Goal: Task Accomplishment & Management: Complete application form

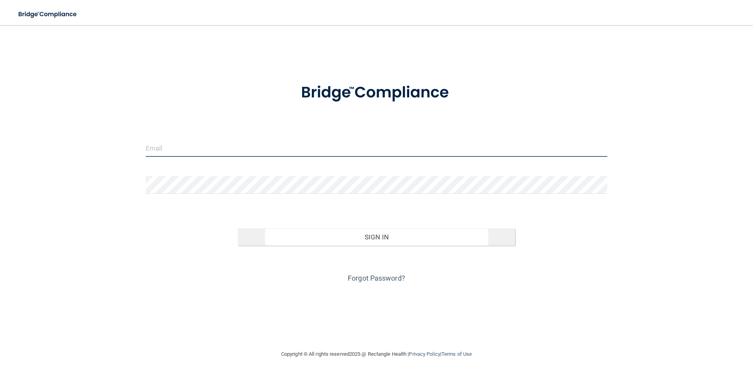
type input "[PERSON_NAME][EMAIL_ADDRESS][PERSON_NAME][DOMAIN_NAME]"
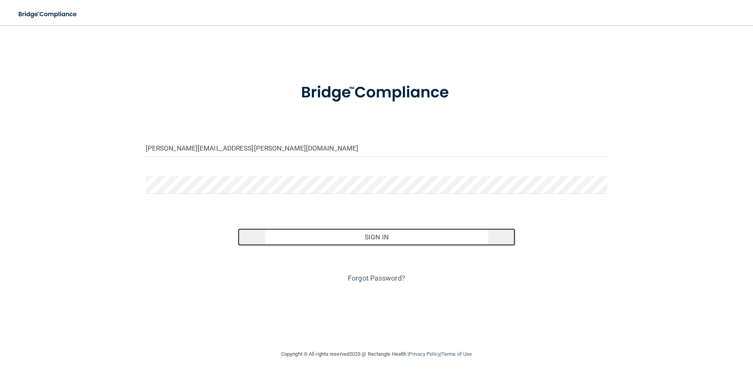
click at [306, 237] on button "Sign In" at bounding box center [376, 237] width 277 height 17
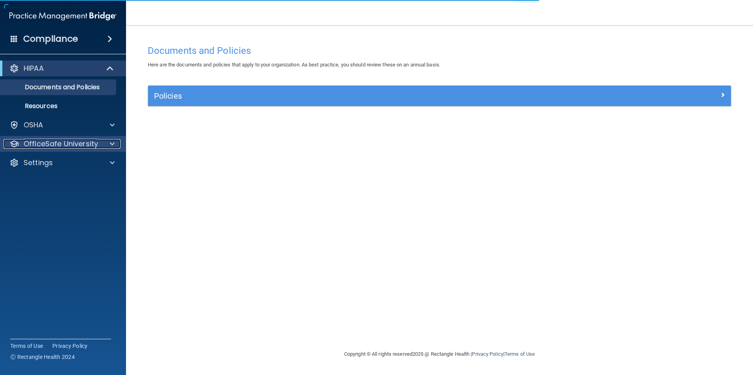
click at [57, 144] on p "OfficeSafe University" at bounding box center [61, 143] width 74 height 9
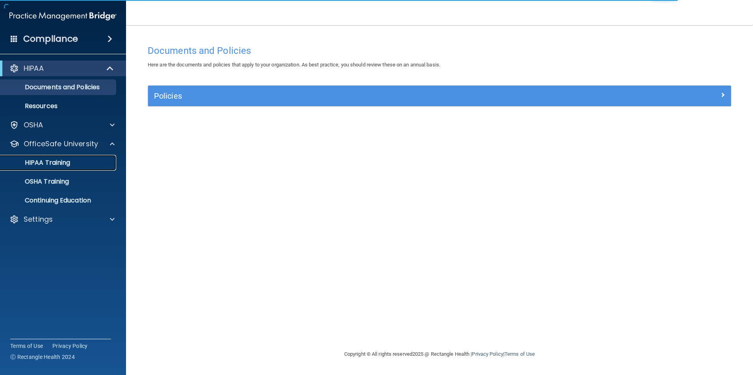
click at [82, 163] on div "HIPAA Training" at bounding box center [58, 163] width 107 height 8
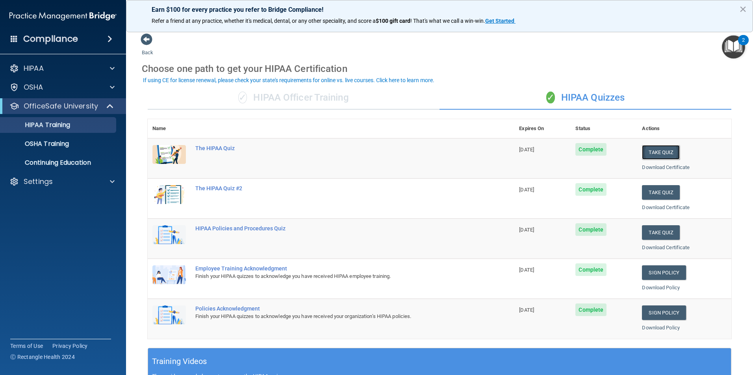
click at [665, 157] on button "Take Quiz" at bounding box center [661, 152] width 38 height 15
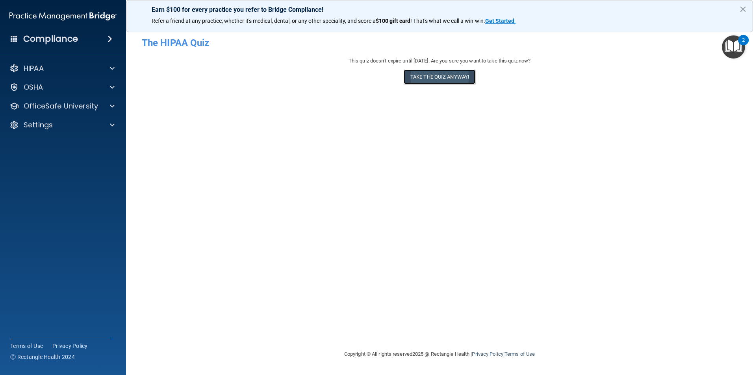
click at [451, 74] on button "Take the quiz anyway!" at bounding box center [439, 77] width 72 height 15
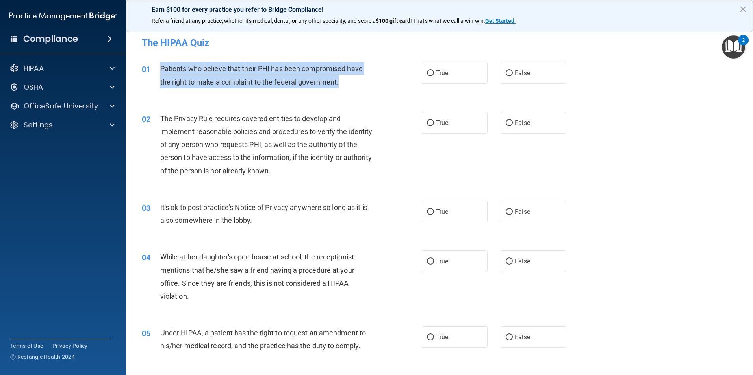
drag, startPoint x: 342, startPoint y: 83, endPoint x: 161, endPoint y: 72, distance: 181.4
click at [161, 72] on div "Patients who believe that their PHI has been compromised have the right to make…" at bounding box center [269, 75] width 219 height 26
copy span "Patients who believe that their PHI has been compromised have the right to make…"
click at [450, 81] on label "True" at bounding box center [455, 73] width 66 height 22
click at [434, 76] on input "True" at bounding box center [430, 73] width 7 height 6
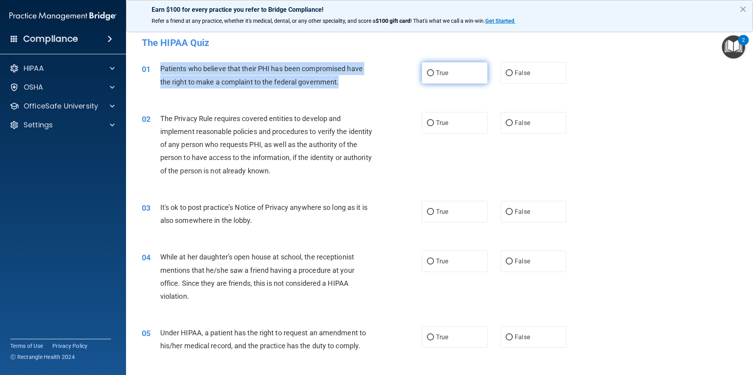
radio input "true"
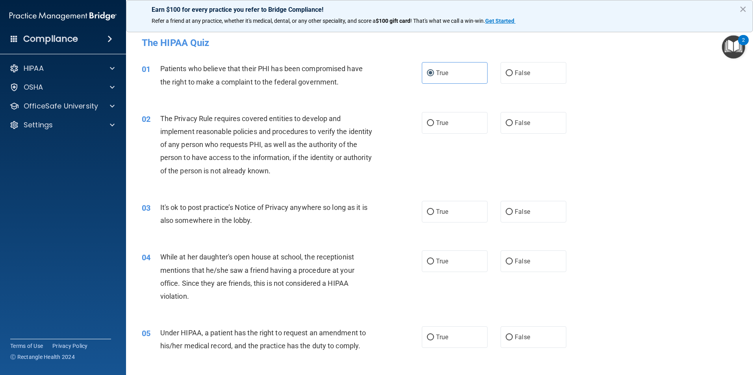
click at [386, 155] on div "02 The Privacy Rule requires covered entities to develop and implement reasonab…" at bounding box center [281, 146] width 303 height 69
click at [429, 117] on label "True" at bounding box center [455, 123] width 66 height 22
click at [429, 120] on input "True" at bounding box center [430, 123] width 7 height 6
radio input "true"
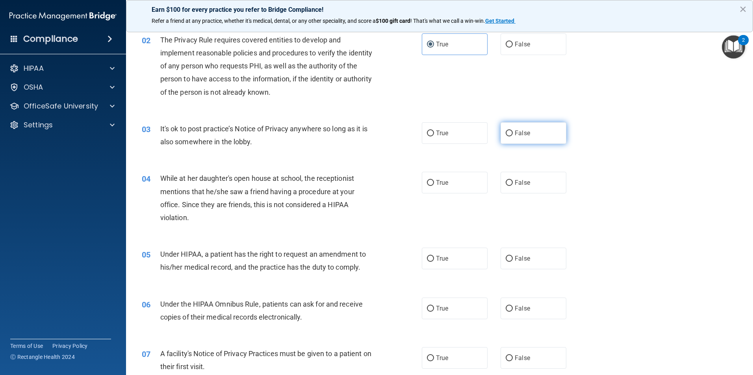
click at [522, 130] on span "False" at bounding box center [521, 132] width 15 height 7
click at [512, 131] on input "False" at bounding box center [508, 134] width 7 height 6
radio input "true"
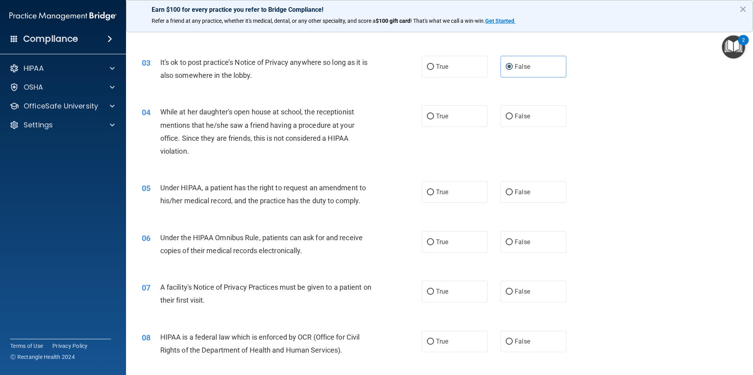
scroll to position [157, 0]
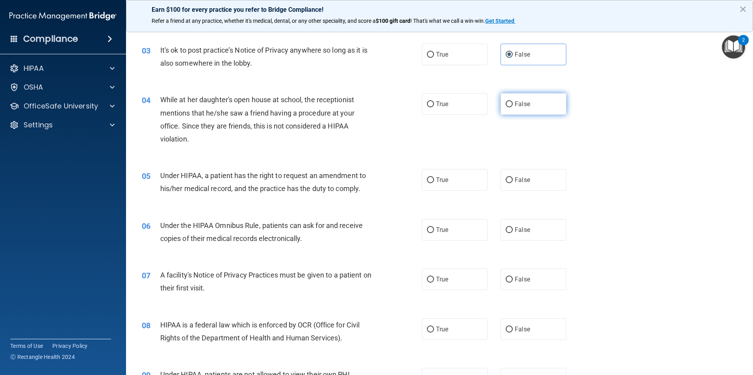
click at [521, 108] on label "False" at bounding box center [533, 104] width 66 height 22
click at [512, 107] on input "False" at bounding box center [508, 105] width 7 height 6
radio input "true"
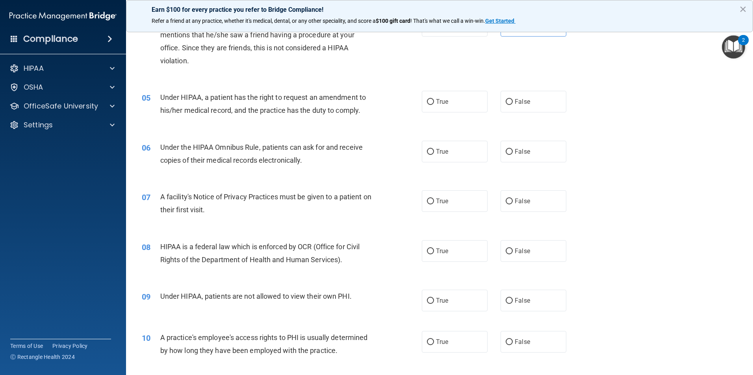
scroll to position [236, 0]
click at [515, 99] on span "False" at bounding box center [521, 101] width 15 height 7
click at [512, 99] on input "False" at bounding box center [508, 102] width 7 height 6
radio input "true"
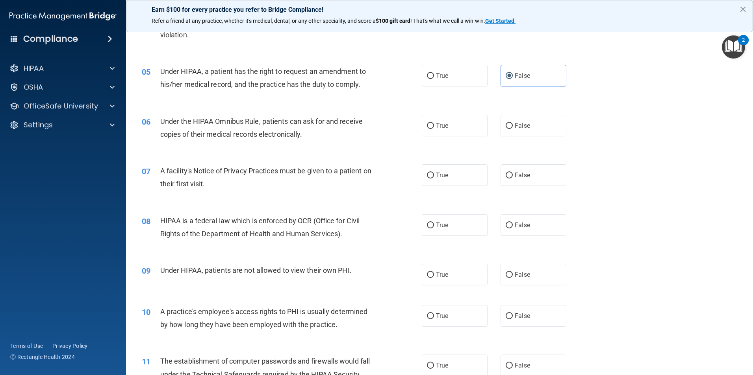
scroll to position [275, 0]
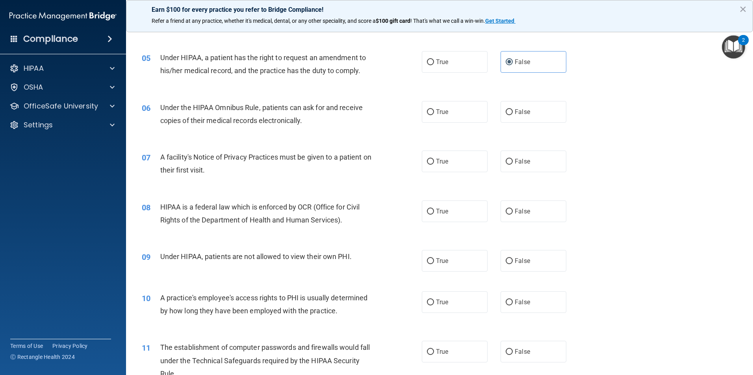
click at [312, 115] on div "Under the HIPAA Omnibus Rule, patients can ask for and receive copies of their …" at bounding box center [269, 114] width 219 height 26
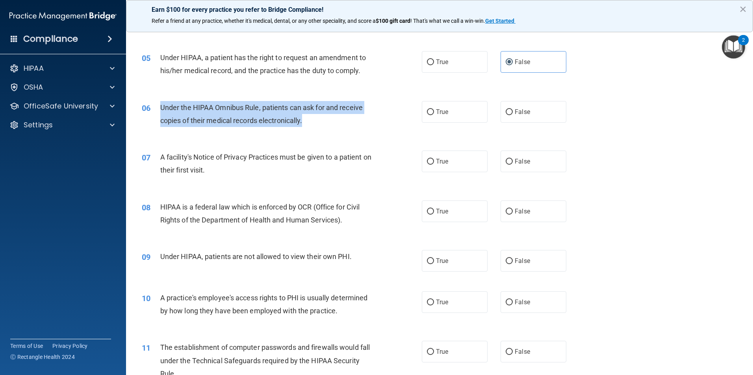
drag, startPoint x: 307, startPoint y: 120, endPoint x: 161, endPoint y: 109, distance: 146.9
click at [161, 109] on div "Under the HIPAA Omnibus Rule, patients can ask for and receive copies of their …" at bounding box center [269, 114] width 219 height 26
copy span "Under the HIPAA Omnibus Rule, patients can ask for and receive copies of their …"
click at [458, 117] on label "True" at bounding box center [455, 112] width 66 height 22
click at [434, 115] on input "True" at bounding box center [430, 112] width 7 height 6
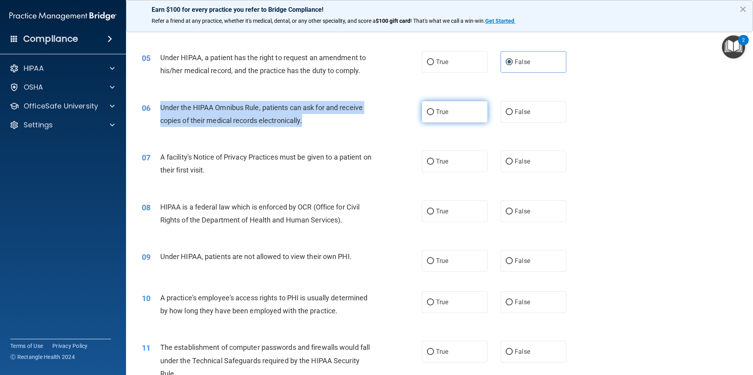
radio input "true"
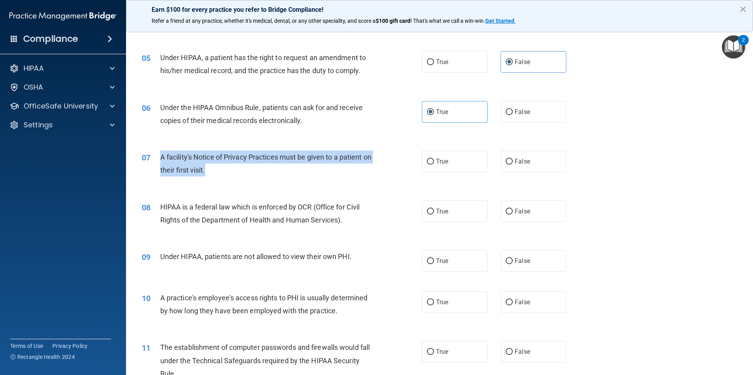
drag, startPoint x: 218, startPoint y: 171, endPoint x: 161, endPoint y: 155, distance: 59.3
click at [161, 155] on div "A facility's Notice of Privacy Practices must be given to a patient on their fi…" at bounding box center [269, 164] width 219 height 26
copy span "A facility's Notice of Privacy Practices must be given to a patient on their fi…"
drag, startPoint x: 359, startPoint y: 184, endPoint x: 460, endPoint y: 172, distance: 102.7
click at [359, 184] on div "07 A facility's Notice of Privacy Practices must be given to a patient on their…" at bounding box center [439, 166] width 607 height 50
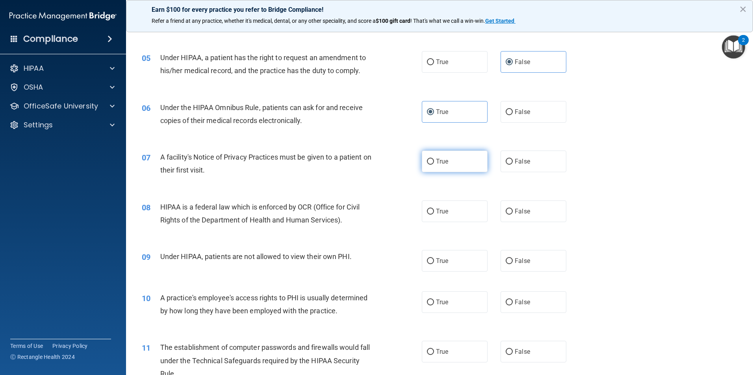
click at [474, 167] on label "True" at bounding box center [455, 162] width 66 height 22
click at [434, 165] on input "True" at bounding box center [430, 162] width 7 height 6
radio input "true"
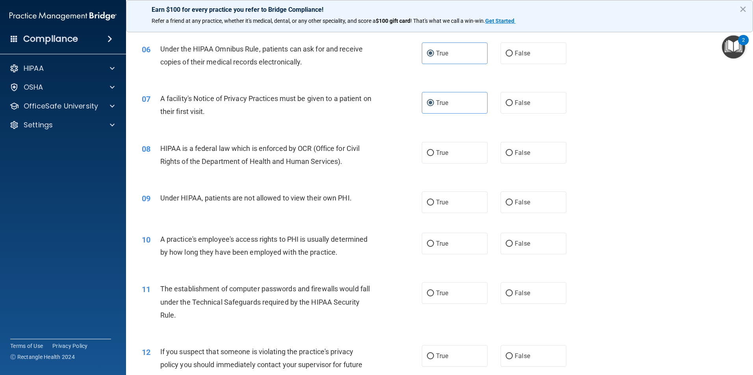
scroll to position [354, 0]
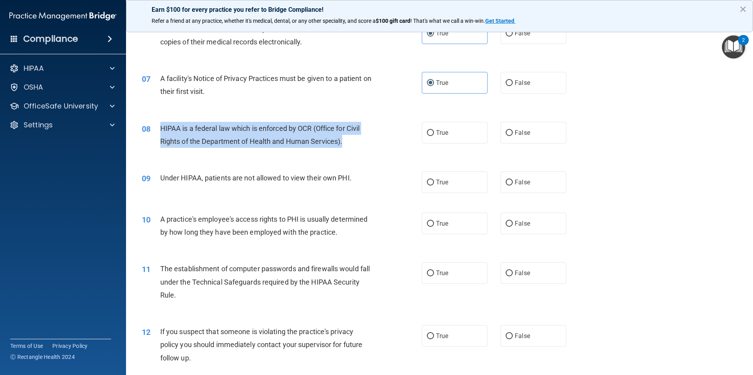
drag, startPoint x: 351, startPoint y: 144, endPoint x: 154, endPoint y: 130, distance: 197.7
click at [154, 130] on div "08 HIPAA is a federal law which is enforced by OCR (Office for Civil Rights of …" at bounding box center [281, 137] width 303 height 30
copy div "HIPAA is a federal law which is enforced by OCR (Office for Civil Rights of the…"
click at [348, 161] on div "08 HIPAA is a federal law which is enforced by OCR (Office for Civil Rights of …" at bounding box center [439, 137] width 607 height 50
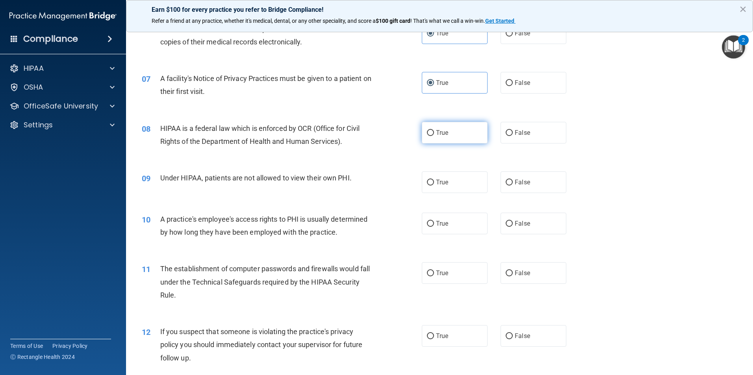
click at [440, 129] on label "True" at bounding box center [455, 133] width 66 height 22
click at [434, 130] on input "True" at bounding box center [430, 133] width 7 height 6
radio input "true"
click at [374, 177] on div "Under HIPAA, patients are not allowed to view their own PHI." at bounding box center [269, 178] width 219 height 13
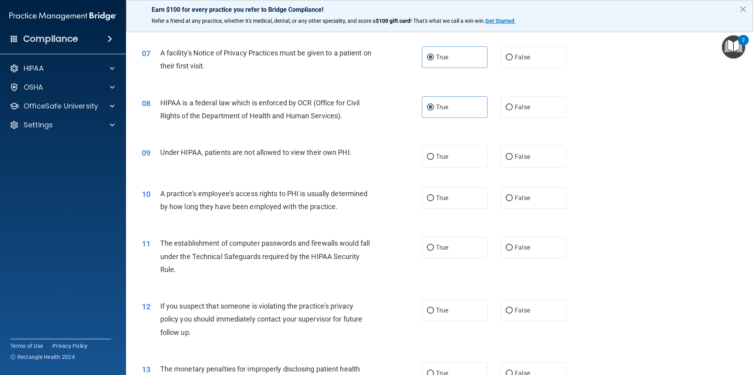
scroll to position [394, 0]
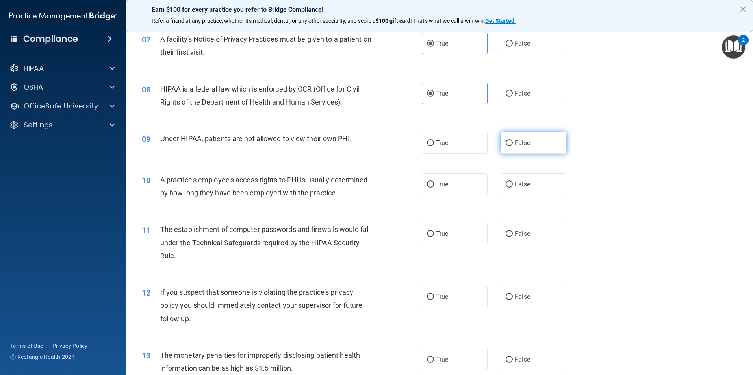
click at [544, 142] on label "False" at bounding box center [533, 143] width 66 height 22
click at [512, 142] on input "False" at bounding box center [508, 144] width 7 height 6
radio input "true"
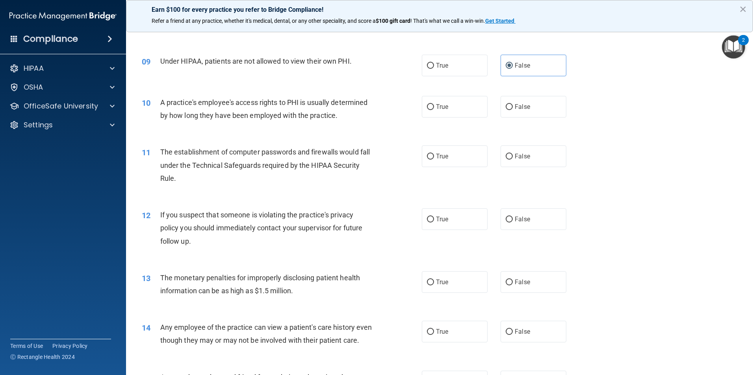
scroll to position [472, 0]
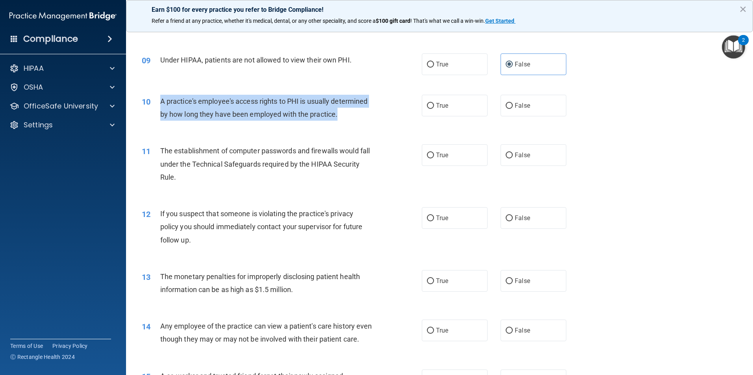
drag, startPoint x: 337, startPoint y: 116, endPoint x: 159, endPoint y: 108, distance: 178.5
click at [159, 108] on div "10 A practice's employee's access rights to PHI is usually determined by how lo…" at bounding box center [281, 110] width 303 height 30
copy div "A practice's employee's access rights to PHI is usually determined by how long …"
click at [534, 103] on label "False" at bounding box center [533, 106] width 66 height 22
click at [512, 103] on input "False" at bounding box center [508, 106] width 7 height 6
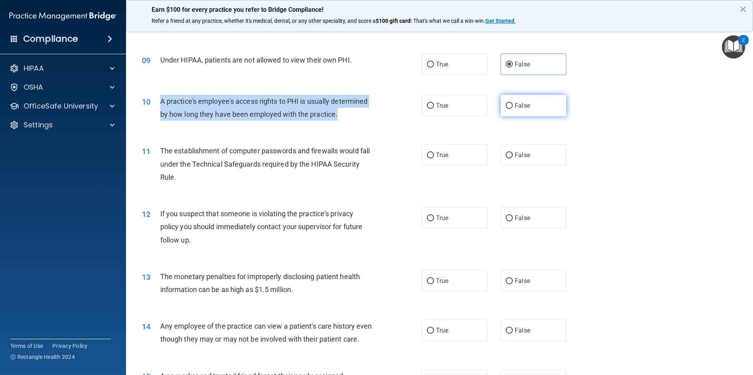
radio input "true"
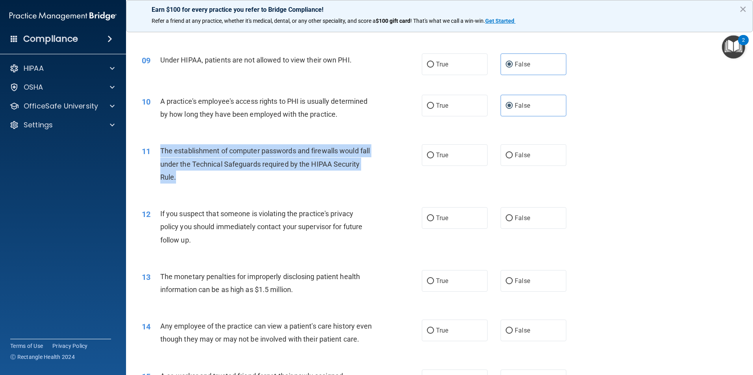
drag, startPoint x: 213, startPoint y: 175, endPoint x: 161, endPoint y: 148, distance: 57.9
click at [161, 148] on div "The establishment of computer passwords and firewalls would fall under the Tech…" at bounding box center [269, 163] width 219 height 39
copy span "The establishment of computer passwords and firewalls would fall under the Tech…"
click at [470, 154] on label "True" at bounding box center [455, 155] width 66 height 22
click at [434, 154] on input "True" at bounding box center [430, 156] width 7 height 6
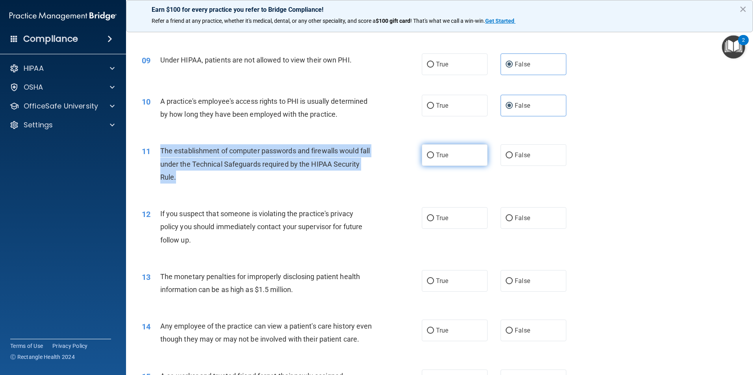
radio input "true"
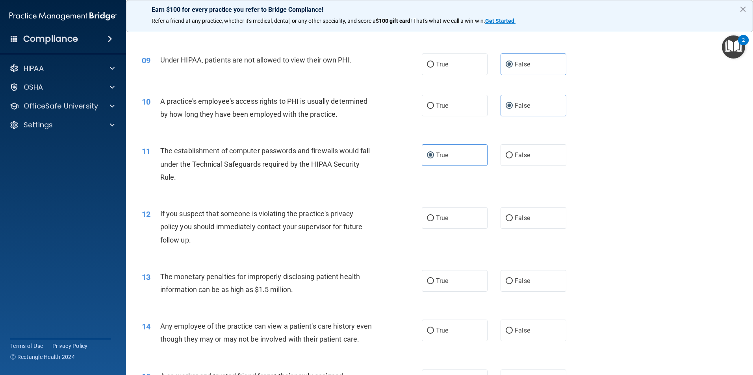
click at [443, 188] on div "11 The establishment of computer passwords and firewalls would fall under the T…" at bounding box center [439, 166] width 607 height 63
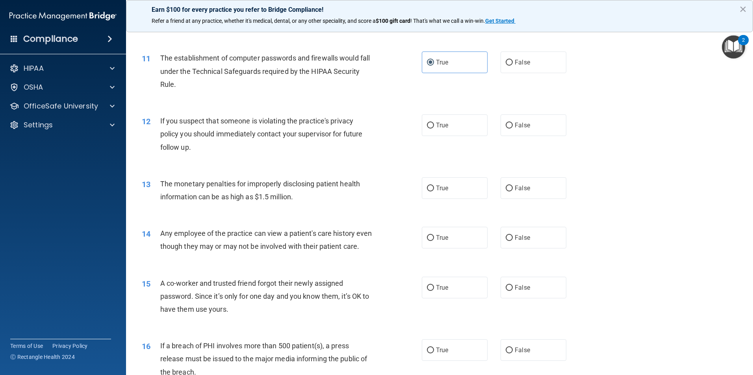
scroll to position [590, 0]
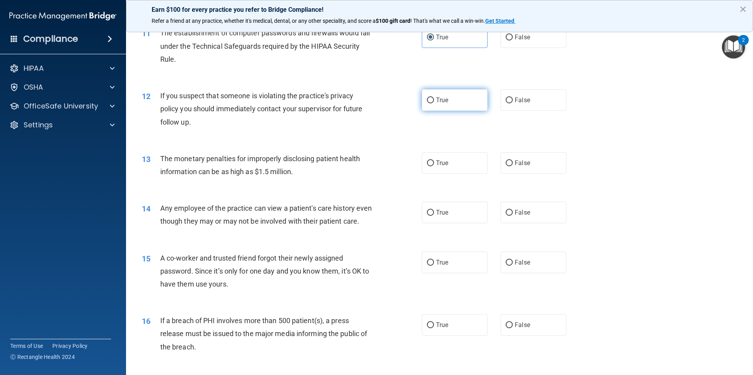
click at [460, 102] on label "True" at bounding box center [455, 100] width 66 height 22
click at [434, 102] on input "True" at bounding box center [430, 101] width 7 height 6
radio input "true"
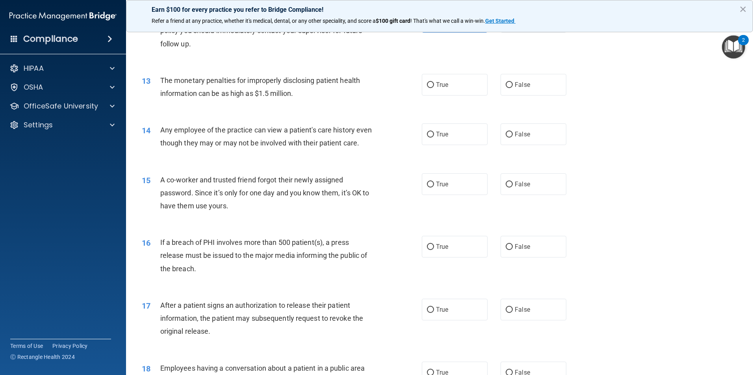
scroll to position [669, 0]
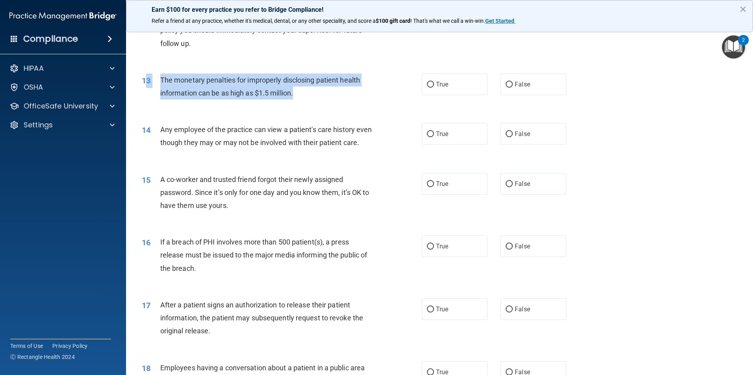
drag, startPoint x: 299, startPoint y: 94, endPoint x: 147, endPoint y: 89, distance: 151.6
click at [147, 89] on div "13 The monetary penalties for improperly disclosing patient health information …" at bounding box center [281, 89] width 303 height 30
drag, startPoint x: 147, startPoint y: 89, endPoint x: 231, endPoint y: 92, distance: 83.5
click at [176, 89] on span "The monetary penalties for improperly disclosing patient health information can…" at bounding box center [260, 86] width 200 height 21
drag, startPoint x: 350, startPoint y: 96, endPoint x: 161, endPoint y: 81, distance: 189.1
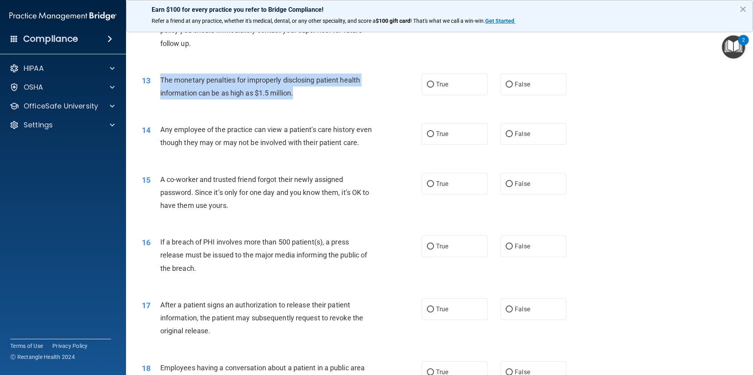
click at [161, 81] on div "The monetary penalties for improperly disclosing patient health information can…" at bounding box center [269, 87] width 219 height 26
copy span "The monetary penalties for improperly disclosing patient health information can…"
click at [450, 83] on label "True" at bounding box center [455, 85] width 66 height 22
click at [434, 83] on input "True" at bounding box center [430, 85] width 7 height 6
radio input "true"
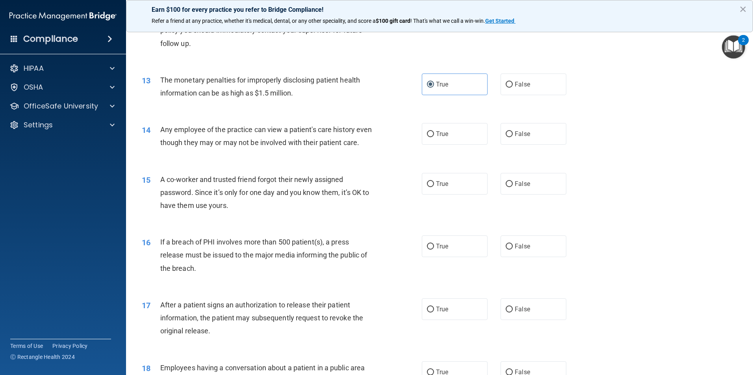
click at [372, 141] on div "Any employee of the practice can view a patient's care history even though they…" at bounding box center [269, 136] width 219 height 26
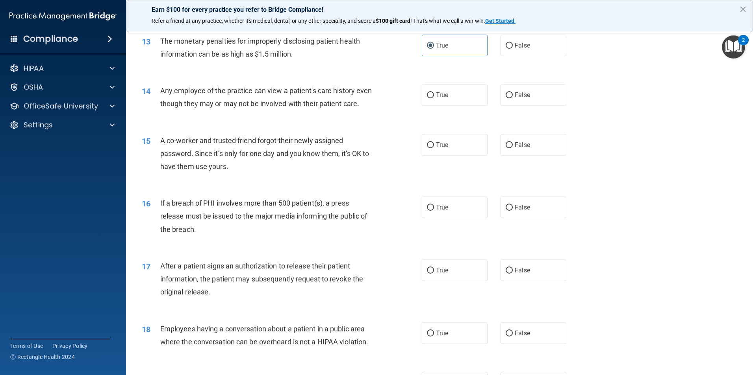
scroll to position [708, 0]
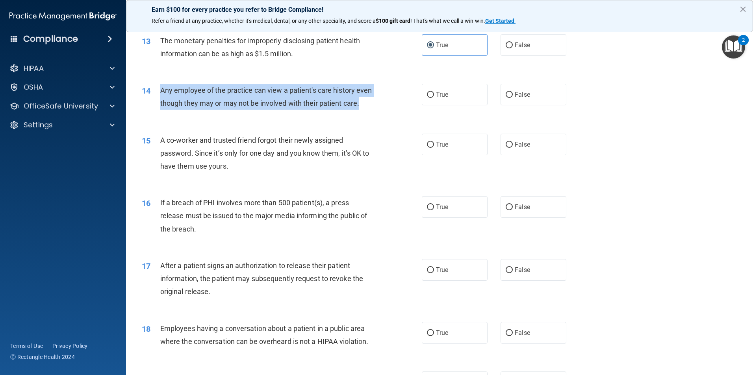
drag, startPoint x: 196, startPoint y: 117, endPoint x: 158, endPoint y: 89, distance: 46.7
click at [158, 89] on div "14 Any employee of the practice can view a patient's care history even though t…" at bounding box center [281, 99] width 303 height 30
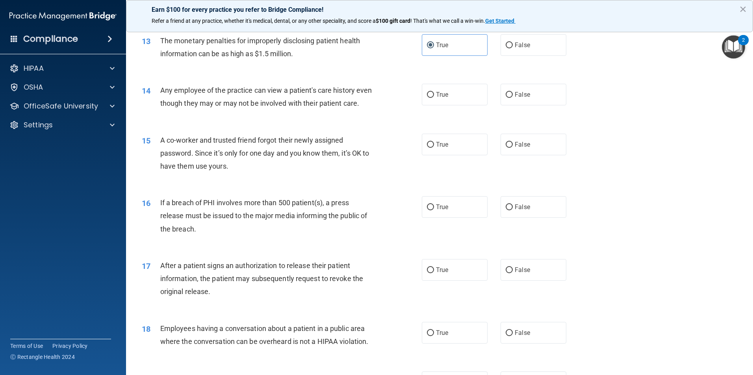
click at [281, 124] on div "14 Any employee of the practice can view a patient's care history even though t…" at bounding box center [439, 99] width 607 height 50
click at [541, 93] on label "False" at bounding box center [533, 95] width 66 height 22
click at [512, 93] on input "False" at bounding box center [508, 95] width 7 height 6
radio input "true"
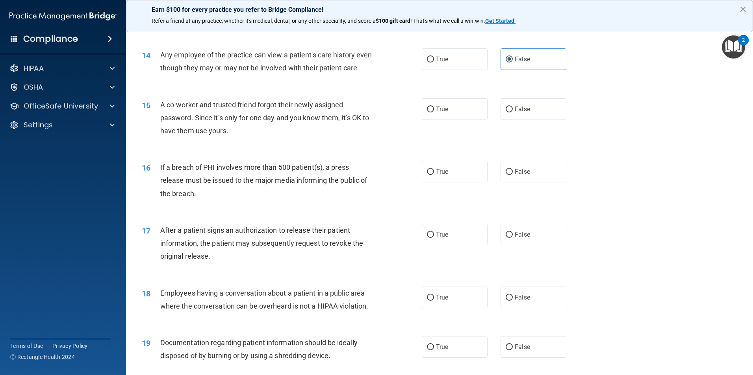
scroll to position [787, 0]
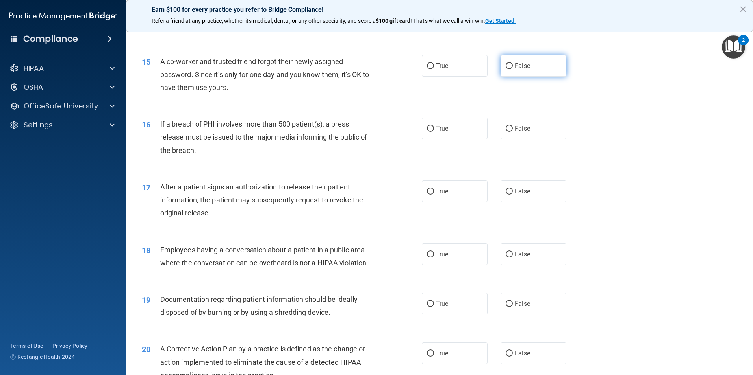
click at [540, 76] on label "False" at bounding box center [533, 66] width 66 height 22
click at [512, 69] on input "False" at bounding box center [508, 66] width 7 height 6
radio input "true"
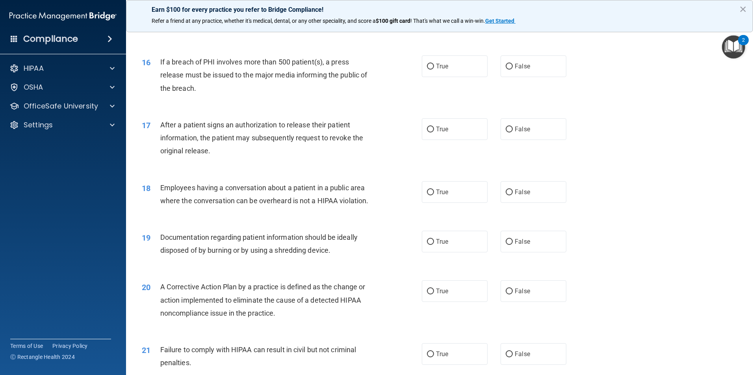
scroll to position [826, 0]
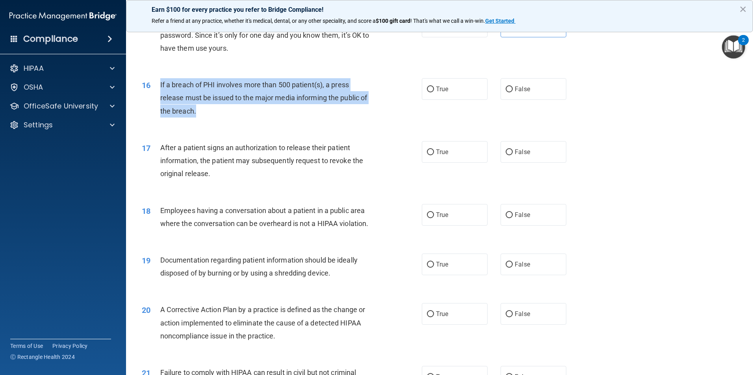
drag, startPoint x: 203, startPoint y: 114, endPoint x: 161, endPoint y: 99, distance: 44.9
click at [161, 99] on div "If a breach of PHI involves more than 500 patient(s), a press release must be i…" at bounding box center [269, 97] width 219 height 39
copy span "If a breach of PHI involves more than 500 patient(s), a press release must be i…"
drag, startPoint x: 683, startPoint y: 131, endPoint x: 633, endPoint y: 128, distance: 49.7
click at [683, 131] on div "16 If a breach of PHI involves more than 500 patient(s), a press release must b…" at bounding box center [439, 99] width 607 height 63
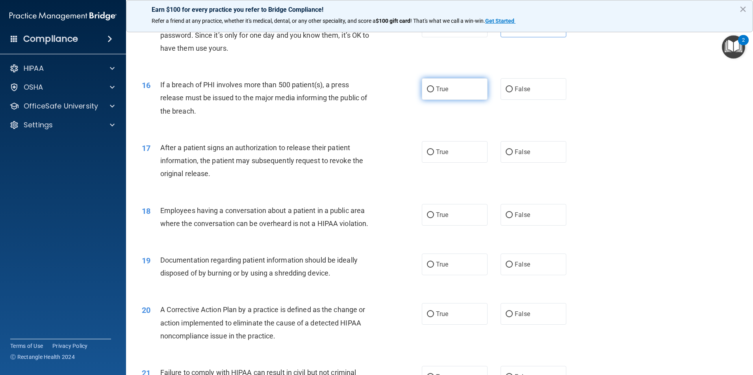
click at [460, 100] on label "True" at bounding box center [455, 89] width 66 height 22
click at [434, 92] on input "True" at bounding box center [430, 90] width 7 height 6
radio input "true"
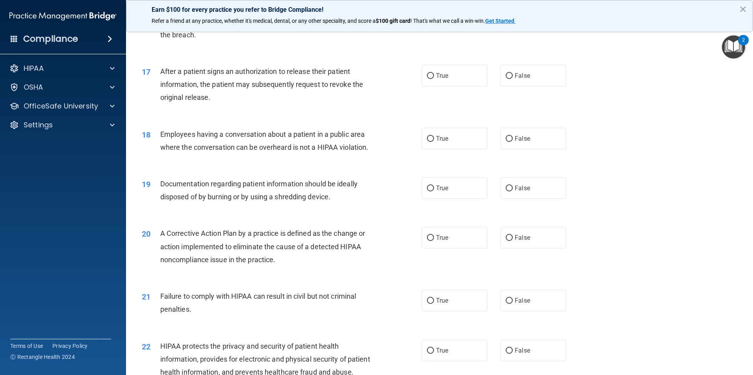
scroll to position [905, 0]
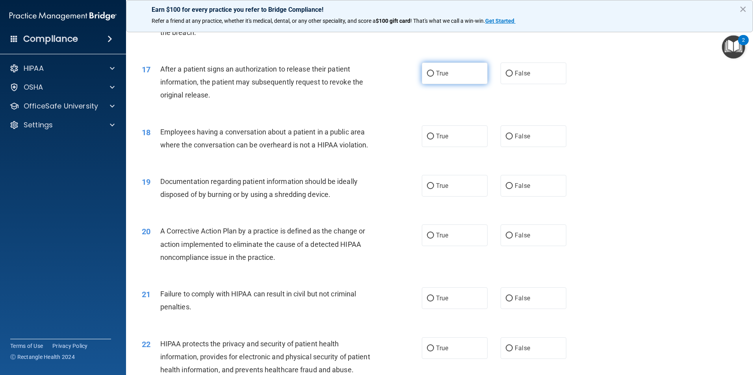
click at [438, 84] on label "True" at bounding box center [455, 74] width 66 height 22
click at [434, 77] on input "True" at bounding box center [430, 74] width 7 height 6
radio input "true"
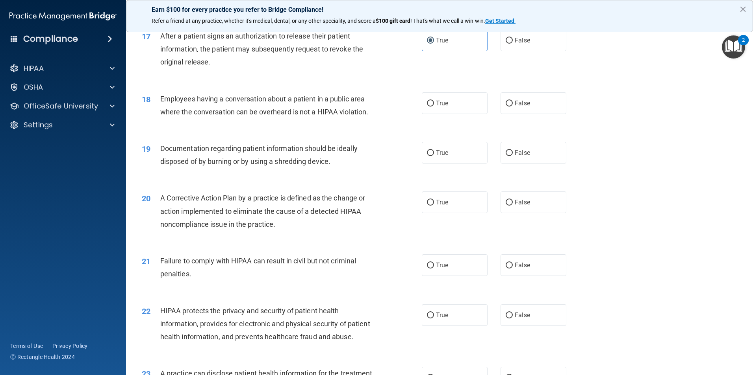
scroll to position [984, 0]
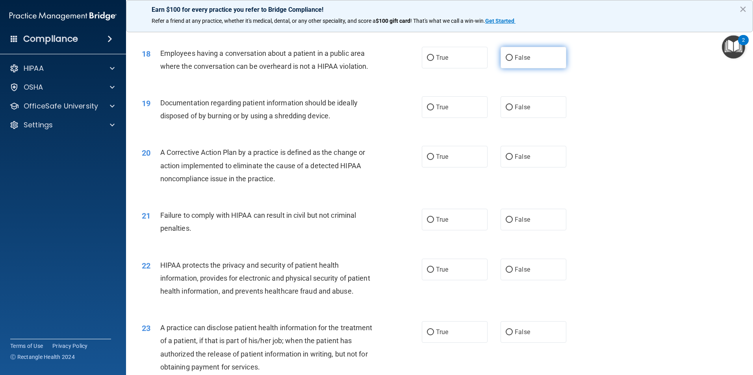
click at [536, 68] on label "False" at bounding box center [533, 58] width 66 height 22
click at [512, 61] on input "False" at bounding box center [508, 58] width 7 height 6
radio input "true"
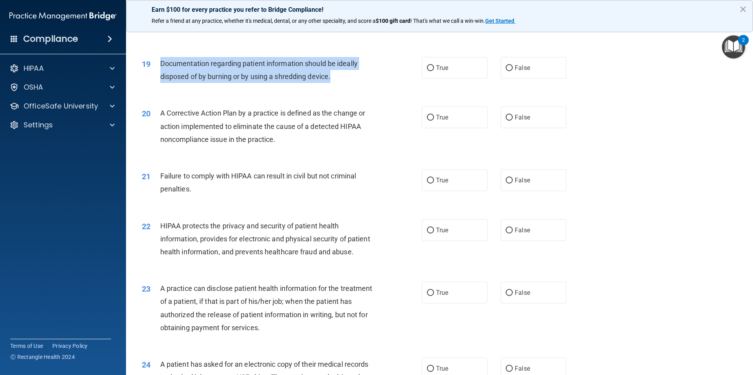
drag, startPoint x: 351, startPoint y: 89, endPoint x: 151, endPoint y: 70, distance: 200.8
click at [151, 70] on div "19 Documentation regarding patient information should be ideally disposed of by…" at bounding box center [281, 72] width 303 height 30
copy div "Documentation regarding patient information should be ideally disposed of by bu…"
drag, startPoint x: 436, startPoint y: 79, endPoint x: 405, endPoint y: 123, distance: 54.5
click at [436, 72] on span "True" at bounding box center [442, 67] width 12 height 7
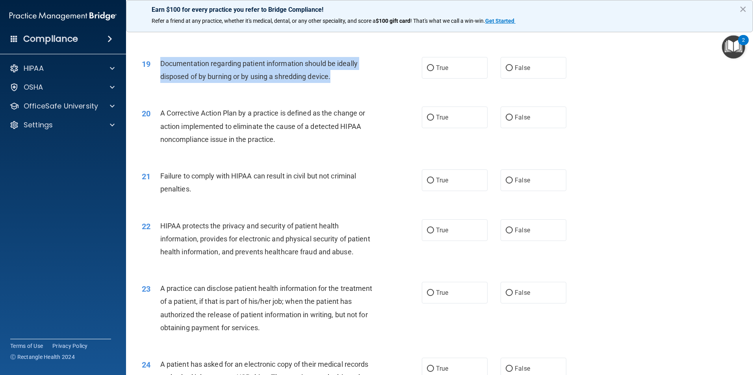
click at [434, 71] on input "True" at bounding box center [430, 68] width 7 height 6
radio input "true"
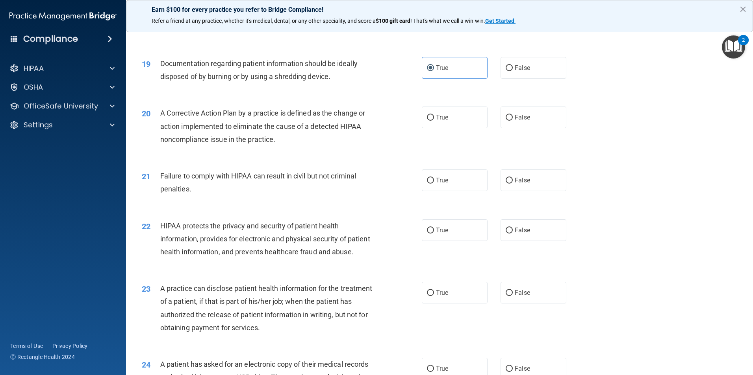
click at [361, 160] on div "20 A Corrective Action Plan by a practice is defined as the change or action im…" at bounding box center [439, 128] width 607 height 63
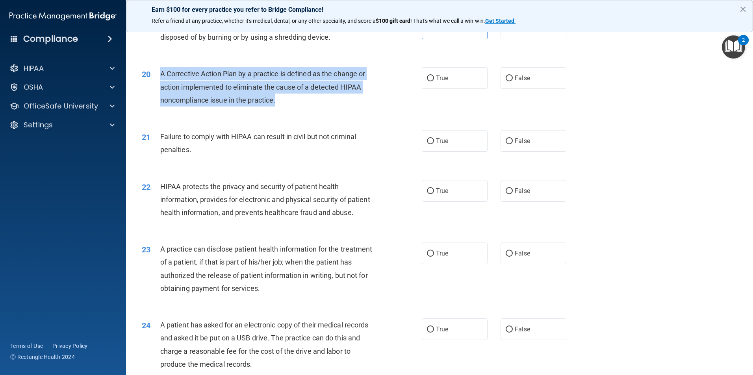
drag, startPoint x: 286, startPoint y: 115, endPoint x: 150, endPoint y: 88, distance: 138.1
click at [150, 88] on div "20 A Corrective Action Plan by a practice is defined as the change or action im…" at bounding box center [281, 88] width 303 height 43
copy div "A Corrective Action Plan by a practice is defined as the change or action imple…"
click at [440, 115] on div "20 A Corrective Action Plan by a practice is defined as the change or action im…" at bounding box center [439, 88] width 607 height 63
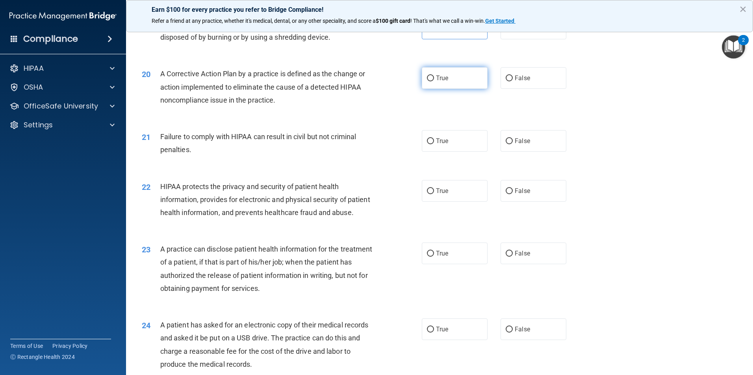
click at [447, 89] on label "True" at bounding box center [455, 78] width 66 height 22
click at [434, 81] on input "True" at bounding box center [430, 79] width 7 height 6
radio input "true"
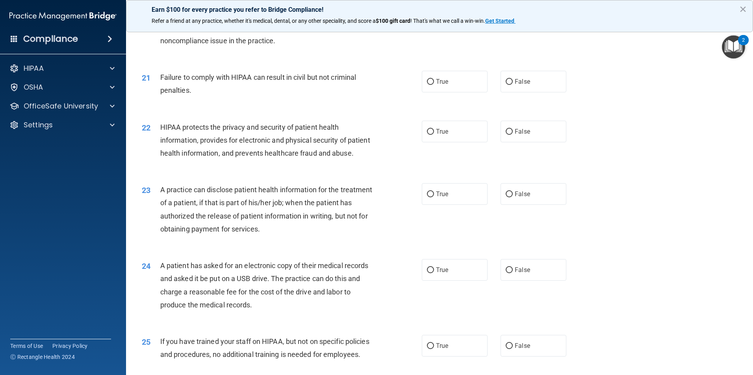
scroll to position [1141, 0]
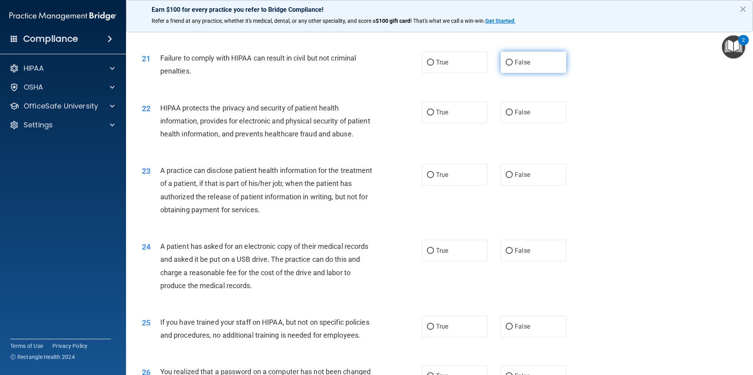
click at [533, 73] on label "False" at bounding box center [533, 63] width 66 height 22
click at [512, 66] on input "False" at bounding box center [508, 63] width 7 height 6
radio input "true"
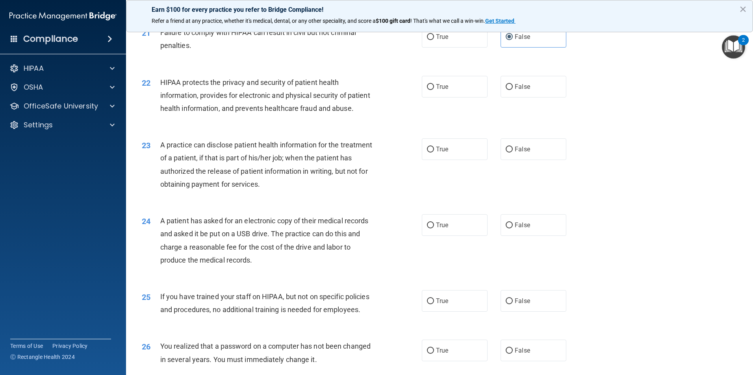
scroll to position [1181, 0]
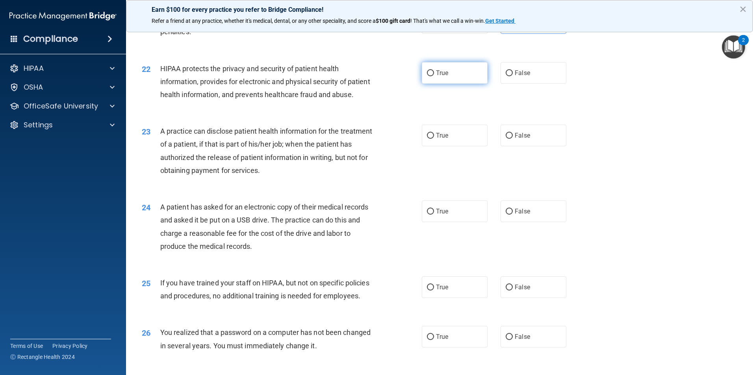
click at [432, 84] on label "True" at bounding box center [455, 73] width 66 height 22
click at [432, 76] on input "True" at bounding box center [430, 73] width 7 height 6
radio input "true"
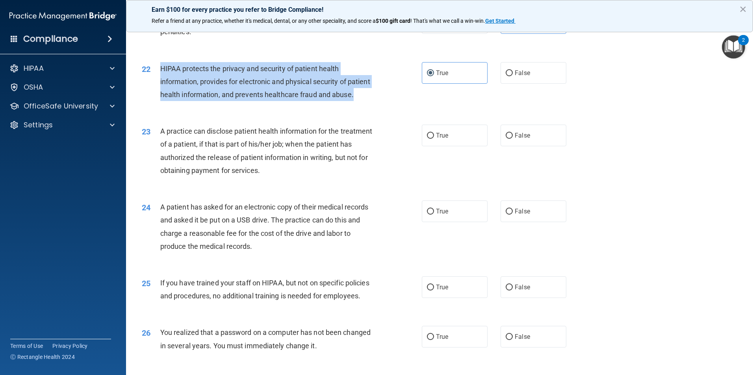
drag, startPoint x: 206, startPoint y: 125, endPoint x: 161, endPoint y: 81, distance: 63.5
click at [161, 81] on div "HIPAA protects the privacy and security of patient health information, provides…" at bounding box center [269, 81] width 219 height 39
click at [340, 177] on div "A practice can disclose patient health information for the treatment of a patie…" at bounding box center [269, 151] width 219 height 52
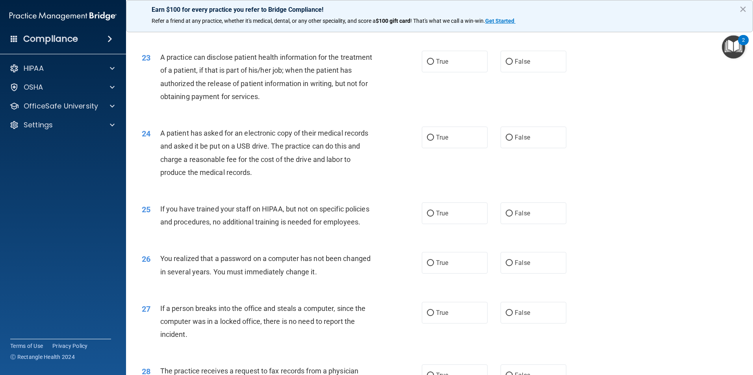
scroll to position [1259, 0]
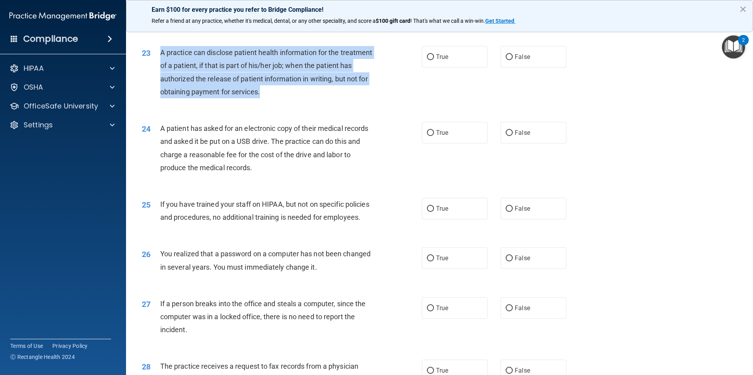
drag, startPoint x: 308, startPoint y: 117, endPoint x: 153, endPoint y: 76, distance: 160.6
click at [153, 76] on div "23 A practice can disclose patient health information for the treatment of a pa…" at bounding box center [281, 74] width 303 height 56
click at [536, 68] on label "False" at bounding box center [533, 57] width 66 height 22
click at [512, 60] on input "False" at bounding box center [508, 57] width 7 height 6
radio input "true"
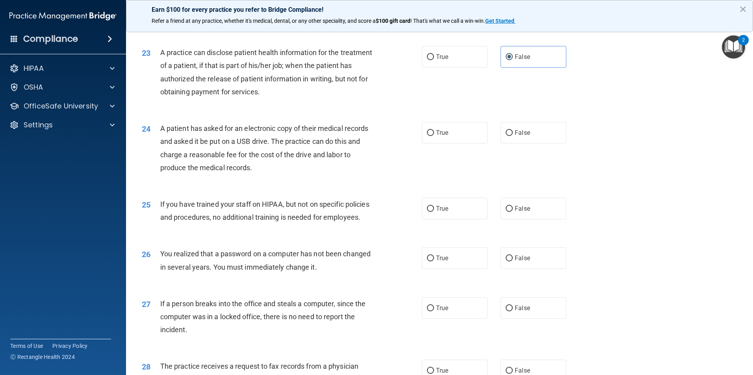
click at [394, 102] on div "23 A practice can disclose patient health information for the treatment of a pa…" at bounding box center [281, 74] width 303 height 56
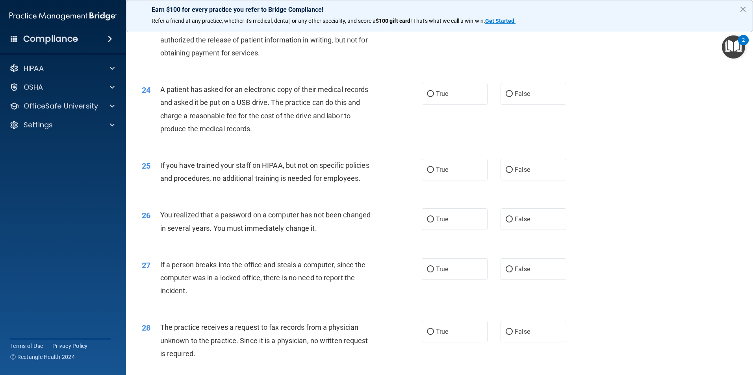
scroll to position [1338, 0]
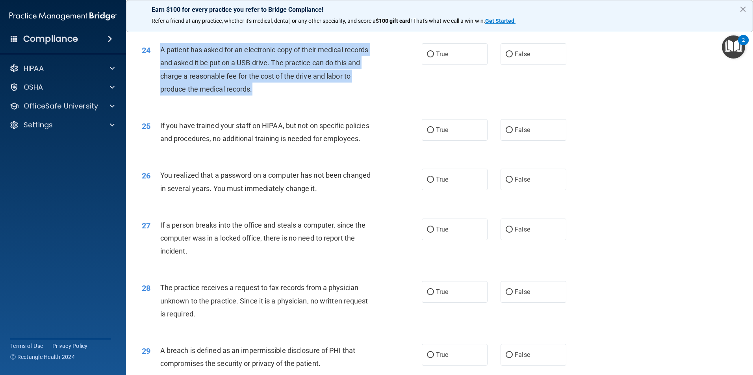
drag, startPoint x: 306, startPoint y: 120, endPoint x: 159, endPoint y: 76, distance: 153.1
click at [159, 76] on div "24 A patient has asked for an electronic copy of their medical records and aske…" at bounding box center [281, 71] width 303 height 56
drag, startPoint x: 407, startPoint y: 124, endPoint x: 440, endPoint y: 94, distance: 44.8
click at [407, 100] on div "24 A patient has asked for an electronic copy of their medical records and aske…" at bounding box center [281, 71] width 303 height 56
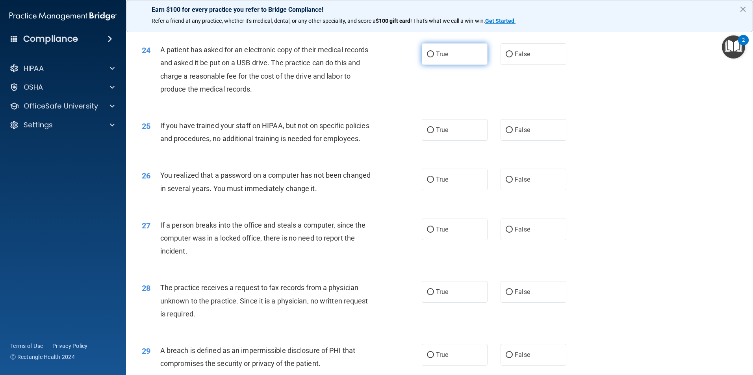
click at [446, 65] on label "True" at bounding box center [455, 54] width 66 height 22
click at [434, 57] on input "True" at bounding box center [430, 55] width 7 height 6
radio input "true"
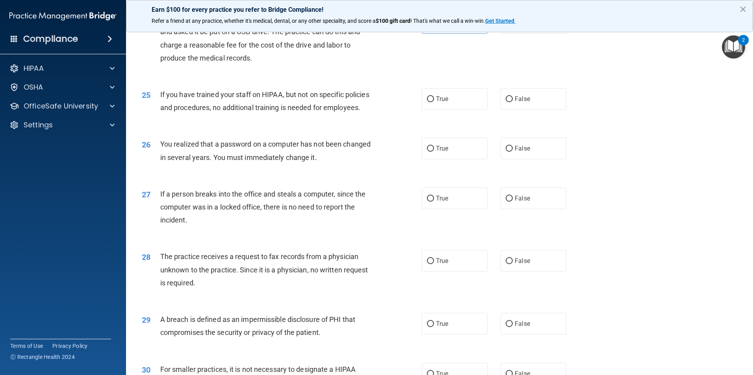
scroll to position [1417, 0]
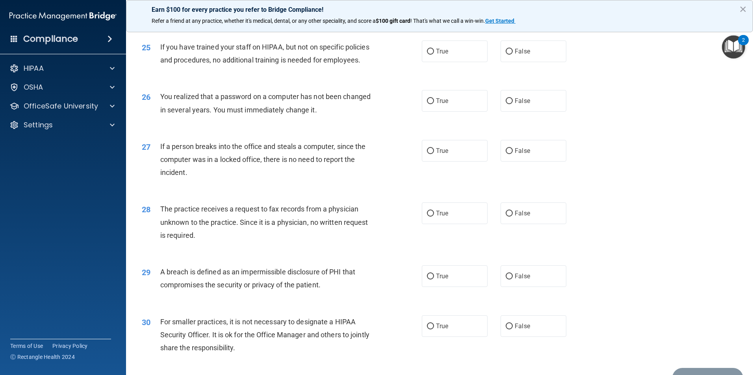
click at [567, 62] on div "True False" at bounding box center [501, 52] width 158 height 22
click at [557, 62] on label "False" at bounding box center [533, 52] width 66 height 22
click at [512, 55] on input "False" at bounding box center [508, 52] width 7 height 6
radio input "true"
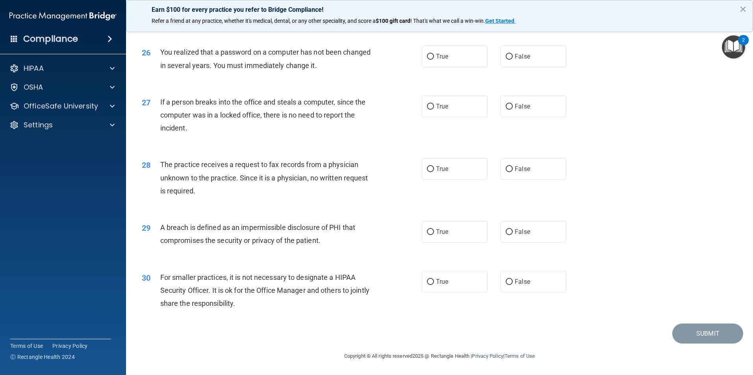
scroll to position [1496, 0]
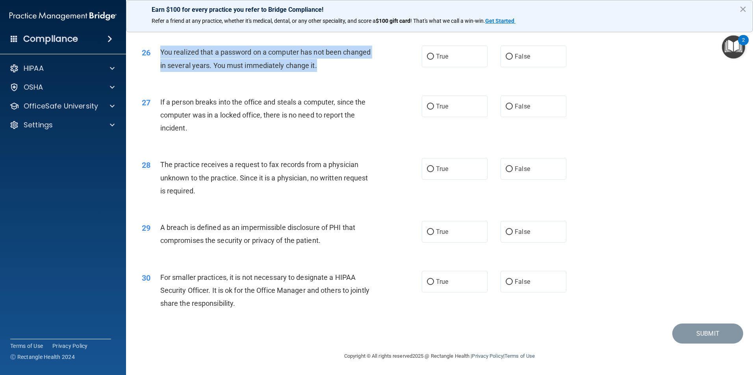
drag, startPoint x: 349, startPoint y: 68, endPoint x: 156, endPoint y: 54, distance: 193.7
click at [156, 54] on div "26 You realized that a password on a computer has not been changed in several y…" at bounding box center [281, 61] width 303 height 30
click at [472, 67] on label "True" at bounding box center [455, 57] width 66 height 22
click at [434, 60] on input "True" at bounding box center [430, 57] width 7 height 6
radio input "true"
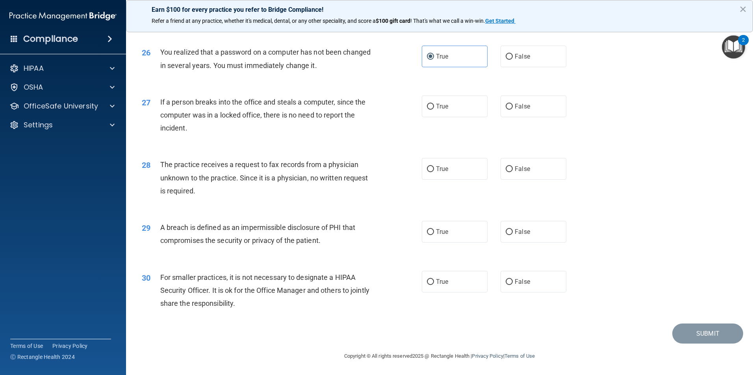
click at [306, 139] on div "27 If a person breaks into the office and steals a computer, since the computer…" at bounding box center [281, 117] width 303 height 43
click at [536, 114] on label "False" at bounding box center [533, 107] width 66 height 22
click at [512, 110] on input "False" at bounding box center [508, 107] width 7 height 6
radio input "true"
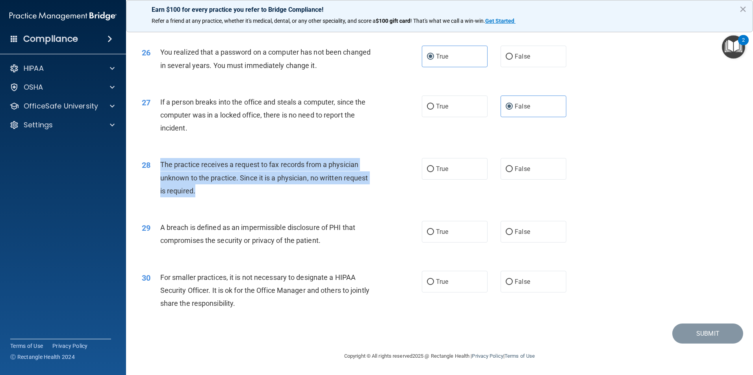
drag, startPoint x: 210, startPoint y: 189, endPoint x: 161, endPoint y: 165, distance: 54.7
click at [161, 165] on div "The practice receives a request to fax records from a physician unknown to the …" at bounding box center [269, 177] width 219 height 39
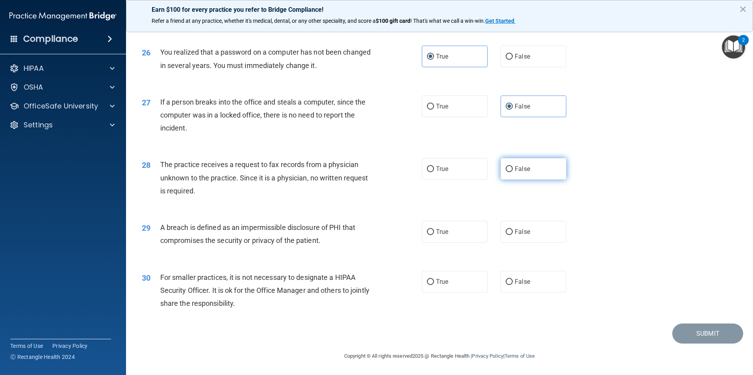
click at [532, 166] on label "False" at bounding box center [533, 169] width 66 height 22
click at [512, 166] on input "False" at bounding box center [508, 169] width 7 height 6
radio input "true"
click at [305, 250] on div "29 A breach is defined as an impermissible disclosure of PHI that compromises t…" at bounding box center [281, 236] width 303 height 30
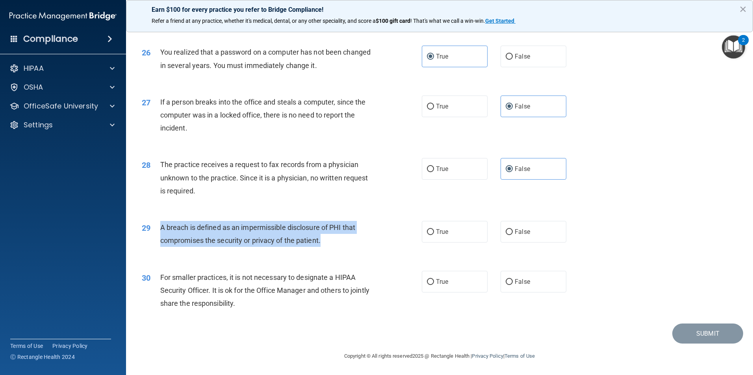
drag, startPoint x: 338, startPoint y: 235, endPoint x: 159, endPoint y: 224, distance: 179.8
click at [159, 224] on div "29 A breach is defined as an impermissible disclosure of PHI that compromises t…" at bounding box center [281, 236] width 303 height 30
drag, startPoint x: 449, startPoint y: 168, endPoint x: 403, endPoint y: 217, distance: 67.1
click at [449, 168] on label "True" at bounding box center [455, 169] width 66 height 22
click at [434, 168] on input "True" at bounding box center [430, 169] width 7 height 6
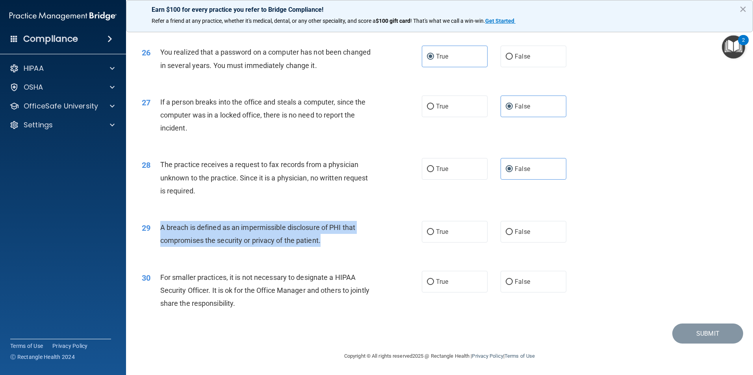
radio input "true"
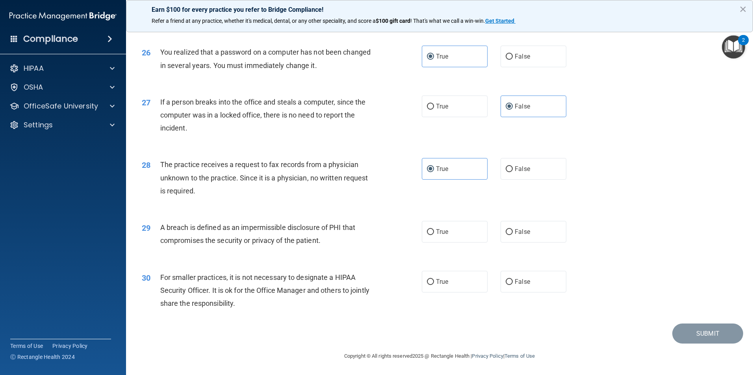
click at [377, 229] on div "29 A breach is defined as an impermissible disclosure of PHI that compromises t…" at bounding box center [281, 236] width 303 height 30
click at [522, 171] on span "False" at bounding box center [521, 168] width 15 height 7
click at [512, 171] on input "False" at bounding box center [508, 169] width 7 height 6
radio input "true"
radio input "false"
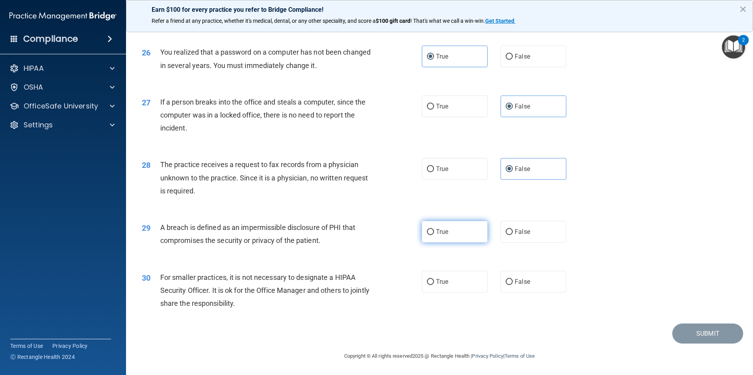
click at [427, 233] on input "True" at bounding box center [430, 232] width 7 height 6
radio input "true"
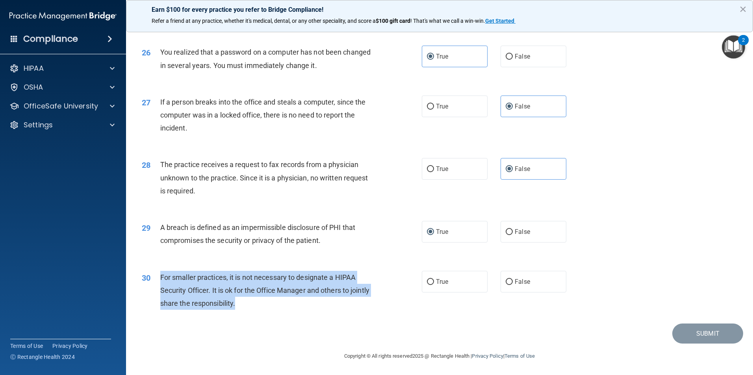
drag, startPoint x: 267, startPoint y: 302, endPoint x: 157, endPoint y: 282, distance: 112.0
click at [157, 282] on div "30 For smaller practices, it is not necessary to designate a HIPAA Security Off…" at bounding box center [281, 292] width 303 height 43
drag, startPoint x: 511, startPoint y: 283, endPoint x: 516, endPoint y: 283, distance: 4.7
click at [514, 283] on span "False" at bounding box center [521, 281] width 15 height 7
click at [511, 283] on input "False" at bounding box center [508, 282] width 7 height 6
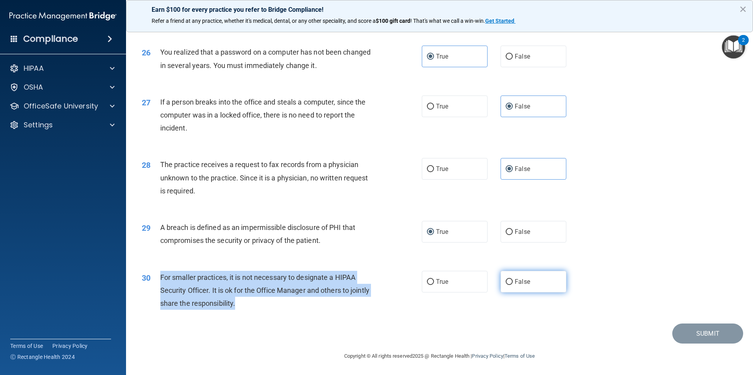
radio input "true"
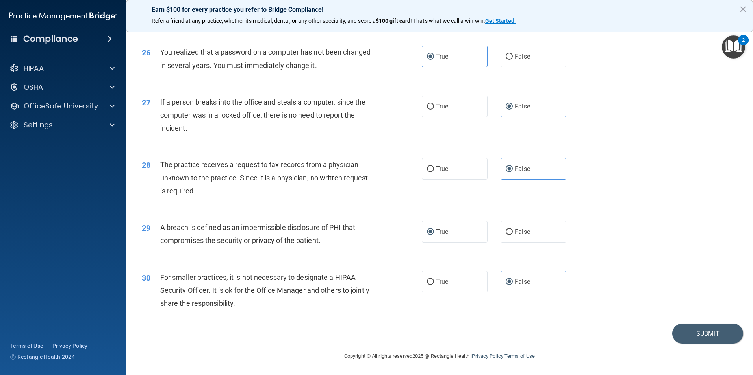
click at [660, 291] on div "30 For smaller practices, it is not necessary to designate a HIPAA Security Off…" at bounding box center [439, 292] width 607 height 63
click at [692, 327] on button "Submit" at bounding box center [707, 334] width 71 height 20
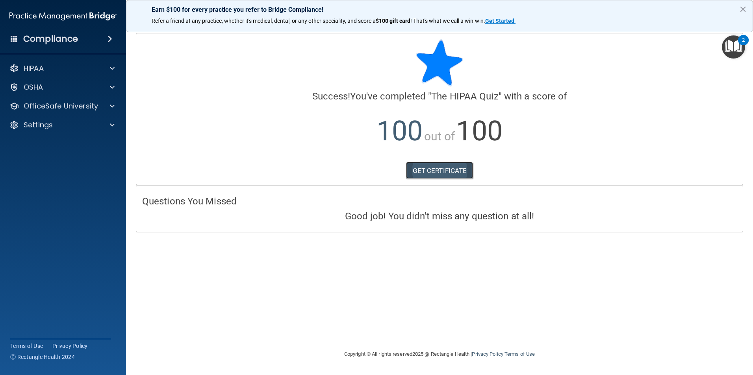
click at [459, 170] on link "GET CERTIFICATE" at bounding box center [439, 170] width 67 height 17
click at [89, 107] on p "OfficeSafe University" at bounding box center [61, 106] width 74 height 9
click at [80, 132] on link "HIPAA Training" at bounding box center [54, 125] width 124 height 16
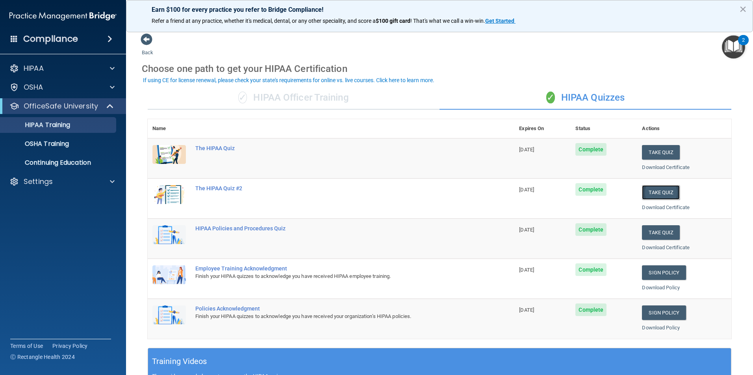
click at [657, 190] on button "Take Quiz" at bounding box center [661, 192] width 38 height 15
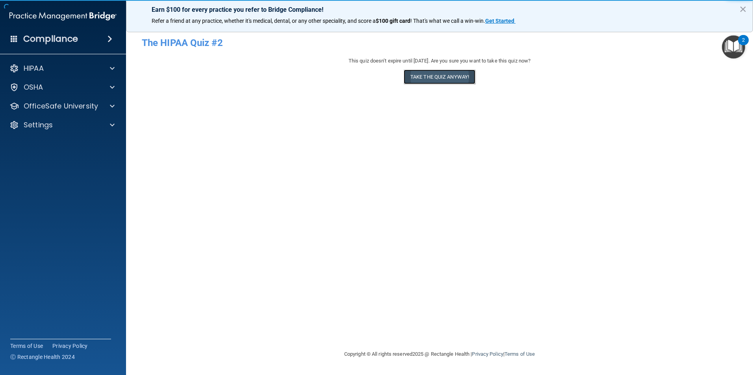
click at [447, 79] on button "Take the quiz anyway!" at bounding box center [439, 77] width 72 height 15
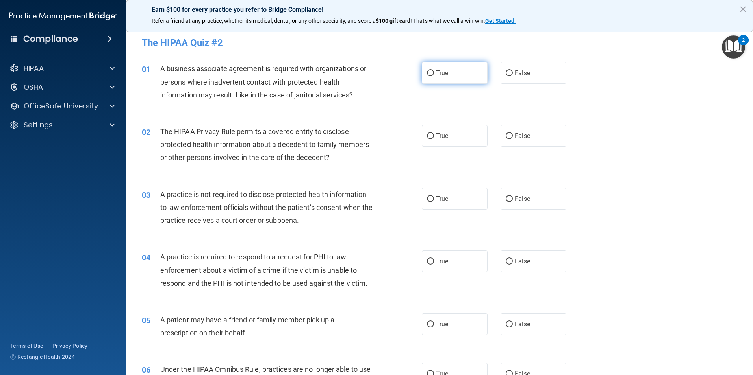
click at [457, 78] on label "True" at bounding box center [455, 73] width 66 height 22
click at [434, 76] on input "True" at bounding box center [430, 73] width 7 height 6
radio input "true"
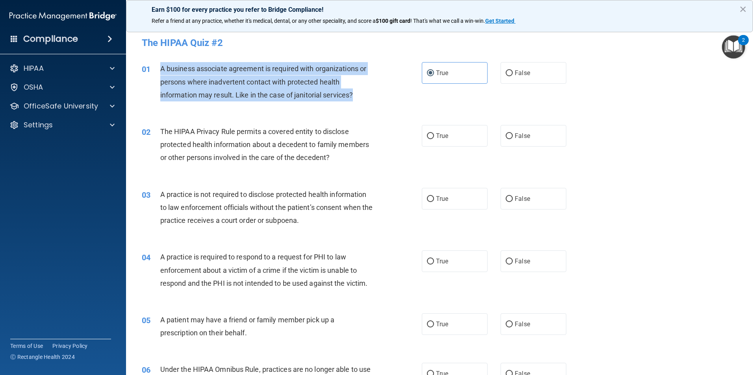
drag, startPoint x: 363, startPoint y: 95, endPoint x: 153, endPoint y: 76, distance: 210.7
click at [153, 76] on div "01 A business associate agreement is required with organizations or persons whe…" at bounding box center [281, 83] width 303 height 43
click at [341, 162] on div "The HIPAA Privacy Rule permits a covered entity to disclose protected health in…" at bounding box center [269, 144] width 219 height 39
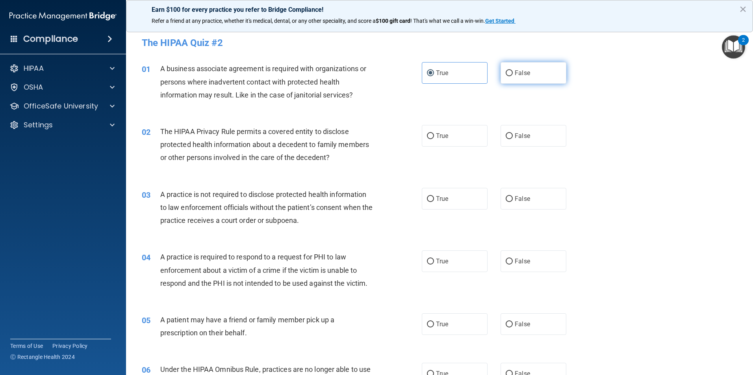
click at [514, 72] on span "False" at bounding box center [521, 72] width 15 height 7
click at [512, 72] on input "False" at bounding box center [508, 73] width 7 height 6
radio input "true"
radio input "false"
click at [294, 149] on span "The HIPAA Privacy Rule permits a covered entity to disclose protected health in…" at bounding box center [264, 145] width 209 height 34
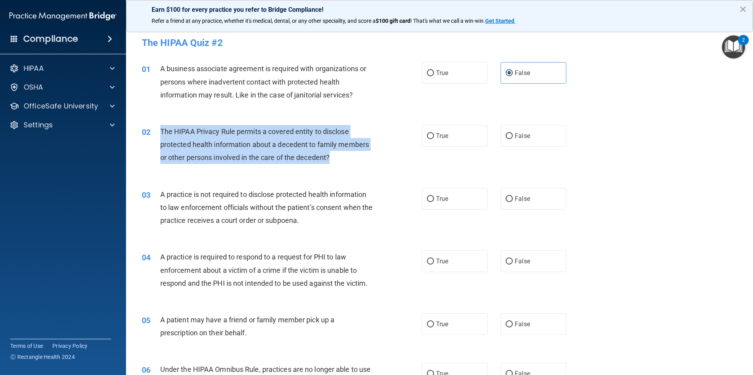
drag, startPoint x: 335, startPoint y: 161, endPoint x: 161, endPoint y: 135, distance: 175.0
click at [161, 135] on div "The HIPAA Privacy Rule permits a covered entity to disclose protected health in…" at bounding box center [269, 144] width 219 height 39
click at [279, 148] on span "The HIPAA Privacy Rule permits a covered entity to disclose protected health in…" at bounding box center [264, 145] width 209 height 34
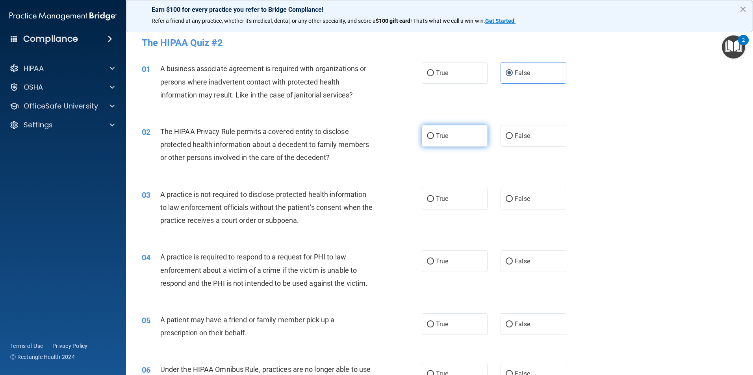
click at [459, 135] on label "True" at bounding box center [455, 136] width 66 height 22
click at [434, 135] on input "True" at bounding box center [430, 136] width 7 height 6
radio input "true"
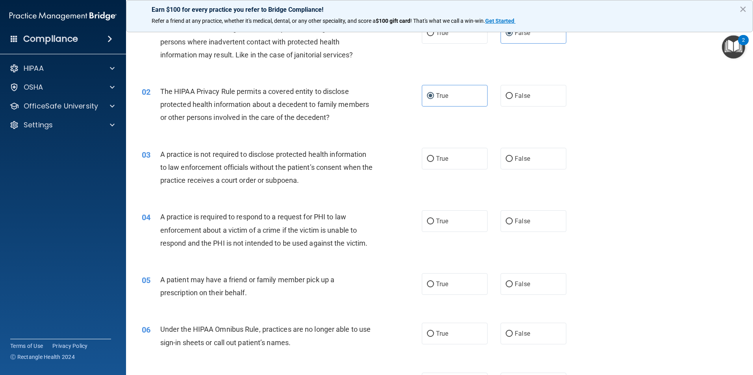
scroll to position [79, 0]
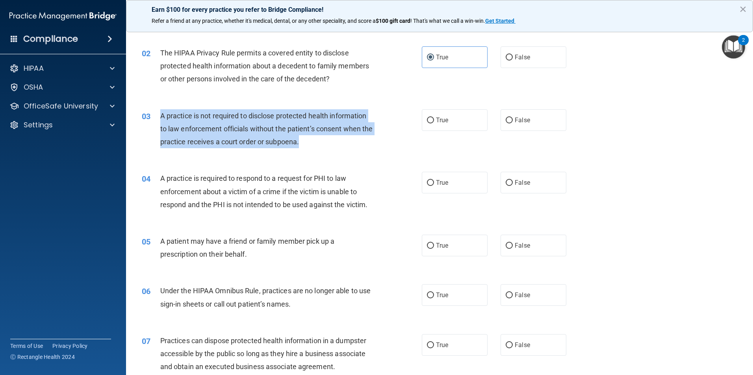
drag, startPoint x: 322, startPoint y: 141, endPoint x: 160, endPoint y: 118, distance: 163.0
click at [160, 118] on div "A practice is not required to disclose protected health information to law enfo…" at bounding box center [269, 128] width 219 height 39
click at [406, 100] on div "03 A practice is not required to disclose protected health information to law e…" at bounding box center [439, 131] width 607 height 63
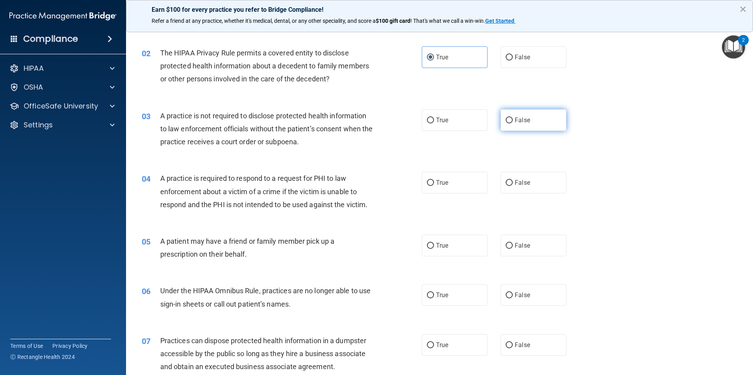
click at [539, 120] on label "False" at bounding box center [533, 120] width 66 height 22
click at [512, 120] on input "False" at bounding box center [508, 121] width 7 height 6
radio input "true"
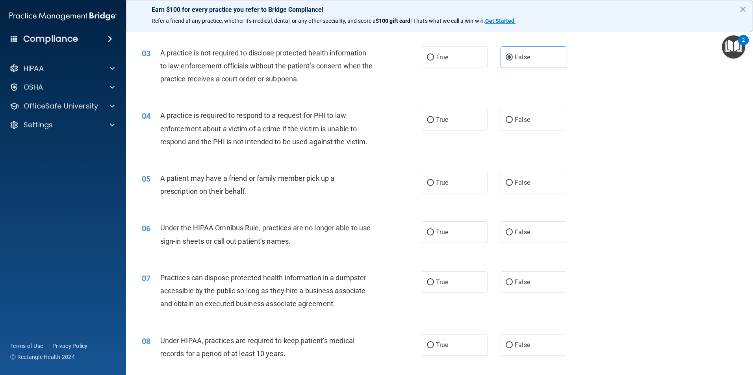
scroll to position [157, 0]
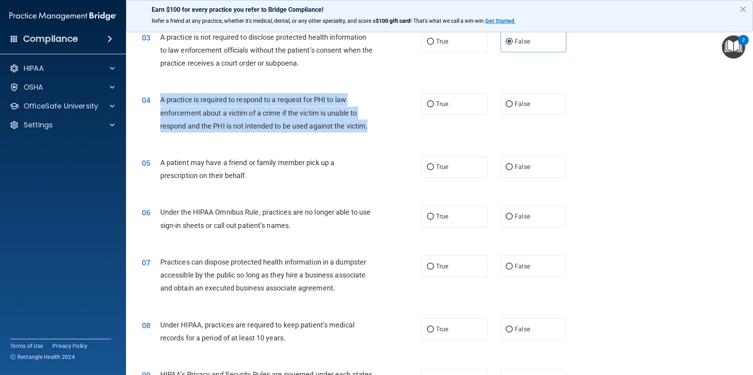
drag, startPoint x: 379, startPoint y: 122, endPoint x: 161, endPoint y: 104, distance: 218.0
click at [161, 104] on div "04 A practice is required to respond to a request for PHI to law enforcement ab…" at bounding box center [281, 114] width 303 height 43
click at [459, 102] on label "True" at bounding box center [455, 104] width 66 height 22
click at [434, 102] on input "True" at bounding box center [430, 105] width 7 height 6
radio input "true"
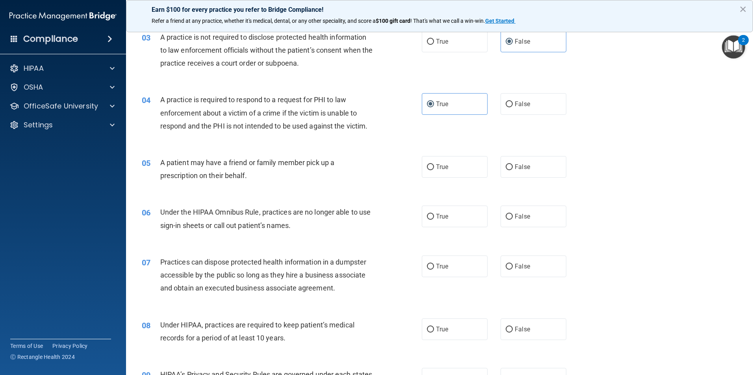
click at [342, 179] on div "A patient may have a friend or family member pick up a prescription on their be…" at bounding box center [269, 169] width 219 height 26
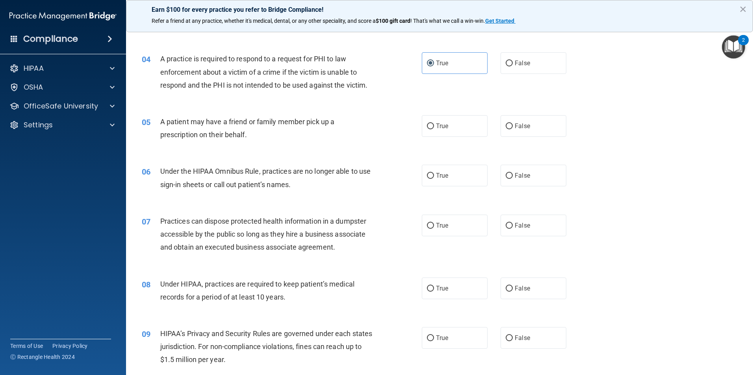
scroll to position [236, 0]
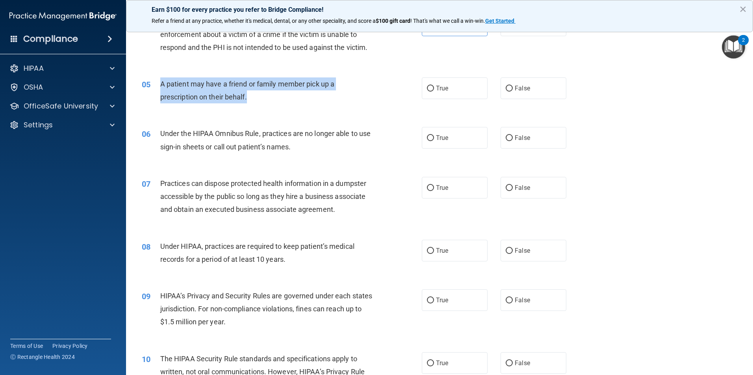
drag, startPoint x: 239, startPoint y: 99, endPoint x: 155, endPoint y: 88, distance: 84.9
click at [155, 88] on div "05 A patient may have a friend or family member pick up a prescription on their…" at bounding box center [281, 93] width 303 height 30
drag, startPoint x: 365, startPoint y: 97, endPoint x: 392, endPoint y: 92, distance: 28.0
click at [365, 97] on div "A patient may have a friend or family member pick up a prescription on their be…" at bounding box center [269, 91] width 219 height 26
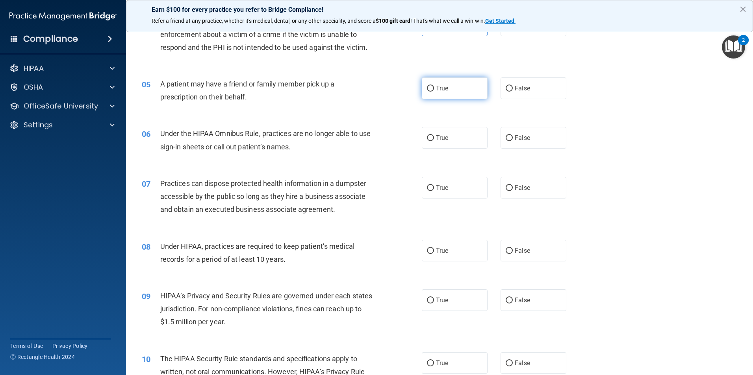
click at [436, 84] on label "True" at bounding box center [455, 89] width 66 height 22
click at [434, 86] on input "True" at bounding box center [430, 89] width 7 height 6
radio input "true"
click at [292, 143] on span "Under the HIPAA Omnibus Rule, practices are no longer able to use sign-in sheet…" at bounding box center [265, 139] width 211 height 21
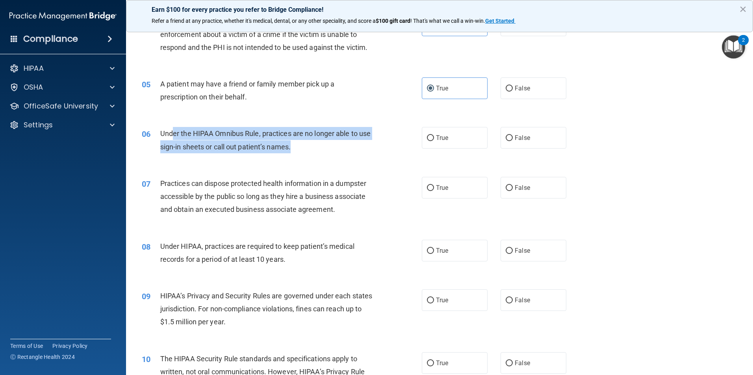
drag, startPoint x: 319, startPoint y: 152, endPoint x: 172, endPoint y: 140, distance: 148.0
click at [172, 140] on div "Under the HIPAA Omnibus Rule, practices are no longer able to use sign-in sheet…" at bounding box center [269, 140] width 219 height 26
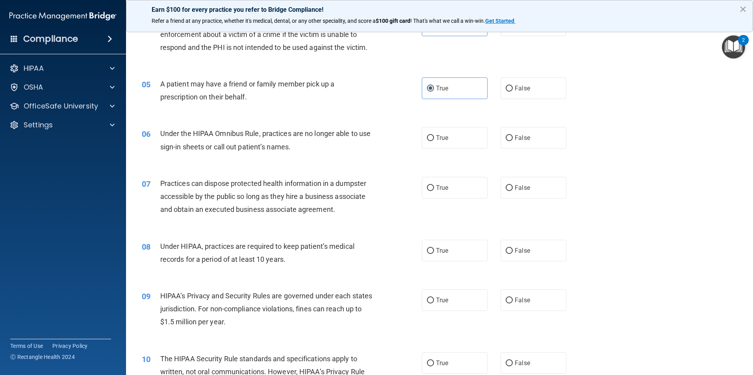
drag, startPoint x: 172, startPoint y: 140, endPoint x: 251, endPoint y: 163, distance: 82.4
click at [251, 163] on div "06 Under the HIPAA Omnibus Rule, practices are no longer able to use sign-in sh…" at bounding box center [439, 142] width 607 height 50
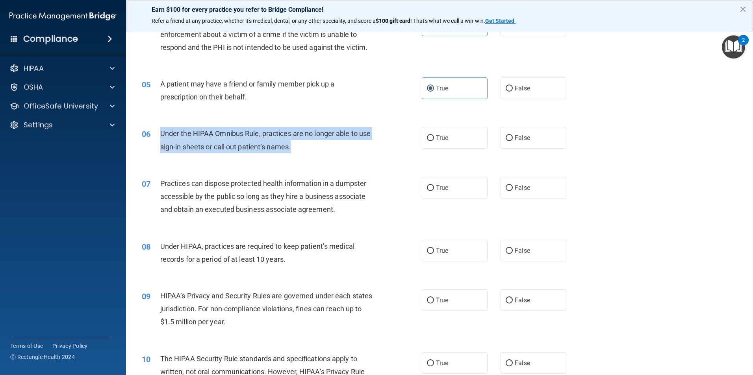
drag, startPoint x: 316, startPoint y: 148, endPoint x: 157, endPoint y: 137, distance: 159.4
click at [157, 137] on div "06 Under the HIPAA Omnibus Rule, practices are no longer able to use sign-in sh…" at bounding box center [281, 142] width 303 height 30
drag, startPoint x: 386, startPoint y: 131, endPoint x: 531, endPoint y: 135, distance: 144.5
click at [386, 131] on div "06 Under the HIPAA Omnibus Rule, practices are no longer able to use sign-in sh…" at bounding box center [281, 142] width 303 height 30
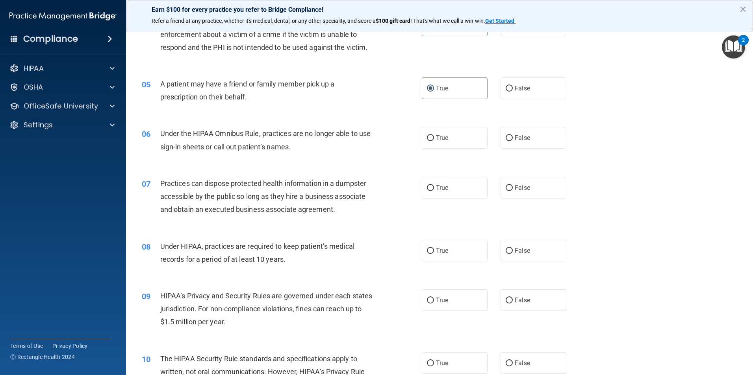
click at [564, 142] on div "True False" at bounding box center [501, 138] width 158 height 22
click at [553, 143] on label "False" at bounding box center [533, 138] width 66 height 22
click at [512, 141] on input "False" at bounding box center [508, 138] width 7 height 6
radio input "true"
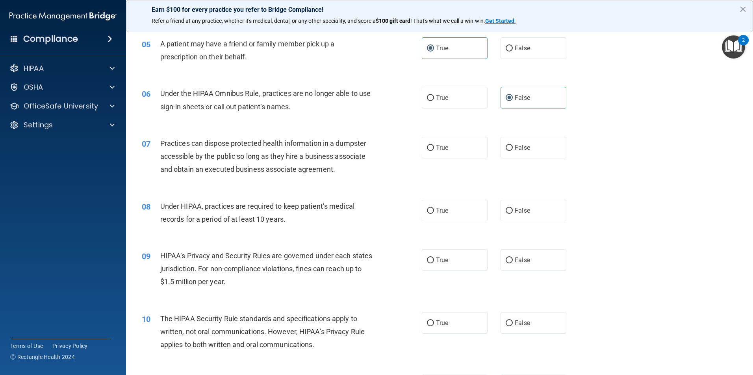
scroll to position [315, 0]
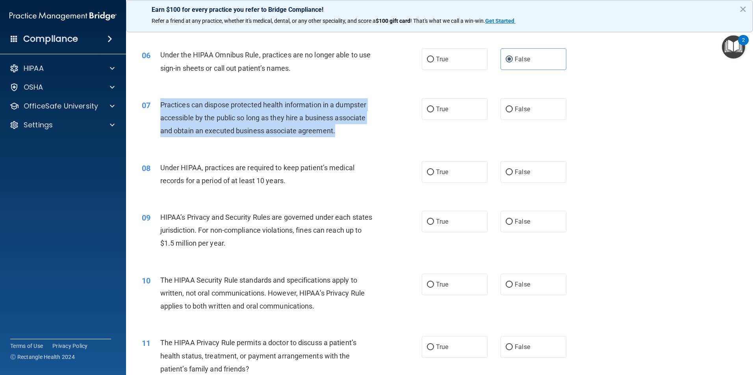
drag, startPoint x: 342, startPoint y: 130, endPoint x: 159, endPoint y: 105, distance: 184.3
click at [159, 105] on div "07 Practices can dispose protected health information in a dumpster accessible …" at bounding box center [281, 119] width 303 height 43
click at [325, 150] on div "07 Practices can dispose protected health information in a dumpster accessible …" at bounding box center [439, 120] width 607 height 63
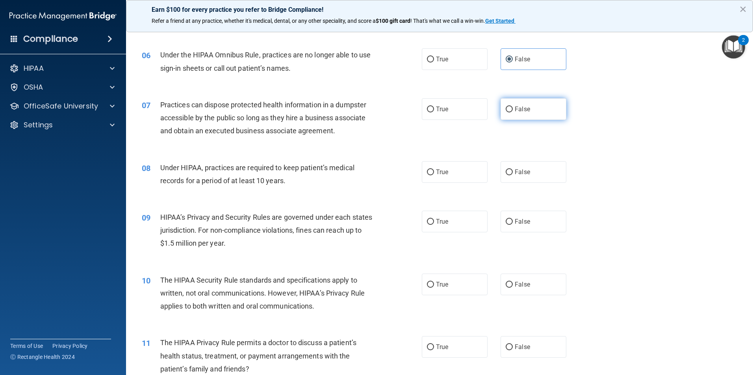
click at [528, 107] on label "False" at bounding box center [533, 109] width 66 height 22
click at [512, 107] on input "False" at bounding box center [508, 110] width 7 height 6
radio input "true"
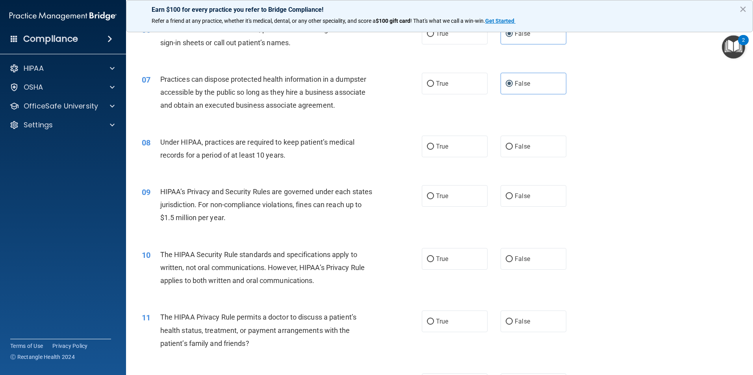
scroll to position [354, 0]
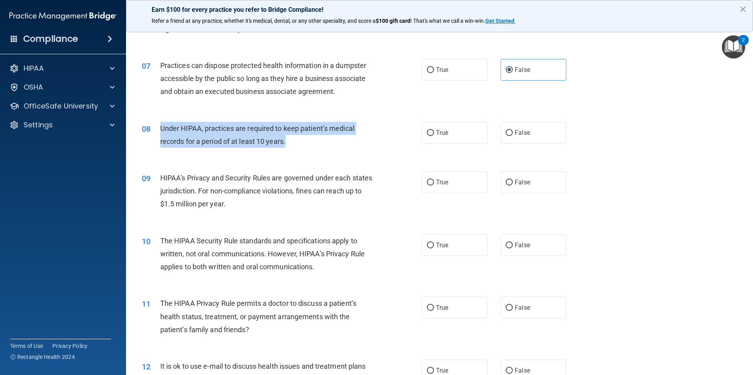
drag, startPoint x: 293, startPoint y: 144, endPoint x: 163, endPoint y: 126, distance: 131.9
click at [159, 127] on div "08 Under HIPAA, practices are required to keep patient’s medical records for a …" at bounding box center [281, 137] width 303 height 30
click at [598, 135] on div "08 Under HIPAA, practices are required to keep patient’s medical records for a …" at bounding box center [439, 137] width 607 height 50
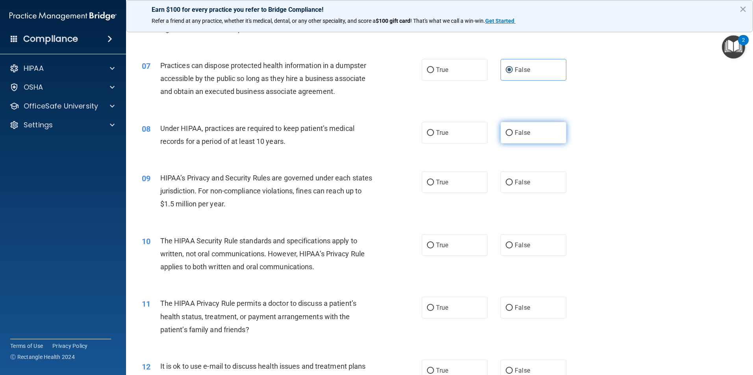
click at [551, 130] on label "False" at bounding box center [533, 133] width 66 height 22
click at [512, 130] on input "False" at bounding box center [508, 133] width 7 height 6
radio input "true"
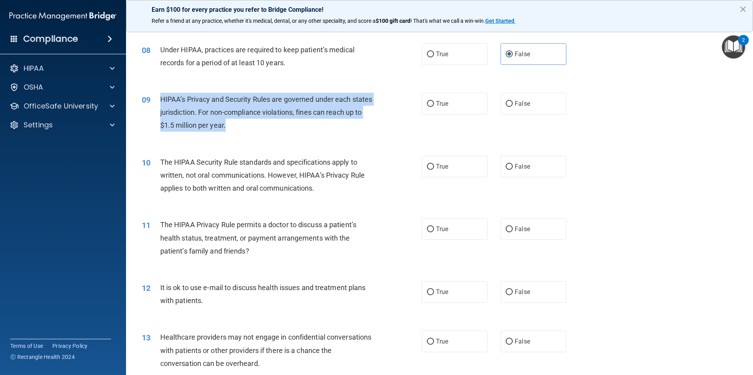
drag, startPoint x: 262, startPoint y: 125, endPoint x: 161, endPoint y: 103, distance: 103.1
click at [161, 103] on div "HIPAA’s Privacy and Security Rules are governed under each states jurisdiction.…" at bounding box center [269, 112] width 219 height 39
click at [362, 139] on div "09 HIPAA’s Privacy and Security Rules are governed under each states jurisdicti…" at bounding box center [439, 114] width 607 height 63
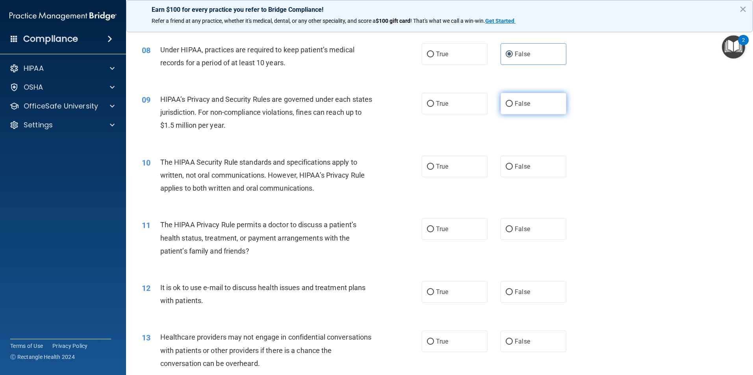
click at [531, 108] on label "False" at bounding box center [533, 104] width 66 height 22
click at [512, 107] on input "False" at bounding box center [508, 104] width 7 height 6
radio input "true"
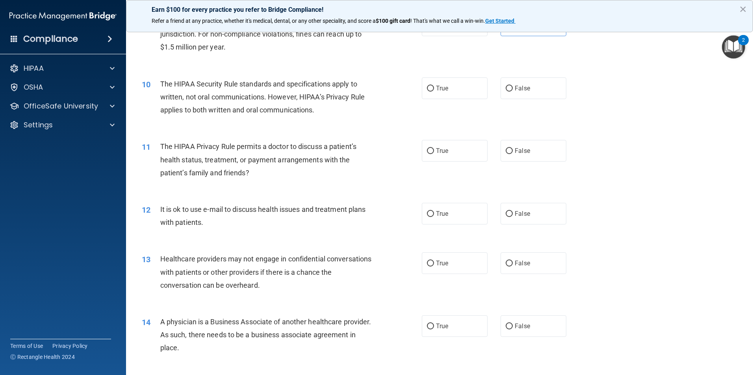
scroll to position [512, 0]
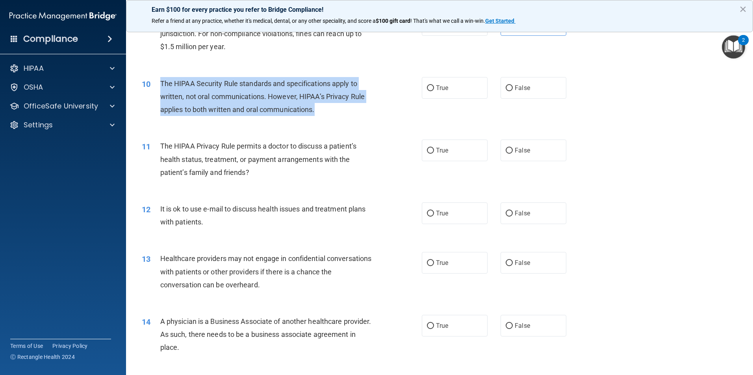
drag, startPoint x: 350, startPoint y: 109, endPoint x: 153, endPoint y: 77, distance: 199.0
click at [153, 77] on div "10 The HIPAA Security Rule standards and specifications apply to written, not o…" at bounding box center [281, 98] width 303 height 43
click at [262, 132] on div "11 The HIPAA Privacy Rule permits a doctor to discuss a patient’s health status…" at bounding box center [439, 161] width 607 height 63
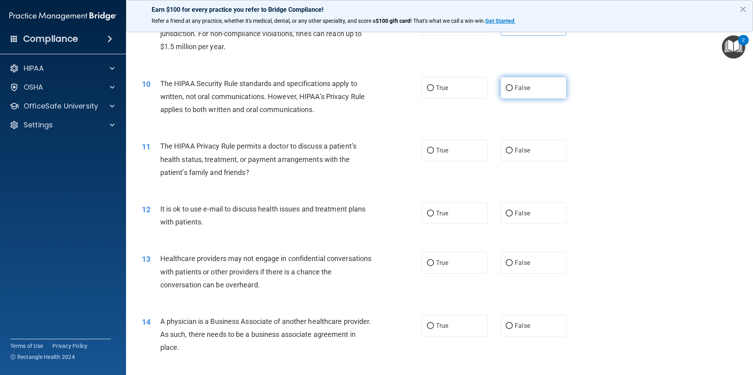
click at [518, 94] on label "False" at bounding box center [533, 88] width 66 height 22
click at [512, 91] on input "False" at bounding box center [508, 88] width 7 height 6
radio input "true"
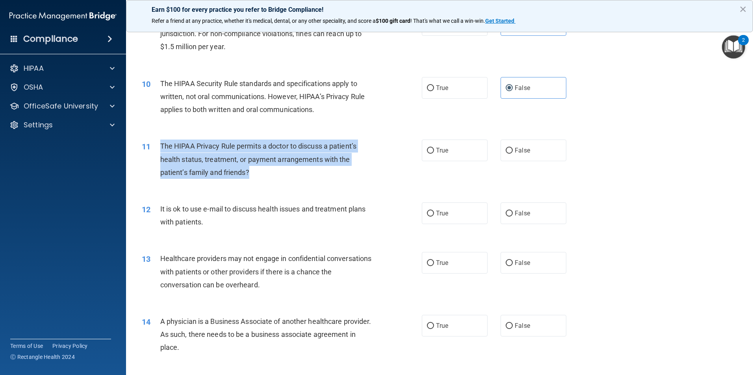
drag, startPoint x: 268, startPoint y: 172, endPoint x: 161, endPoint y: 143, distance: 111.2
click at [161, 143] on div "The HIPAA Privacy Rule permits a doctor to discuss a patient’s health status, t…" at bounding box center [269, 159] width 219 height 39
click at [342, 190] on div "11 The HIPAA Privacy Rule permits a doctor to discuss a patient’s health status…" at bounding box center [439, 161] width 607 height 63
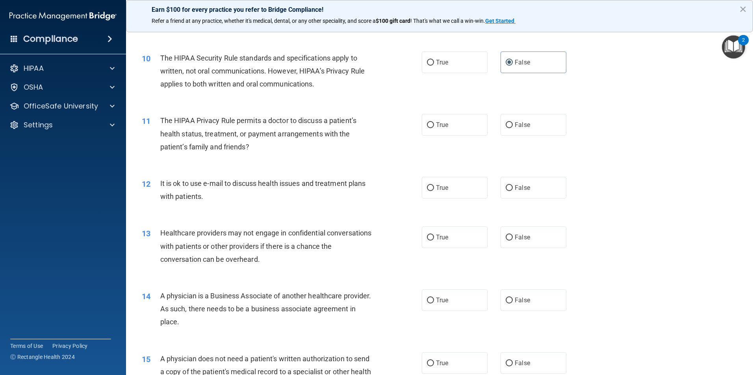
scroll to position [551, 0]
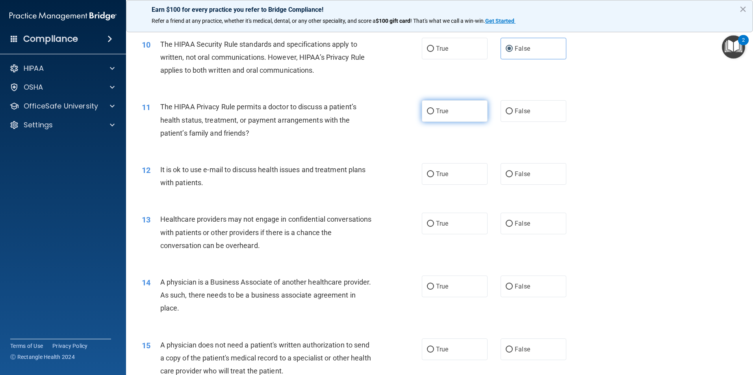
click at [440, 118] on label "True" at bounding box center [455, 111] width 66 height 22
click at [434, 115] on input "True" at bounding box center [430, 112] width 7 height 6
radio input "true"
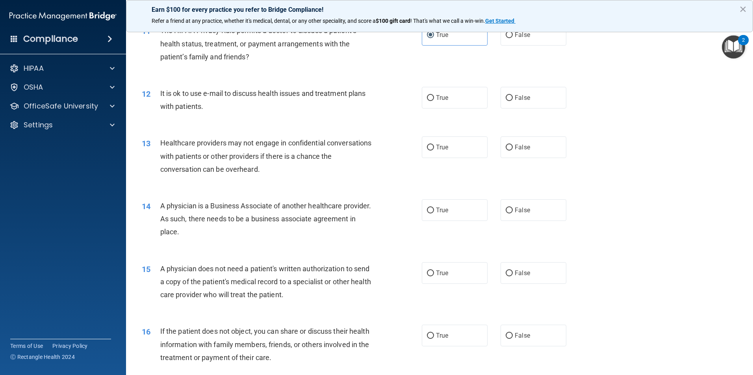
scroll to position [630, 0]
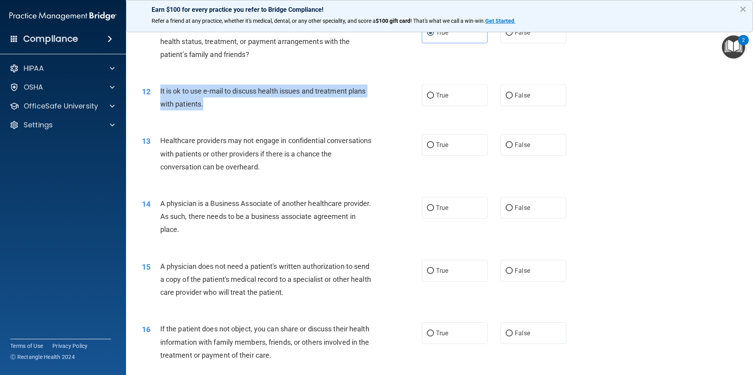
drag, startPoint x: 222, startPoint y: 105, endPoint x: 160, endPoint y: 93, distance: 62.7
click at [160, 93] on div "It is ok to use e-mail to discuss health issues and treatment plans with patien…" at bounding box center [269, 98] width 219 height 26
click at [355, 135] on div "Healthcare providers may not engage in confidential conversations with patients…" at bounding box center [269, 153] width 219 height 39
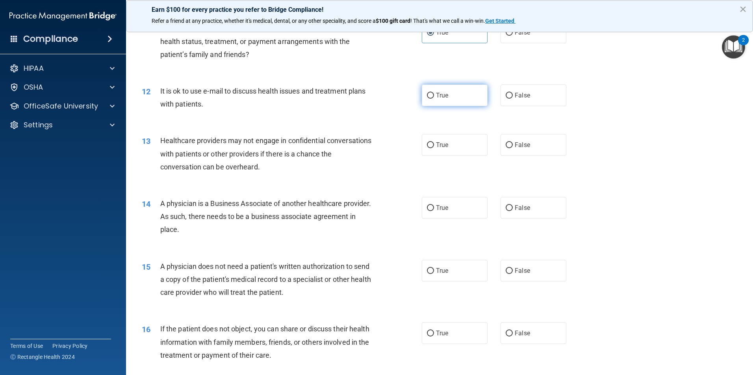
click at [431, 91] on label "True" at bounding box center [455, 96] width 66 height 22
click at [431, 93] on input "True" at bounding box center [430, 96] width 7 height 6
radio input "true"
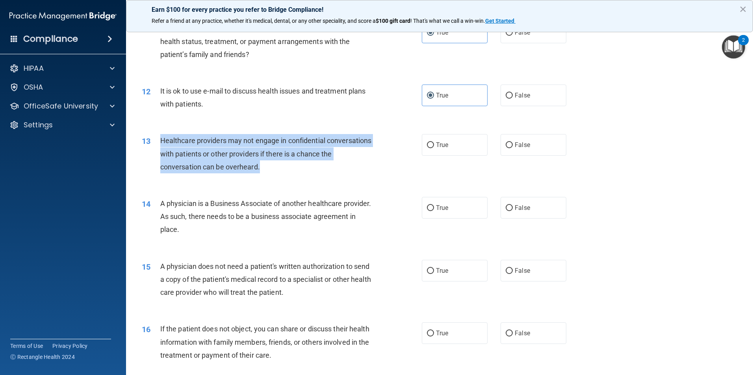
drag, startPoint x: 299, startPoint y: 166, endPoint x: 153, endPoint y: 143, distance: 147.7
click at [153, 143] on div "13 Healthcare providers may not engage in confidential conversations with patie…" at bounding box center [281, 155] width 303 height 43
drag, startPoint x: 370, startPoint y: 151, endPoint x: 568, endPoint y: 131, distance: 198.6
click at [370, 151] on div "Healthcare providers may not engage in confidential conversations with patients…" at bounding box center [269, 153] width 219 height 39
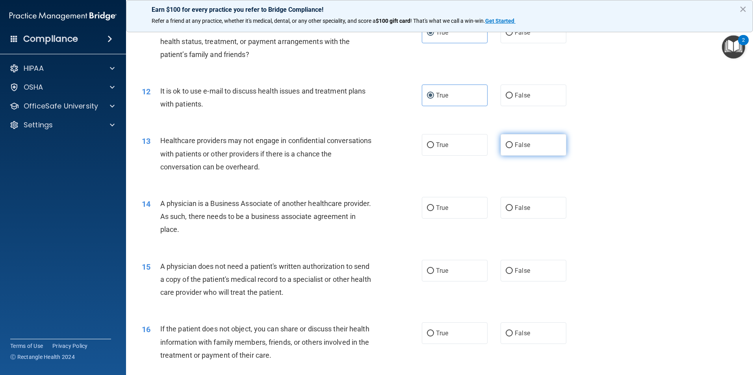
click at [542, 151] on label "False" at bounding box center [533, 145] width 66 height 22
click at [512, 148] on input "False" at bounding box center [508, 145] width 7 height 6
radio input "true"
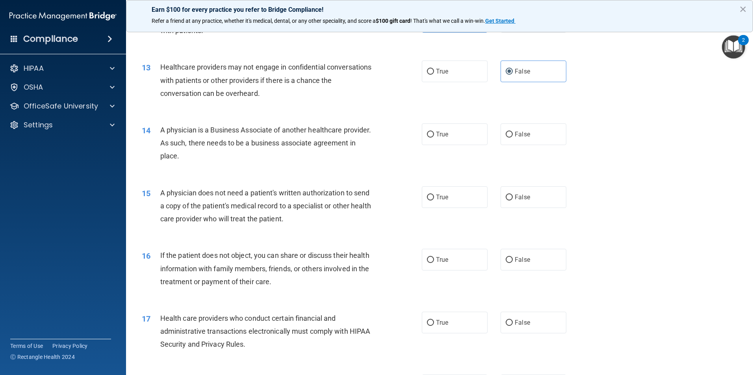
scroll to position [708, 0]
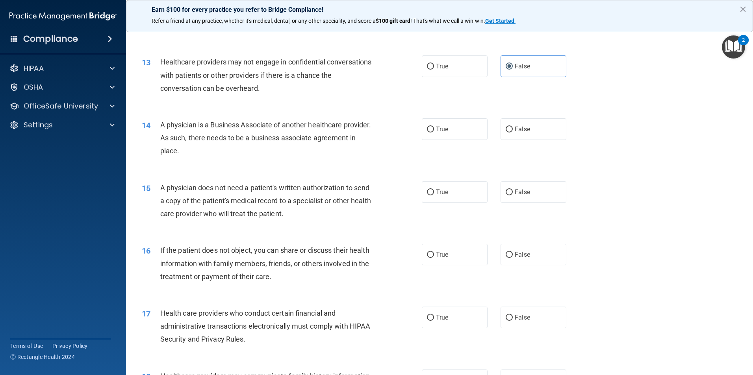
drag, startPoint x: 254, startPoint y: 152, endPoint x: 155, endPoint y: 127, distance: 102.3
click at [155, 127] on div "14 A physician is a Business Associate of another healthcare provider. As such,…" at bounding box center [281, 139] width 303 height 43
click at [514, 125] on label "False" at bounding box center [533, 129] width 66 height 22
click at [512, 127] on input "False" at bounding box center [508, 130] width 7 height 6
radio input "true"
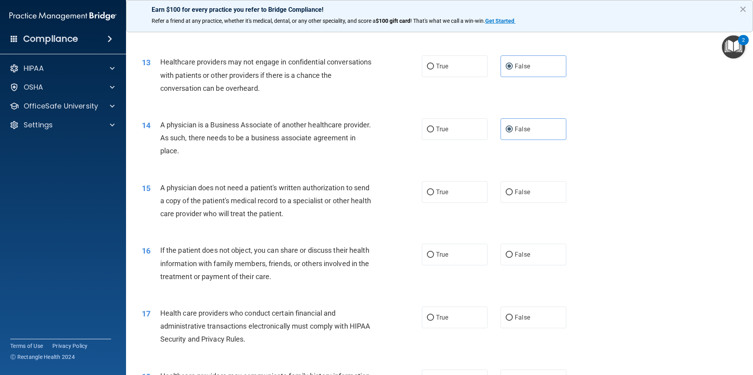
click at [333, 197] on span "A physician does not need a patient's written authorization to send a copy of t…" at bounding box center [265, 201] width 211 height 34
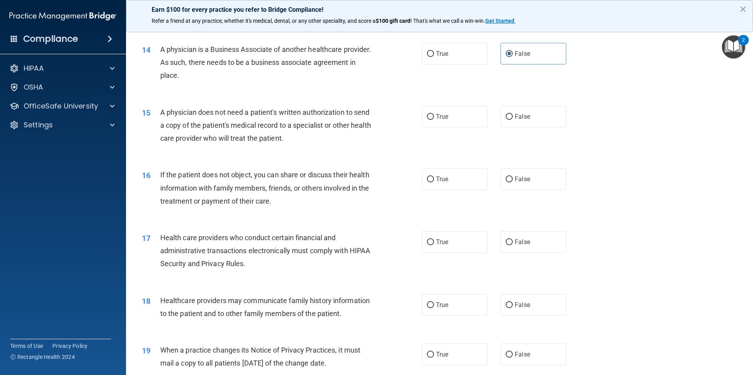
scroll to position [787, 0]
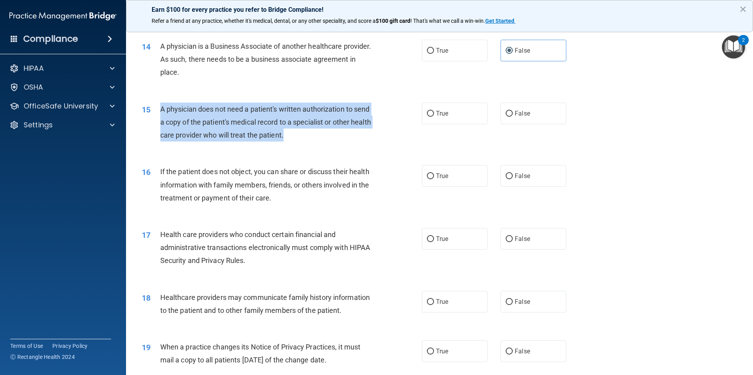
drag, startPoint x: 323, startPoint y: 135, endPoint x: 161, endPoint y: 111, distance: 163.6
click at [161, 111] on div "A physician does not need a patient's written authorization to send a copy of t…" at bounding box center [269, 122] width 219 height 39
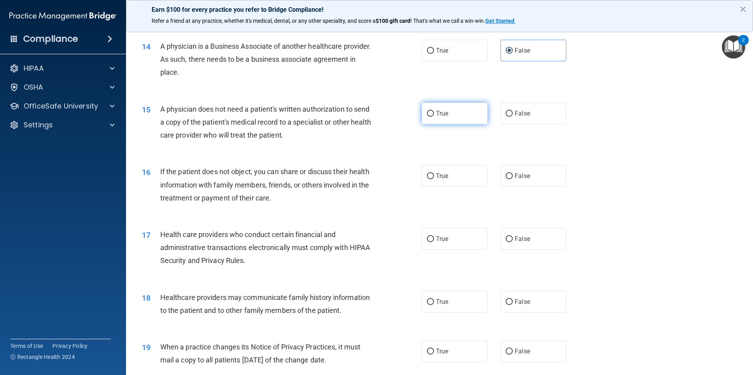
click at [442, 113] on span "True" at bounding box center [442, 113] width 12 height 7
click at [434, 113] on input "True" at bounding box center [430, 114] width 7 height 6
radio input "true"
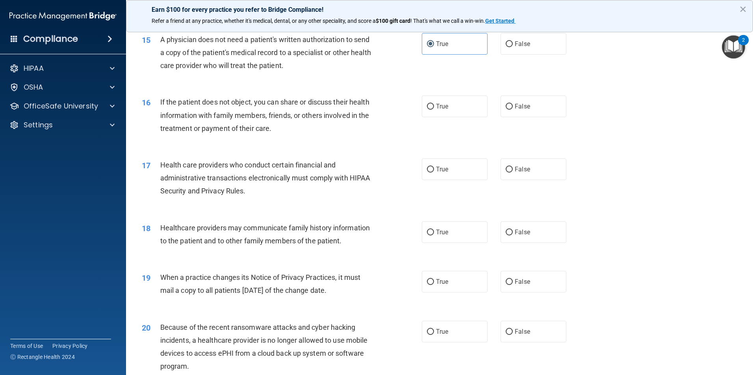
scroll to position [866, 0]
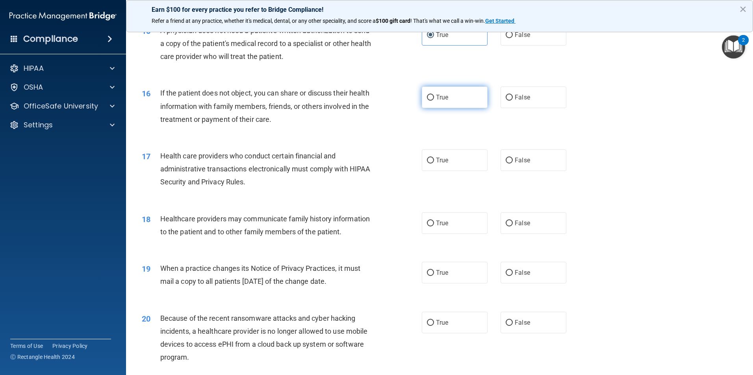
click at [427, 98] on input "True" at bounding box center [430, 98] width 7 height 6
radio input "true"
click at [351, 122] on div "If the patient does not object, you can share or discuss their health informati…" at bounding box center [269, 106] width 219 height 39
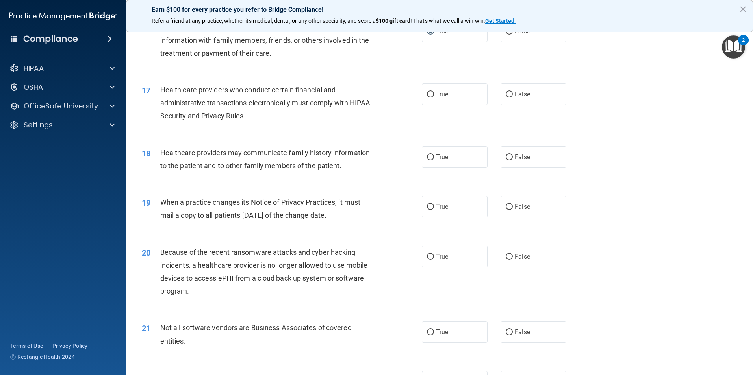
scroll to position [945, 0]
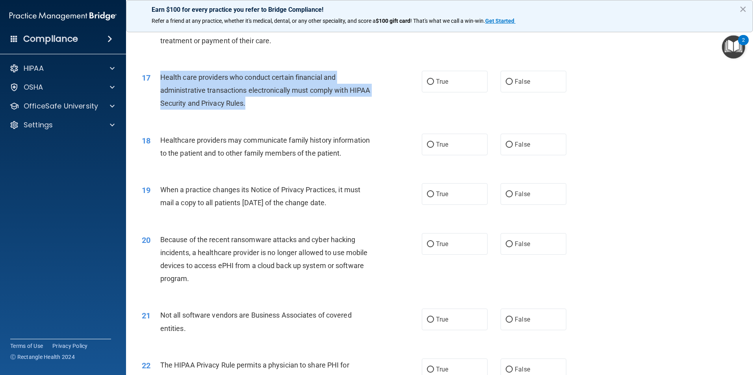
drag, startPoint x: 294, startPoint y: 106, endPoint x: 158, endPoint y: 80, distance: 137.9
click at [158, 80] on div "17 Health care providers who conduct certain financial and administrative trans…" at bounding box center [281, 92] width 303 height 43
drag, startPoint x: 453, startPoint y: 85, endPoint x: 346, endPoint y: 154, distance: 127.8
click at [453, 85] on label "True" at bounding box center [455, 82] width 66 height 22
click at [434, 85] on input "True" at bounding box center [430, 82] width 7 height 6
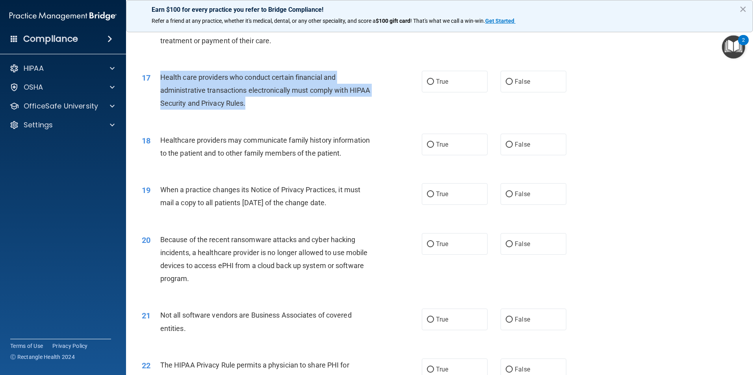
radio input "true"
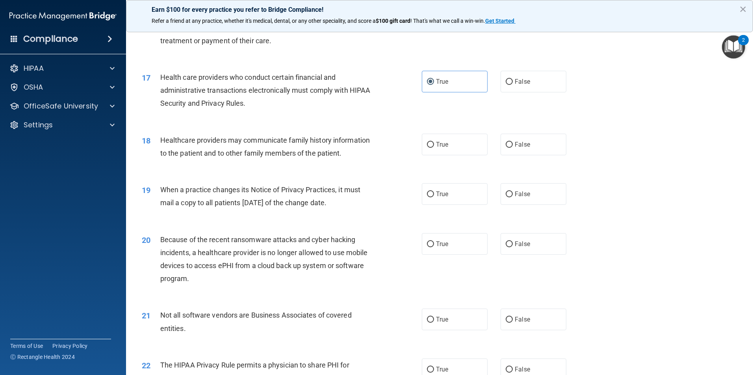
click at [328, 158] on div "Healthcare providers may communicate family history information to the patient …" at bounding box center [269, 147] width 219 height 26
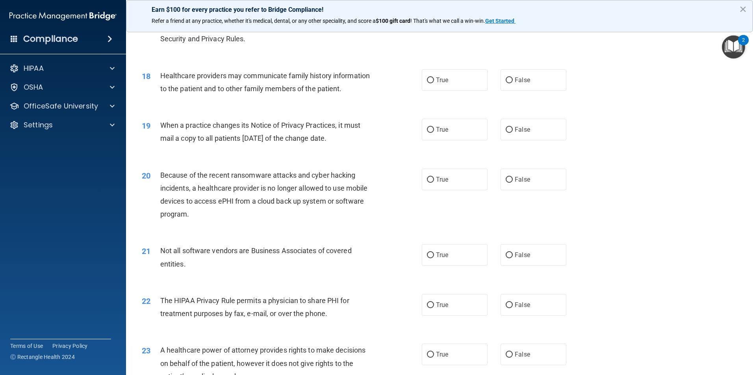
scroll to position [1023, 0]
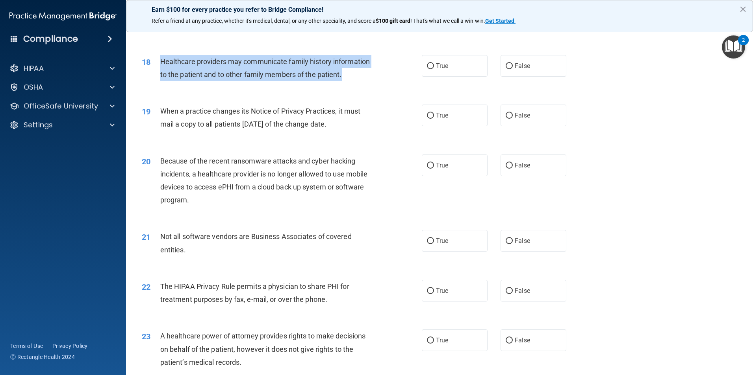
drag, startPoint x: 352, startPoint y: 79, endPoint x: 155, endPoint y: 59, distance: 197.4
click at [155, 59] on div "18 Healthcare providers may communicate family history information to the patie…" at bounding box center [281, 70] width 303 height 30
click at [531, 65] on label "False" at bounding box center [533, 66] width 66 height 22
click at [512, 65] on input "False" at bounding box center [508, 66] width 7 height 6
radio input "true"
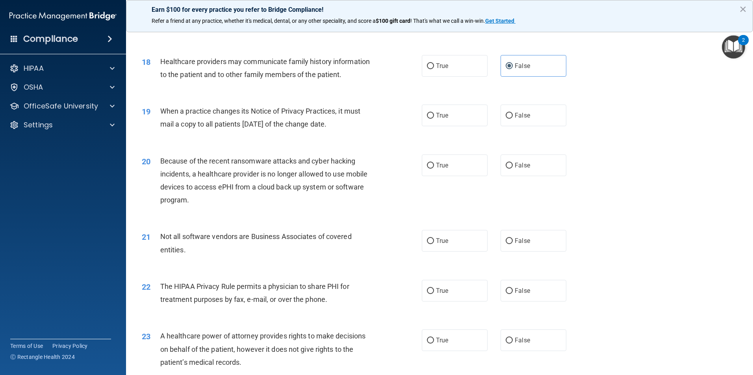
click at [258, 165] on div "Because of the recent ransomware attacks and cyber hacking incidents, a healthc…" at bounding box center [269, 181] width 219 height 52
drag, startPoint x: 359, startPoint y: 124, endPoint x: 156, endPoint y: 122, distance: 203.1
click at [156, 122] on div "19 When a practice changes its Notice of Privacy Practices, it must mail a copy…" at bounding box center [281, 120] width 303 height 30
click at [536, 115] on label "False" at bounding box center [533, 116] width 66 height 22
click at [512, 115] on input "False" at bounding box center [508, 116] width 7 height 6
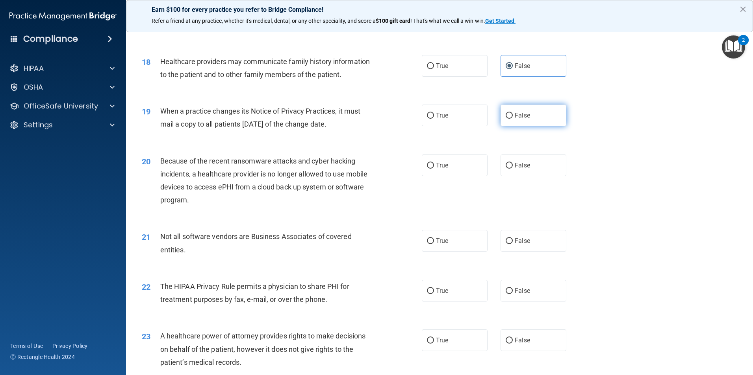
radio input "true"
click at [379, 182] on div "20 Because of the recent ransomware attacks and cyber hacking incidents, a heal…" at bounding box center [281, 183] width 303 height 56
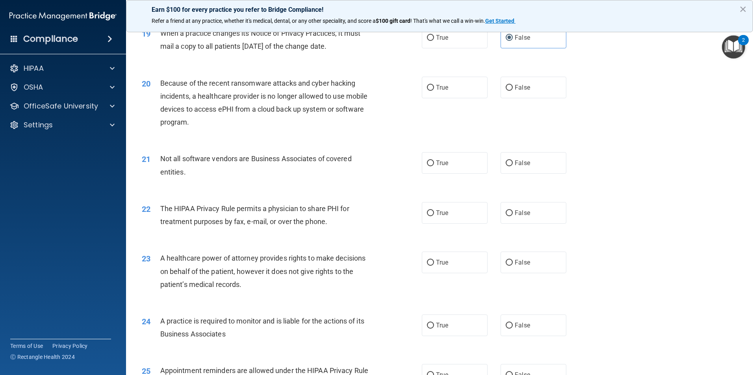
scroll to position [1102, 0]
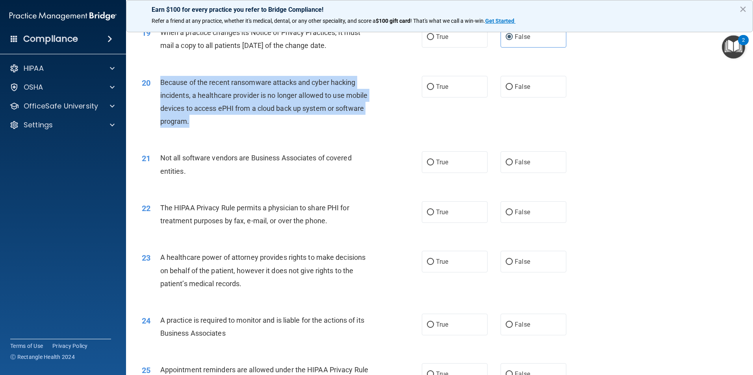
drag, startPoint x: 215, startPoint y: 124, endPoint x: 157, endPoint y: 90, distance: 66.5
click at [157, 90] on div "20 Because of the recent ransomware attacks and cyber hacking incidents, a heal…" at bounding box center [281, 104] width 303 height 56
click at [532, 86] on label "False" at bounding box center [533, 87] width 66 height 22
click at [512, 86] on input "False" at bounding box center [508, 87] width 7 height 6
radio input "true"
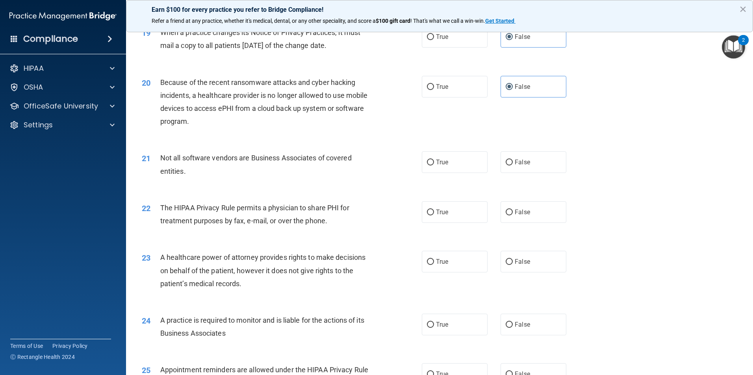
click at [374, 129] on div "20 Because of the recent ransomware attacks and cyber hacking incidents, a heal…" at bounding box center [281, 104] width 303 height 56
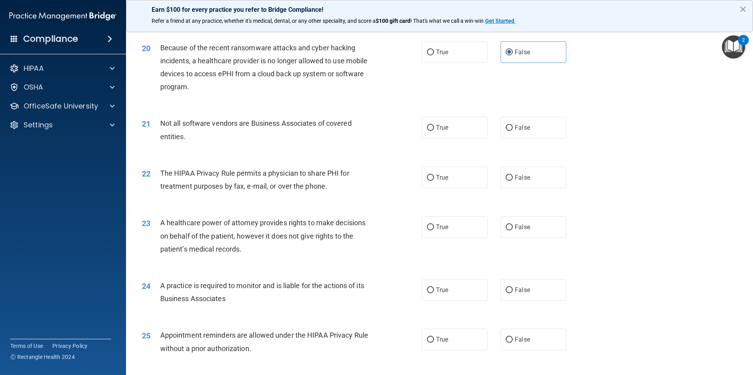
scroll to position [1181, 0]
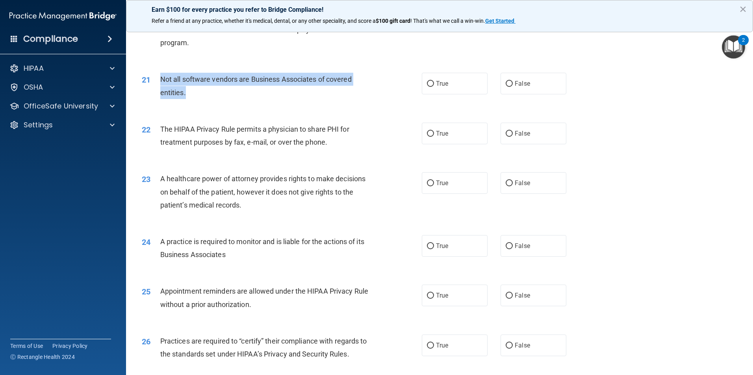
drag, startPoint x: 193, startPoint y: 96, endPoint x: 162, endPoint y: 81, distance: 34.9
click at [162, 81] on div "Not all software vendors are Business Associates of covered entities." at bounding box center [269, 86] width 219 height 26
click at [460, 81] on label "True" at bounding box center [455, 84] width 66 height 22
click at [434, 81] on input "True" at bounding box center [430, 84] width 7 height 6
radio input "true"
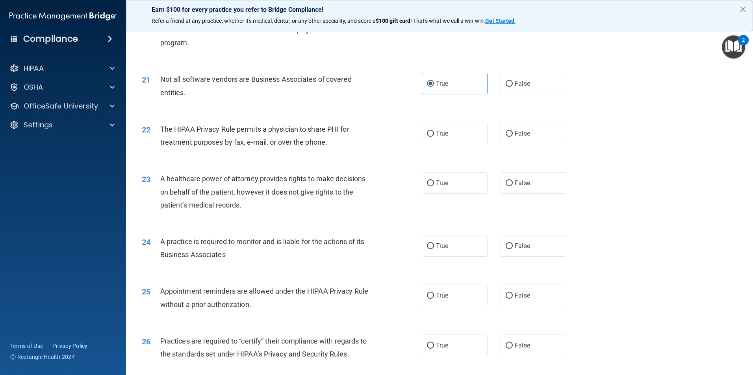
click at [307, 147] on div "The HIPAA Privacy Rule permits a physician to share PHI for treatment purposes …" at bounding box center [269, 136] width 219 height 26
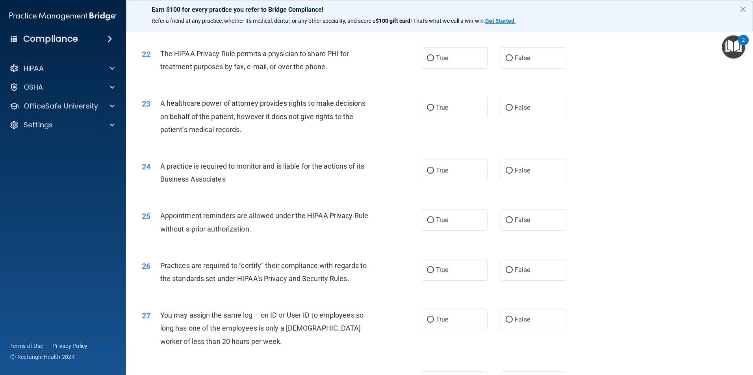
scroll to position [1259, 0]
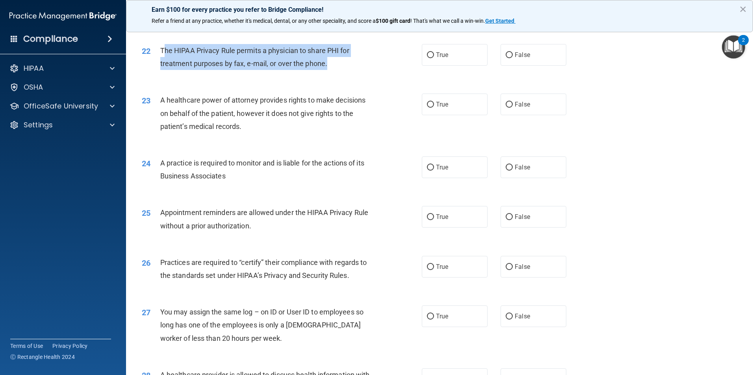
drag, startPoint x: 337, startPoint y: 63, endPoint x: 164, endPoint y: 55, distance: 173.3
click at [164, 55] on div "The HIPAA Privacy Rule permits a physician to share PHI for treatment purposes …" at bounding box center [269, 57] width 219 height 26
click at [383, 69] on div "22 The HIPAA Privacy Rule permits a physician to share PHI for treatment purpos…" at bounding box center [281, 59] width 303 height 30
drag, startPoint x: 334, startPoint y: 67, endPoint x: 156, endPoint y: 52, distance: 178.8
click at [156, 52] on div "22 The HIPAA Privacy Rule permits a physician to share PHI for treatment purpos…" at bounding box center [281, 59] width 303 height 30
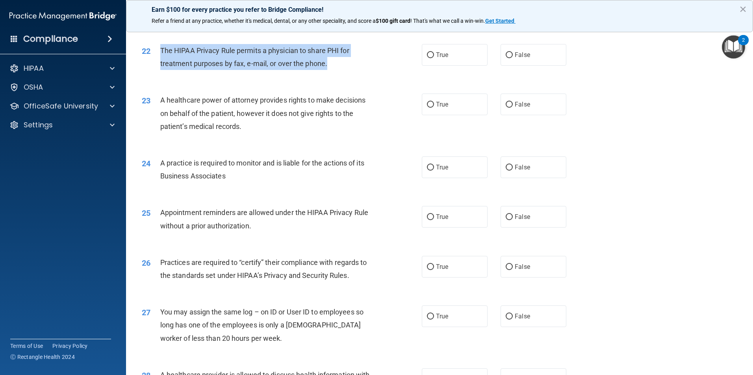
drag, startPoint x: 457, startPoint y: 58, endPoint x: 433, endPoint y: 81, distance: 33.4
click at [457, 58] on label "True" at bounding box center [455, 55] width 66 height 22
click at [434, 58] on input "True" at bounding box center [430, 55] width 7 height 6
radio input "true"
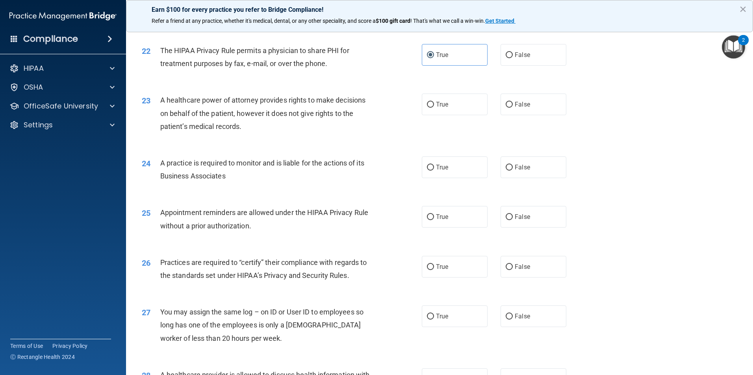
click at [345, 129] on div "A healthcare power of attorney provides rights to make decisions on behalf of t…" at bounding box center [269, 113] width 219 height 39
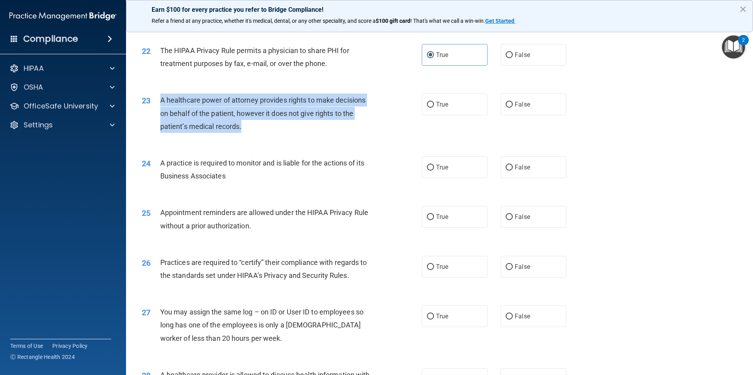
drag, startPoint x: 276, startPoint y: 131, endPoint x: 159, endPoint y: 102, distance: 120.4
click at [159, 102] on div "23 A healthcare power of attorney provides rights to make decisions on behalf o…" at bounding box center [281, 115] width 303 height 43
click at [264, 119] on div "A healthcare power of attorney provides rights to make decisions on behalf of t…" at bounding box center [269, 113] width 219 height 39
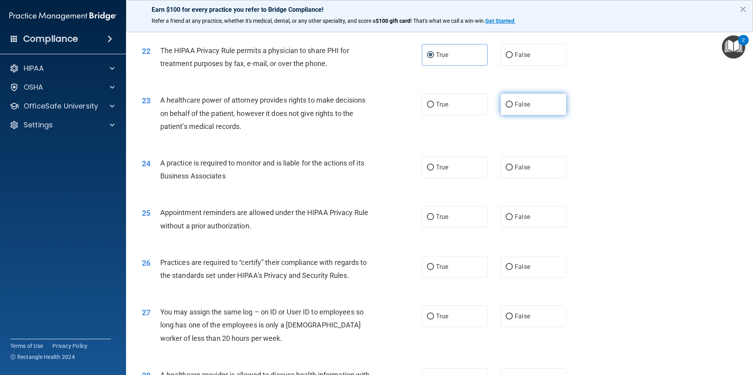
click at [547, 108] on label "False" at bounding box center [533, 105] width 66 height 22
click at [512, 108] on input "False" at bounding box center [508, 105] width 7 height 6
radio input "true"
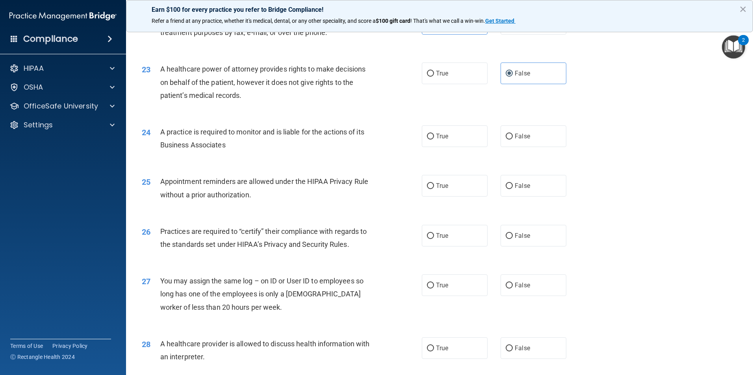
scroll to position [1338, 0]
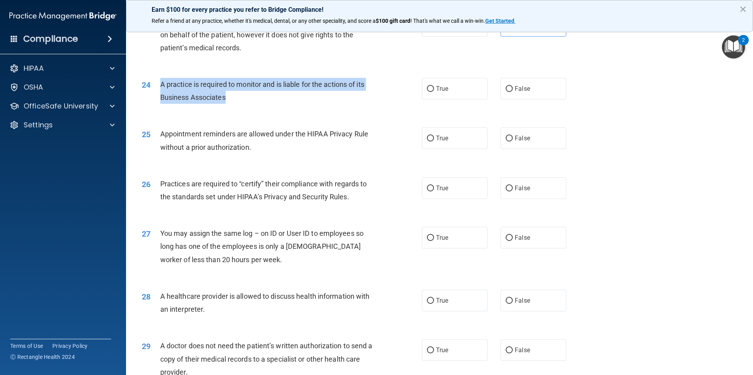
drag, startPoint x: 269, startPoint y: 95, endPoint x: 160, endPoint y: 87, distance: 109.3
click at [160, 87] on div "A practice is required to monitor and is liable for the actions of its Business…" at bounding box center [269, 91] width 219 height 26
drag, startPoint x: 556, startPoint y: 89, endPoint x: 372, endPoint y: 146, distance: 192.1
click at [556, 89] on label "False" at bounding box center [533, 89] width 66 height 22
click at [512, 89] on input "False" at bounding box center [508, 89] width 7 height 6
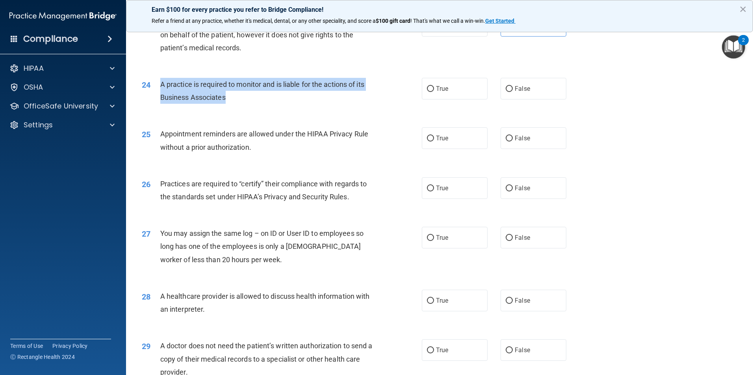
radio input "true"
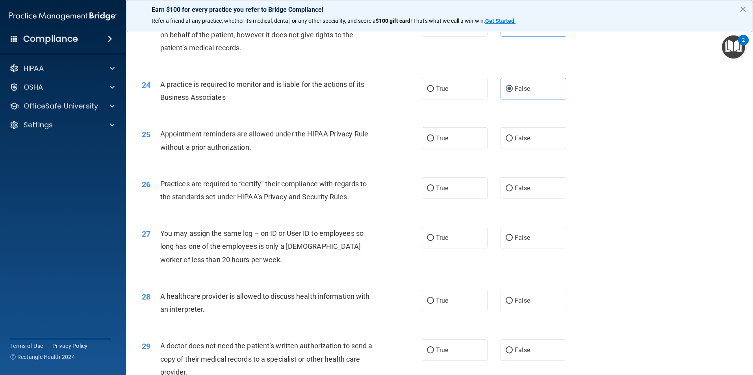
click at [286, 159] on div "25 Appointment reminders are allowed under the HIPAA Privacy Rule without a pri…" at bounding box center [439, 143] width 607 height 50
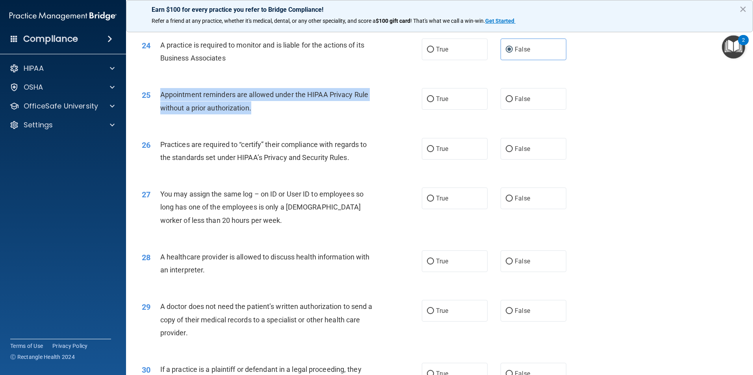
drag, startPoint x: 268, startPoint y: 107, endPoint x: 159, endPoint y: 97, distance: 109.1
click at [159, 97] on div "25 Appointment reminders are allowed under the HIPAA Privacy Rule without a pri…" at bounding box center [281, 103] width 303 height 30
click at [452, 102] on label "True" at bounding box center [455, 99] width 66 height 22
click at [434, 102] on input "True" at bounding box center [430, 99] width 7 height 6
radio input "true"
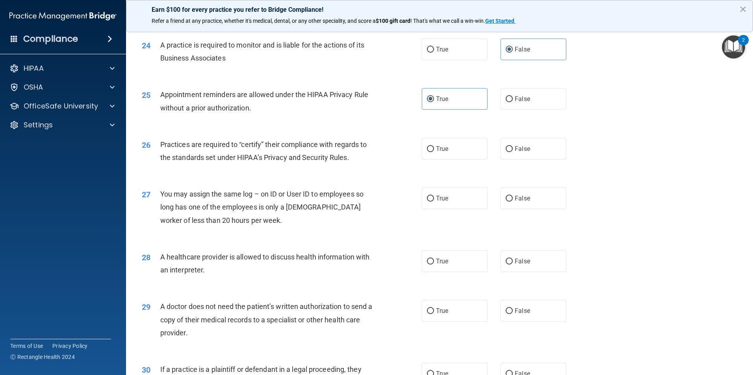
click at [345, 164] on div "Practices are required to “certify” their compliance with regards to the standa…" at bounding box center [269, 151] width 219 height 26
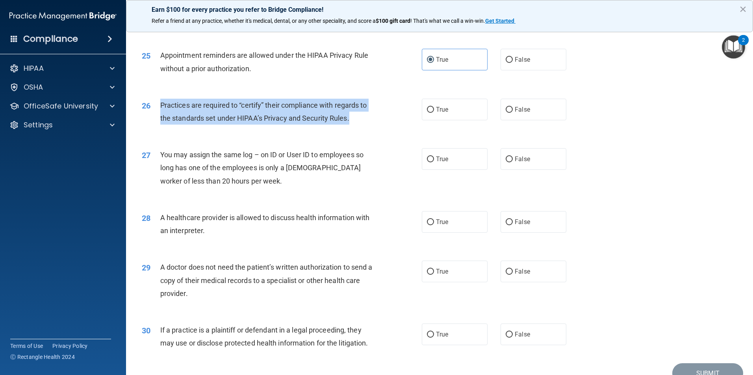
drag, startPoint x: 373, startPoint y: 122, endPoint x: 157, endPoint y: 107, distance: 216.2
click at [157, 107] on div "26 Practices are required to “certify” their compliance with regards to the sta…" at bounding box center [281, 114] width 303 height 30
drag, startPoint x: 405, startPoint y: 153, endPoint x: 425, endPoint y: 138, distance: 25.1
click at [405, 153] on div "27 You may assign the same log – on ID or User ID to employees so long has one …" at bounding box center [281, 169] width 303 height 43
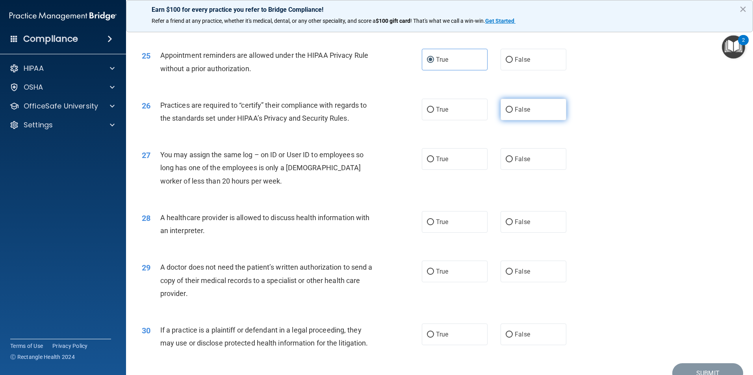
click at [562, 103] on label "False" at bounding box center [533, 110] width 66 height 22
click at [512, 107] on input "False" at bounding box center [508, 110] width 7 height 6
radio input "true"
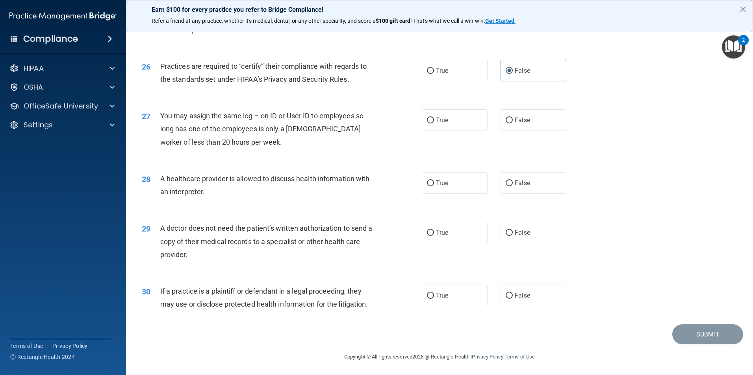
scroll to position [1457, 0]
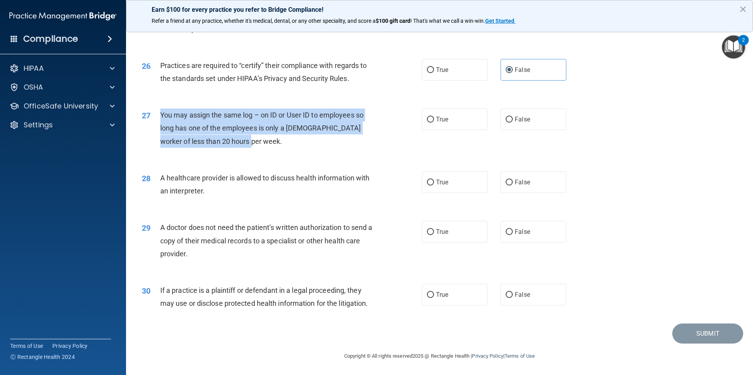
drag, startPoint x: 244, startPoint y: 142, endPoint x: 150, endPoint y: 109, distance: 100.3
click at [150, 109] on div "27 You may assign the same log – on ID or User ID to employees so long has one …" at bounding box center [281, 130] width 303 height 43
click at [303, 137] on div "You may assign the same log – on ID or User ID to employees so long has one of …" at bounding box center [269, 128] width 219 height 39
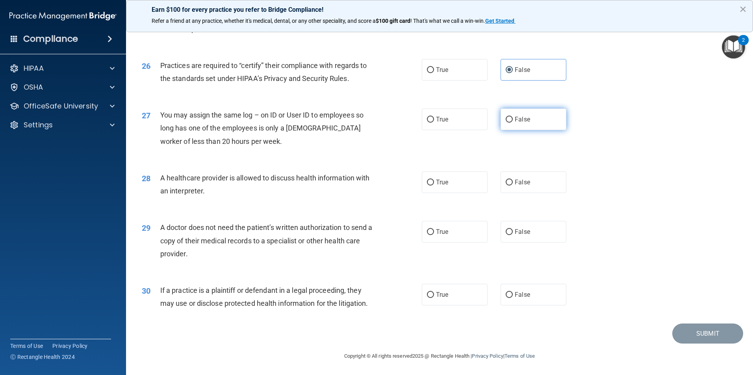
click at [518, 125] on label "False" at bounding box center [533, 120] width 66 height 22
click at [512, 123] on input "False" at bounding box center [508, 120] width 7 height 6
radio input "true"
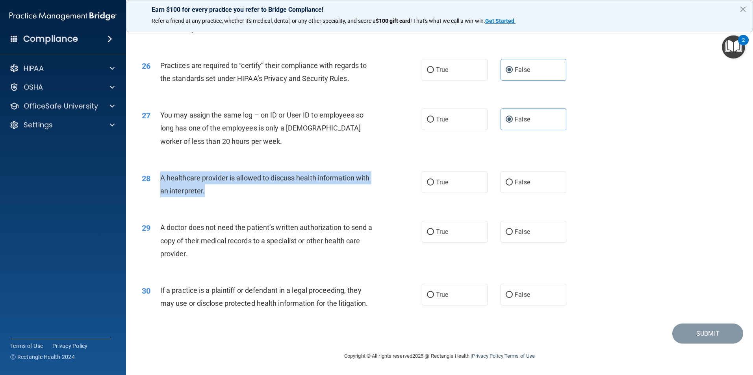
drag, startPoint x: 245, startPoint y: 189, endPoint x: 161, endPoint y: 179, distance: 85.2
click at [161, 179] on div "A healthcare provider is allowed to discuss health information with an interpre…" at bounding box center [269, 185] width 219 height 26
click at [460, 179] on label "True" at bounding box center [455, 183] width 66 height 22
click at [434, 180] on input "True" at bounding box center [430, 183] width 7 height 6
radio input "true"
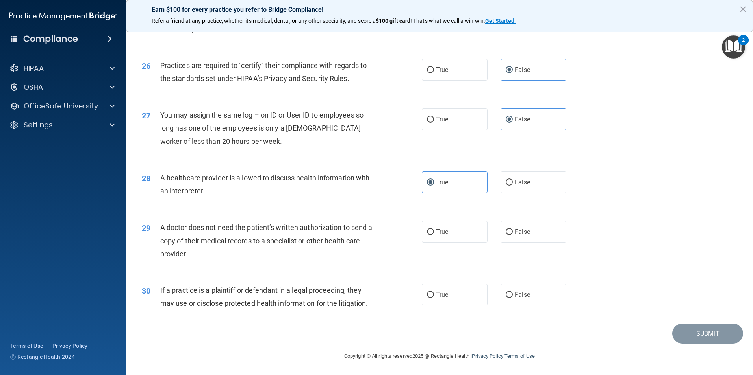
click at [308, 272] on div "29 A doctor does not need the patient’s written authorization to send a copy of…" at bounding box center [439, 242] width 607 height 63
drag, startPoint x: 214, startPoint y: 249, endPoint x: 162, endPoint y: 225, distance: 56.7
click at [162, 225] on div "A doctor does not need the patient’s written authorization to send a copy of th…" at bounding box center [269, 240] width 219 height 39
drag, startPoint x: 464, startPoint y: 215, endPoint x: 454, endPoint y: 231, distance: 18.6
click at [464, 215] on div "29 A doctor does not need the patient’s written authorization to send a copy of…" at bounding box center [439, 242] width 607 height 63
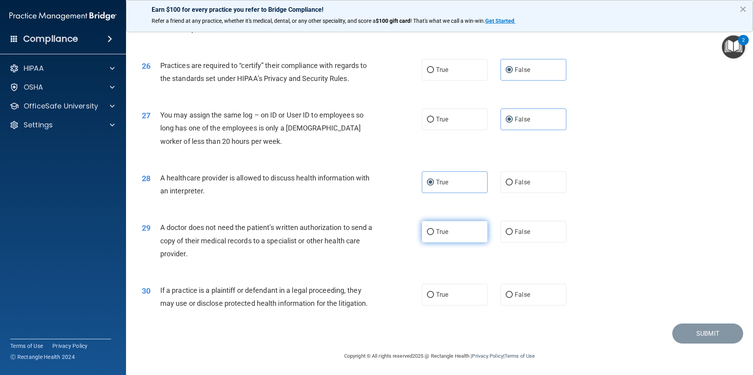
click at [454, 231] on label "True" at bounding box center [455, 232] width 66 height 22
click at [434, 231] on input "True" at bounding box center [430, 232] width 7 height 6
radio input "true"
click at [255, 338] on div "Submit" at bounding box center [439, 334] width 607 height 20
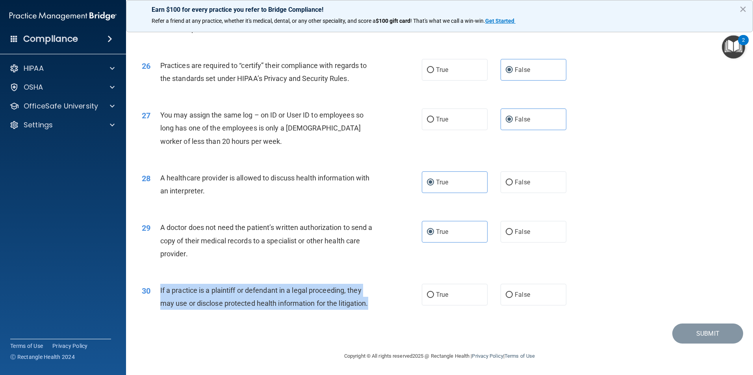
drag, startPoint x: 382, startPoint y: 304, endPoint x: 159, endPoint y: 294, distance: 223.4
click at [159, 294] on div "30 If a practice is a plaintiff or defendant in a legal proceeding, they may us…" at bounding box center [281, 299] width 303 height 30
click at [450, 287] on label "True" at bounding box center [455, 295] width 66 height 22
click at [434, 292] on input "True" at bounding box center [430, 295] width 7 height 6
radio input "true"
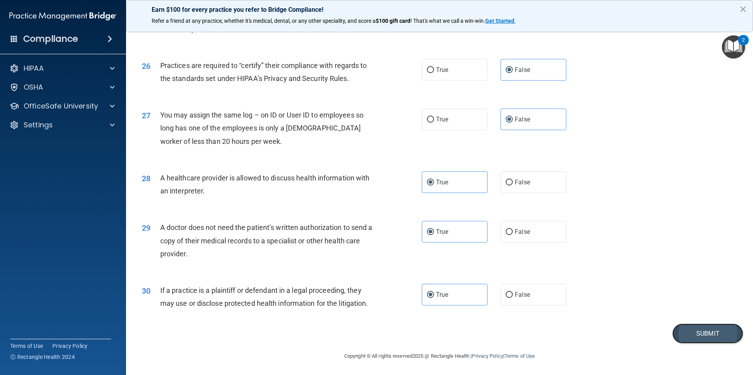
click at [696, 330] on button "Submit" at bounding box center [707, 334] width 71 height 20
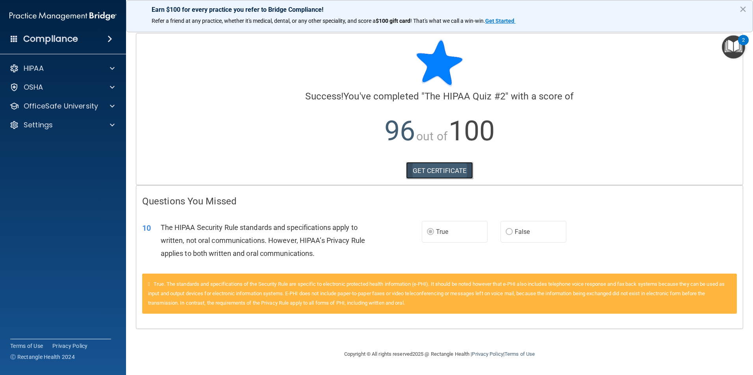
click at [446, 164] on link "GET CERTIFICATE" at bounding box center [439, 170] width 67 height 17
click at [76, 107] on p "OfficeSafe University" at bounding box center [61, 106] width 74 height 9
click at [81, 129] on link "HIPAA Training" at bounding box center [54, 125] width 124 height 16
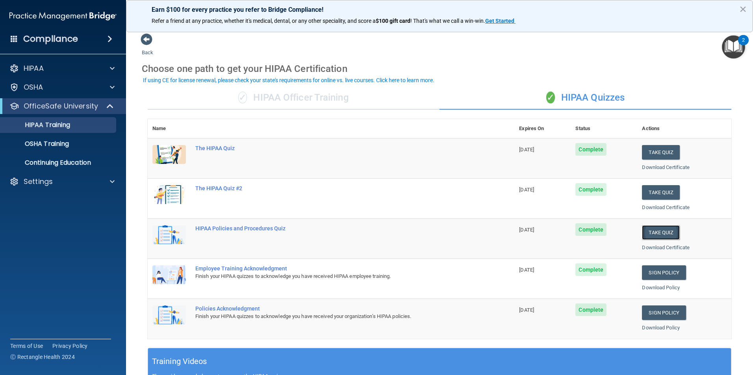
click at [657, 237] on button "Take Quiz" at bounding box center [661, 233] width 38 height 15
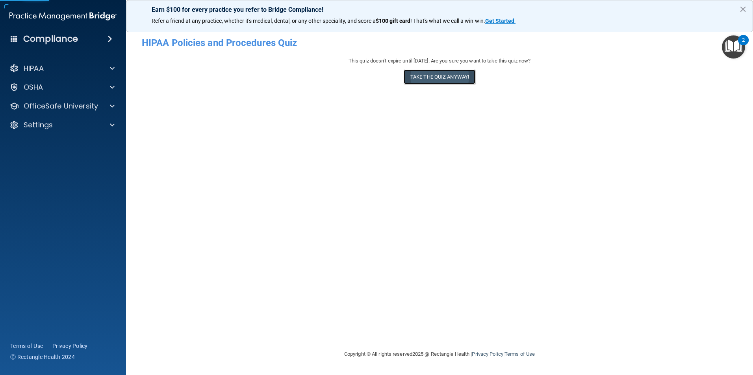
click at [456, 81] on button "Take the quiz anyway!" at bounding box center [439, 77] width 72 height 15
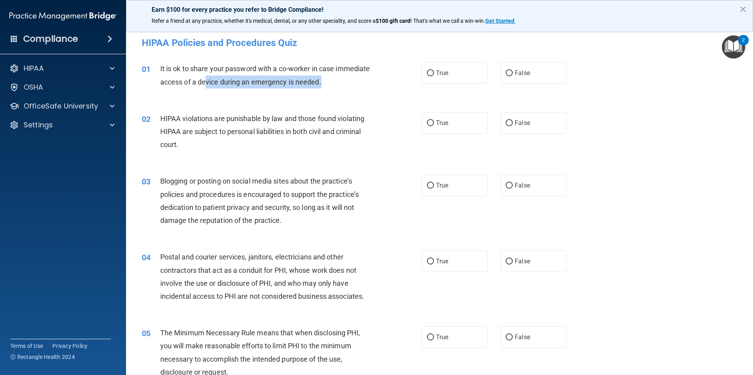
drag, startPoint x: 367, startPoint y: 83, endPoint x: 241, endPoint y: 82, distance: 125.6
click at [241, 82] on div "It is ok to share your password with a co-worker in case immediate access of a …" at bounding box center [269, 75] width 219 height 26
drag, startPoint x: 241, startPoint y: 82, endPoint x: 261, endPoint y: 89, distance: 21.0
click at [260, 89] on div "01 It is ok to share your password with a co-worker in case immediate access of…" at bounding box center [281, 77] width 303 height 30
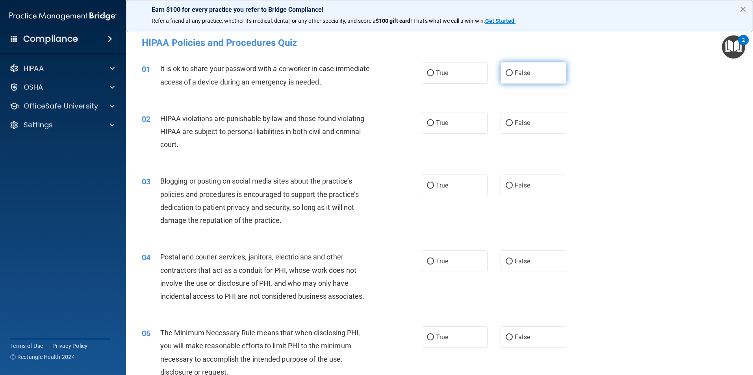
click at [535, 69] on label "False" at bounding box center [533, 73] width 66 height 22
click at [512, 70] on input "False" at bounding box center [508, 73] width 7 height 6
radio input "true"
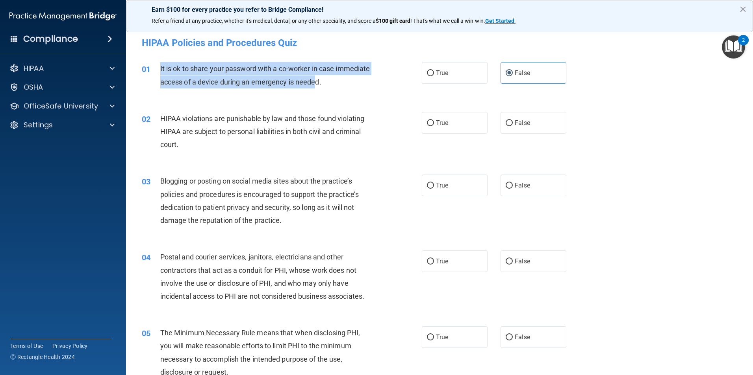
drag, startPoint x: 353, startPoint y: 86, endPoint x: 161, endPoint y: 68, distance: 193.3
click at [161, 68] on span "It is ok to share your password with a co-worker in case immediate access of a …" at bounding box center [265, 75] width 210 height 21
click at [333, 158] on div "02 HIPAA violations are punishable by law and those found violating HIPAA are s…" at bounding box center [439, 133] width 607 height 63
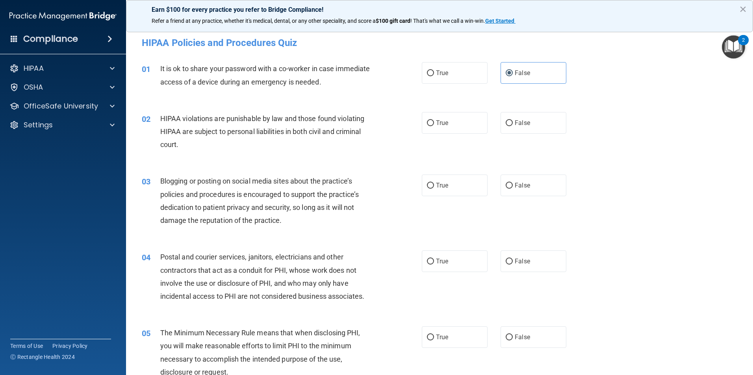
click at [224, 133] on span "HIPAA violations are punishable by law and those found violating HIPAA are subj…" at bounding box center [262, 132] width 204 height 34
click at [192, 143] on div "HIPAA violations are punishable by law and those found violating HIPAA are subj…" at bounding box center [269, 131] width 219 height 39
click at [432, 120] on label "True" at bounding box center [455, 123] width 66 height 22
click at [432, 120] on input "True" at bounding box center [430, 123] width 7 height 6
radio input "true"
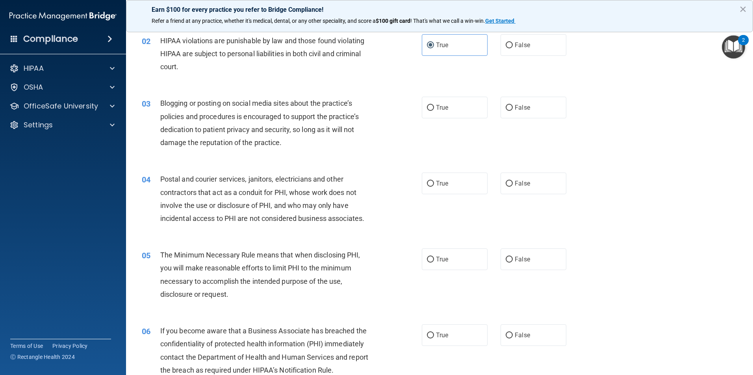
scroll to position [79, 0]
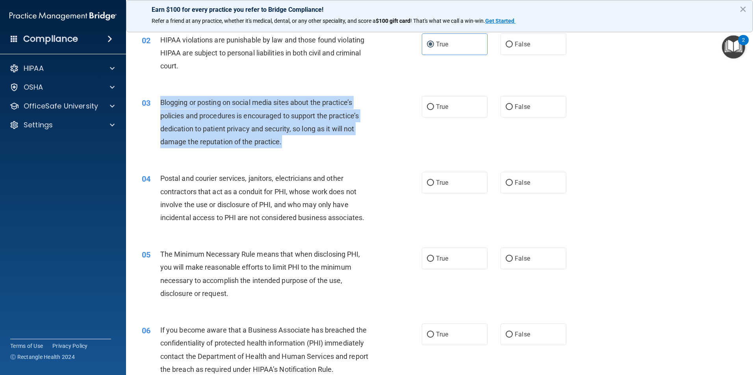
drag, startPoint x: 306, startPoint y: 144, endPoint x: 152, endPoint y: 100, distance: 160.6
click at [152, 100] on div "03 Blogging or posting on social media sites about the practice’s policies and …" at bounding box center [281, 124] width 303 height 56
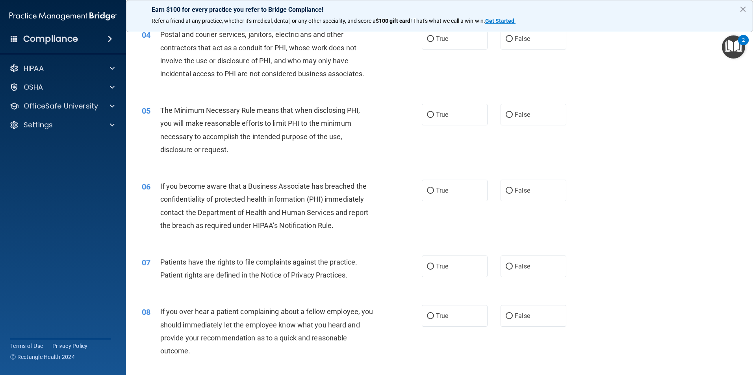
scroll to position [105, 0]
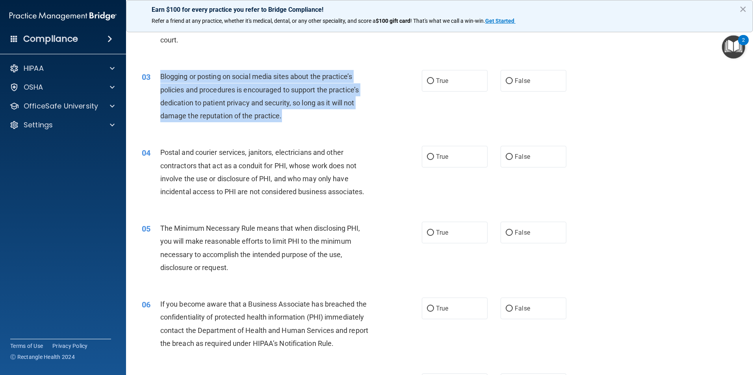
click at [331, 139] on div "04 Postal and courier services, janitors, electricians and other contractors th…" at bounding box center [439, 174] width 607 height 76
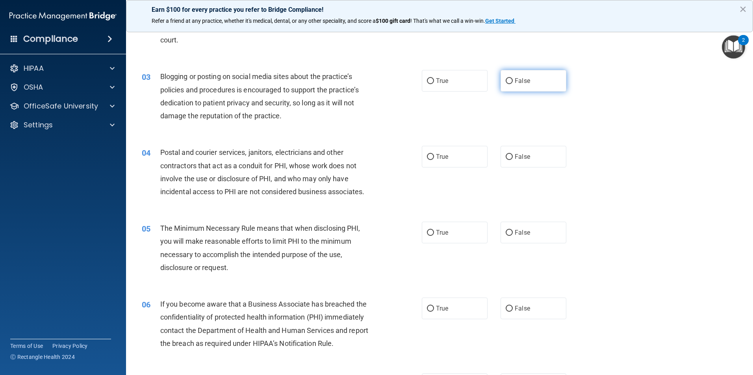
click at [522, 81] on span "False" at bounding box center [521, 80] width 15 height 7
click at [512, 81] on input "False" at bounding box center [508, 81] width 7 height 6
radio input "true"
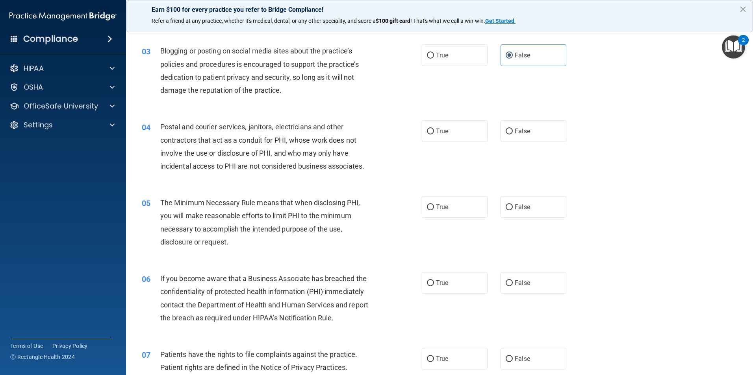
scroll to position [144, 0]
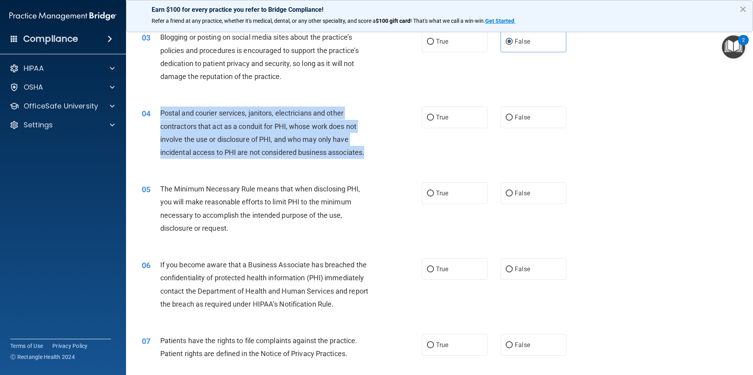
drag, startPoint x: 370, startPoint y: 152, endPoint x: 157, endPoint y: 115, distance: 215.7
click at [157, 115] on div "04 Postal and courier services, janitors, electricians and other contractors th…" at bounding box center [281, 135] width 303 height 56
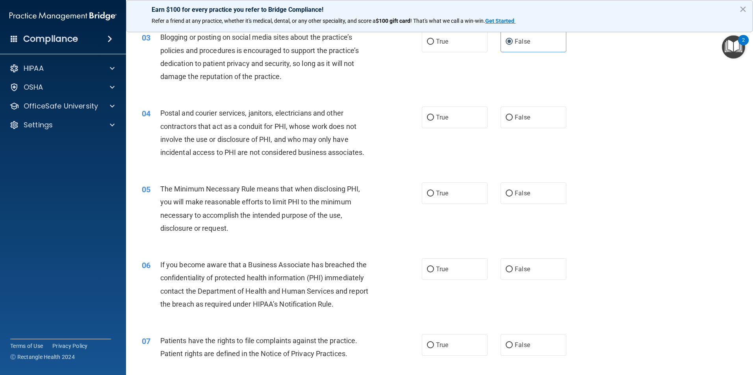
click at [348, 169] on div "04 Postal and courier services, janitors, electricians and other contractors th…" at bounding box center [439, 135] width 607 height 76
click at [475, 115] on label "True" at bounding box center [455, 118] width 66 height 22
click at [434, 115] on input "True" at bounding box center [430, 118] width 7 height 6
radio input "true"
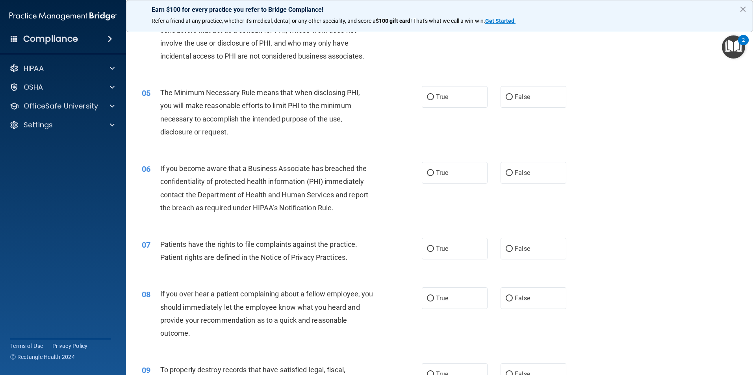
scroll to position [262, 0]
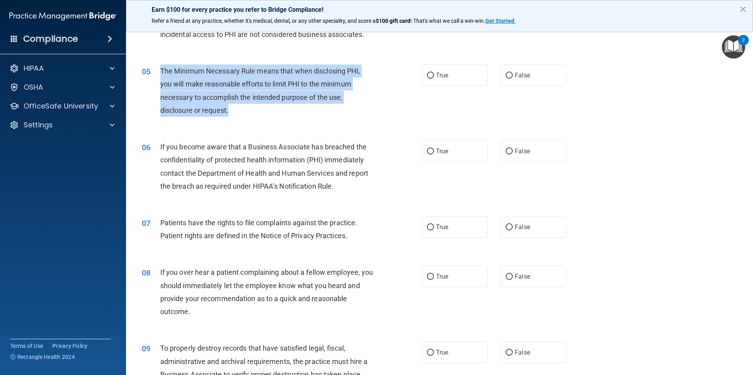
drag, startPoint x: 260, startPoint y: 110, endPoint x: 158, endPoint y: 77, distance: 106.8
click at [158, 77] on div "05 The Minimum Necessary Rule means that when disclosing PHI, you will make rea…" at bounding box center [281, 93] width 303 height 56
drag, startPoint x: 336, startPoint y: 101, endPoint x: 351, endPoint y: 92, distance: 17.1
click at [336, 101] on span "The Minimum Necessary Rule means that when disclosing PHI, you will make reason…" at bounding box center [260, 91] width 200 height 48
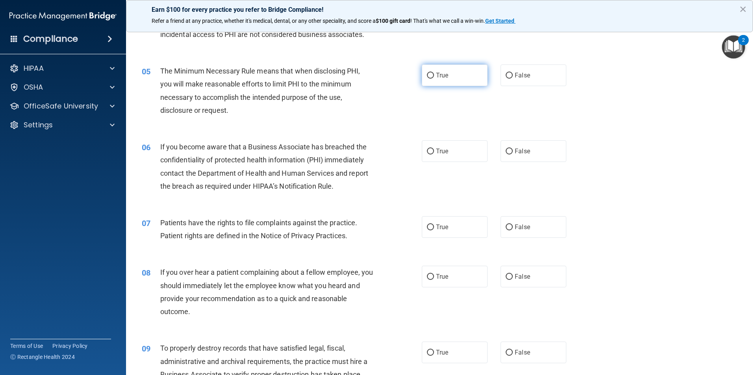
click at [431, 75] on label "True" at bounding box center [455, 76] width 66 height 22
click at [431, 75] on input "True" at bounding box center [430, 76] width 7 height 6
radio input "true"
click at [436, 149] on span "True" at bounding box center [442, 151] width 12 height 7
click at [434, 149] on input "True" at bounding box center [430, 152] width 7 height 6
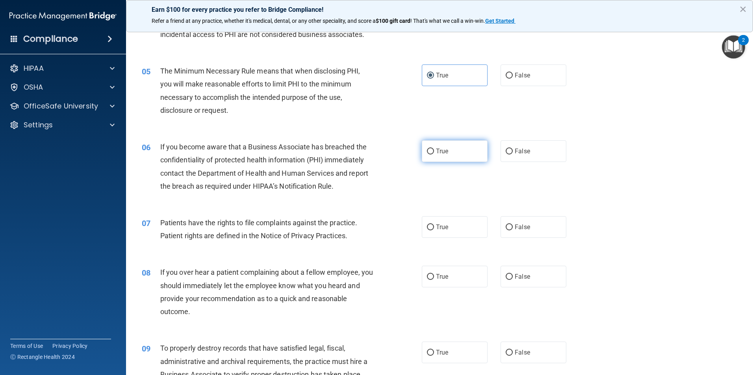
radio input "true"
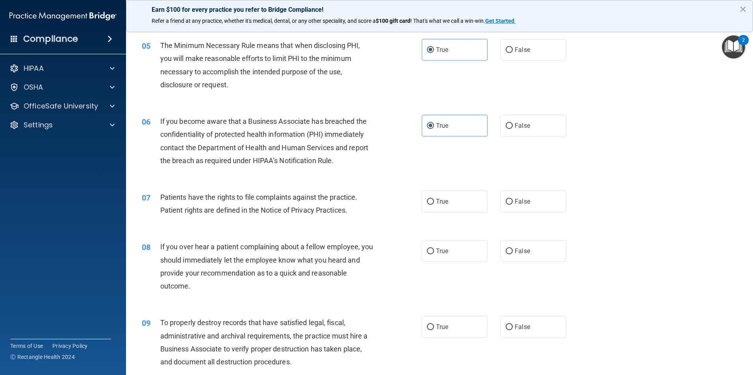
scroll to position [301, 0]
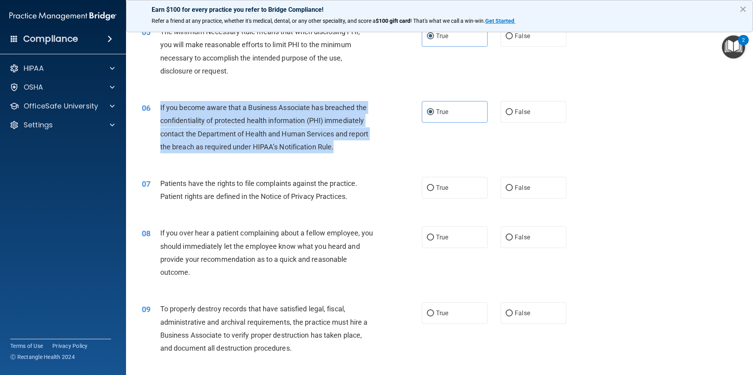
drag, startPoint x: 347, startPoint y: 148, endPoint x: 159, endPoint y: 108, distance: 192.4
click at [159, 108] on div "06 If you become aware that a Business Associate has breached the confidentiali…" at bounding box center [281, 129] width 303 height 56
drag, startPoint x: 516, startPoint y: 106, endPoint x: 491, endPoint y: 145, distance: 45.9
click at [516, 106] on label "False" at bounding box center [533, 112] width 66 height 22
click at [512, 109] on input "False" at bounding box center [508, 112] width 7 height 6
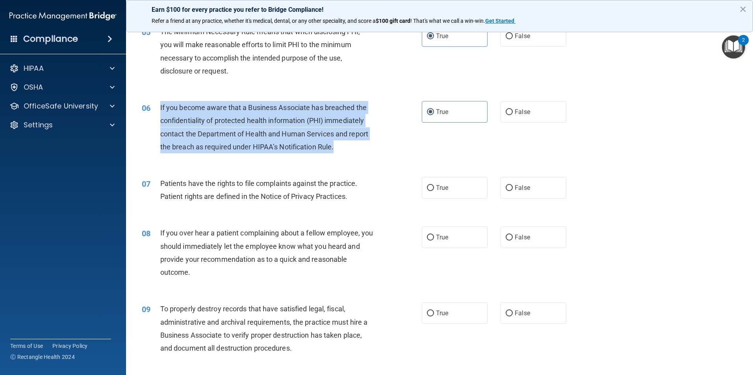
radio input "true"
radio input "false"
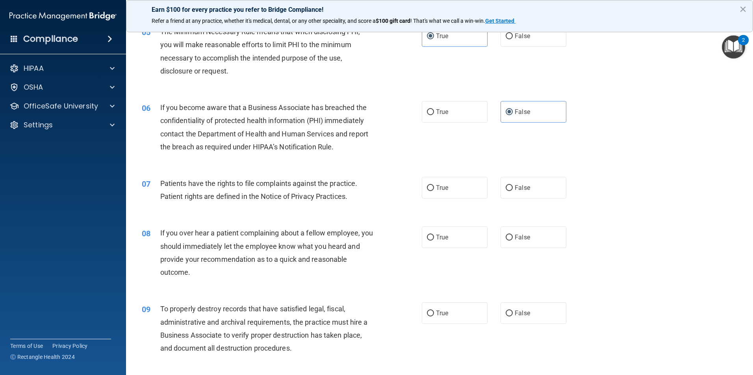
click at [277, 185] on span "Patients have the rights to file complaints against the practice. Patient right…" at bounding box center [258, 189] width 197 height 21
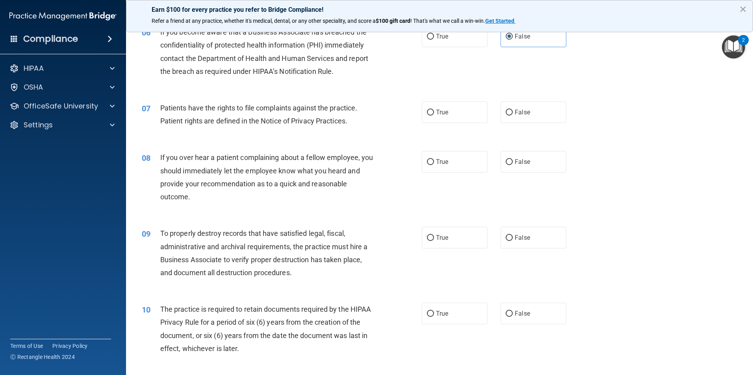
scroll to position [380, 0]
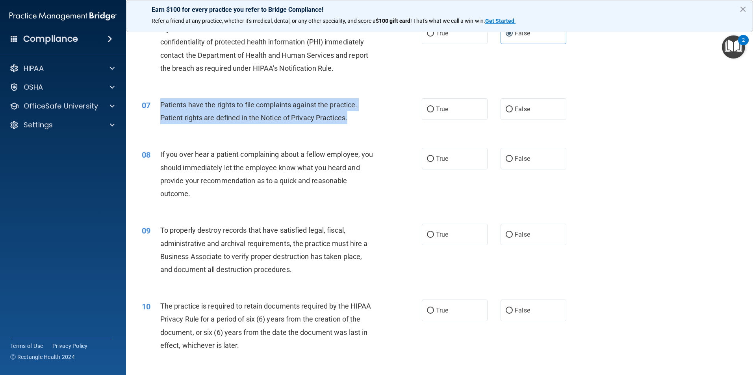
drag, startPoint x: 359, startPoint y: 118, endPoint x: 158, endPoint y: 104, distance: 201.2
click at [158, 104] on div "07 Patients have the rights to file complaints against the practice. Patient ri…" at bounding box center [281, 113] width 303 height 30
click at [427, 111] on input "True" at bounding box center [430, 110] width 7 height 6
radio input "true"
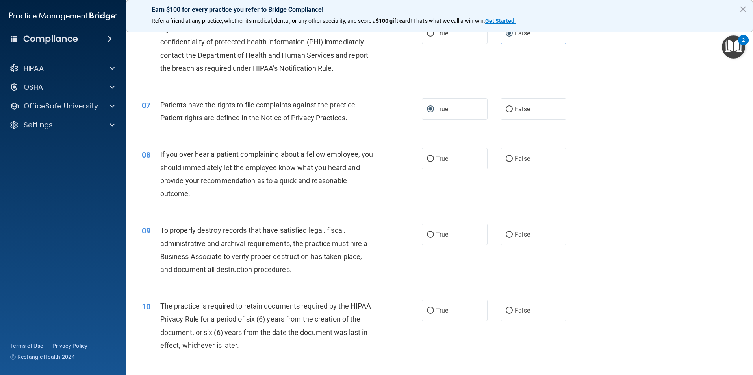
click at [312, 155] on span "If you over hear a patient complaining about a fellow employee, you should imme…" at bounding box center [266, 174] width 213 height 48
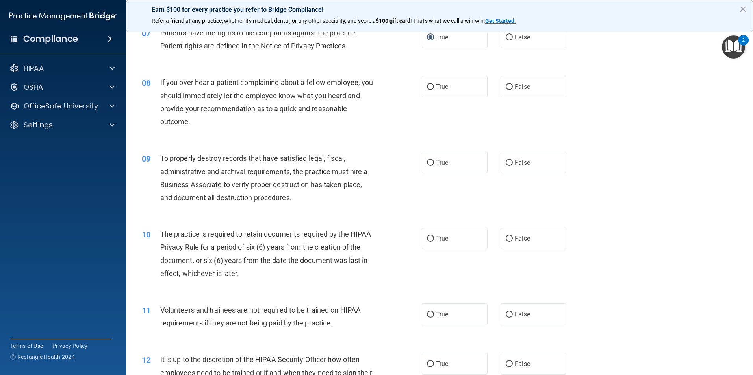
scroll to position [459, 0]
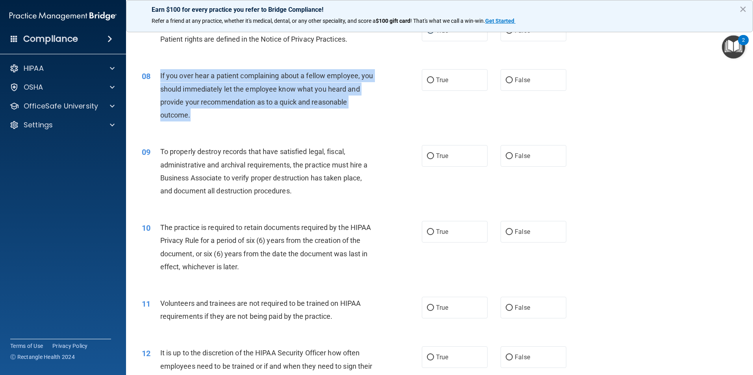
drag, startPoint x: 216, startPoint y: 116, endPoint x: 154, endPoint y: 74, distance: 75.0
click at [154, 74] on div "08 If you over hear a patient complaining about a fellow employee, you should i…" at bounding box center [281, 97] width 303 height 56
click at [546, 80] on label "False" at bounding box center [533, 80] width 66 height 22
click at [512, 80] on input "False" at bounding box center [508, 81] width 7 height 6
radio input "true"
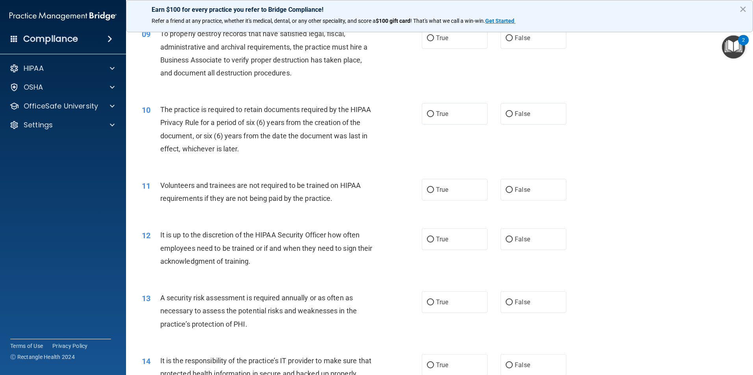
scroll to position [538, 0]
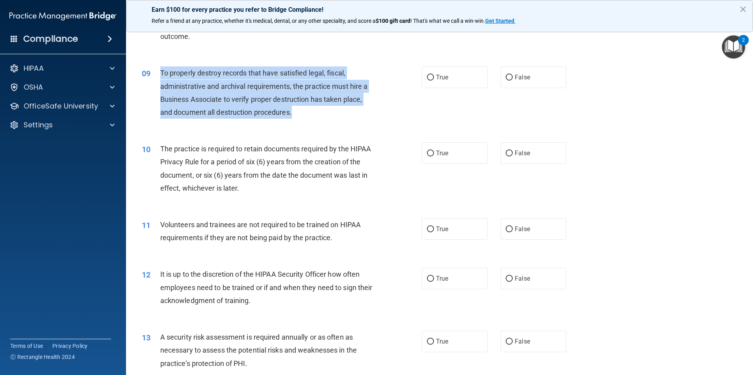
drag, startPoint x: 298, startPoint y: 111, endPoint x: 158, endPoint y: 74, distance: 144.9
click at [158, 74] on div "09 To properly destroy records that have satisfied legal, fiscal, administrativ…" at bounding box center [281, 95] width 303 height 56
click at [536, 71] on label "False" at bounding box center [533, 78] width 66 height 22
click at [512, 75] on input "False" at bounding box center [508, 78] width 7 height 6
radio input "true"
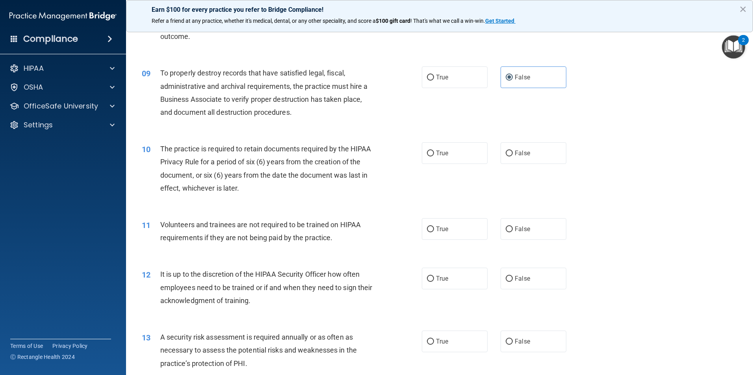
click at [274, 200] on div "10 The practice is required to retain documents required by the HIPAA Privacy R…" at bounding box center [439, 171] width 607 height 76
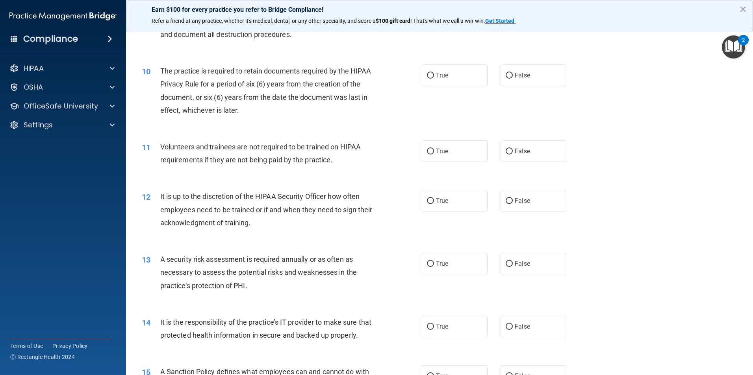
scroll to position [616, 0]
click at [437, 72] on span "True" at bounding box center [442, 74] width 12 height 7
click at [434, 72] on input "True" at bounding box center [430, 75] width 7 height 6
radio input "true"
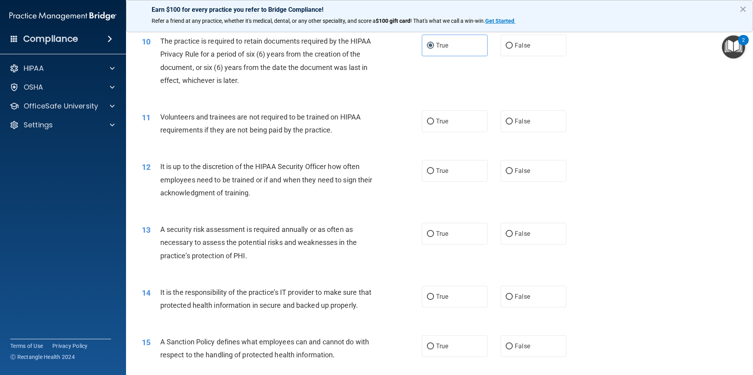
scroll to position [695, 0]
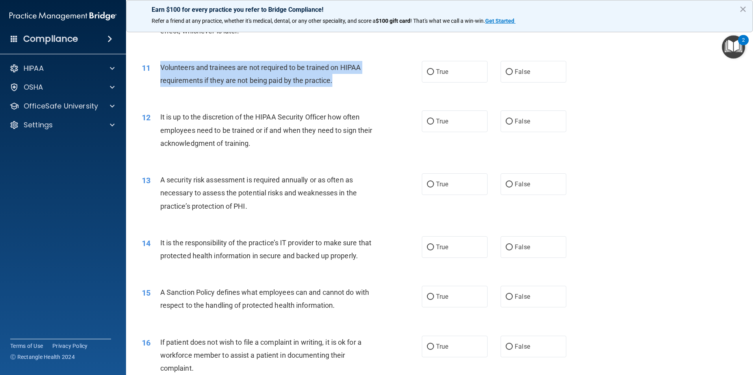
drag, startPoint x: 343, startPoint y: 79, endPoint x: 157, endPoint y: 70, distance: 186.0
click at [157, 70] on div "11 Volunteers and trainees are not required to be trained on HIPAA requirements…" at bounding box center [281, 76] width 303 height 30
click at [529, 69] on label "False" at bounding box center [533, 72] width 66 height 22
click at [512, 69] on input "False" at bounding box center [508, 72] width 7 height 6
radio input "true"
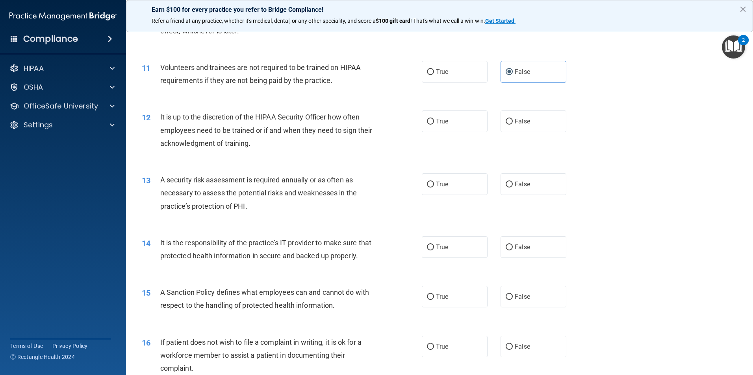
scroll to position [734, 0]
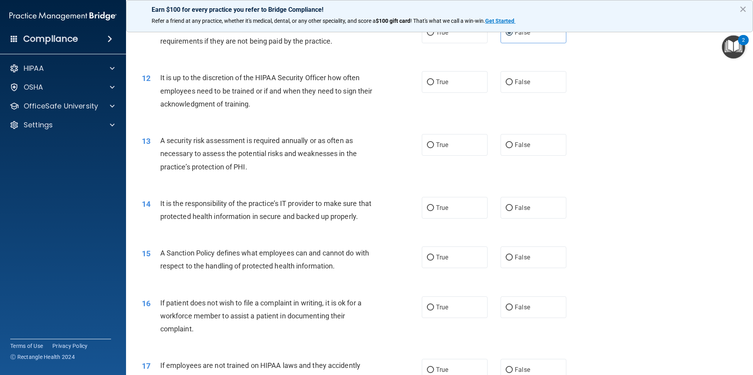
click at [279, 107] on div "It is up to the discretion of the HIPAA Security Officer how often employees ne…" at bounding box center [269, 90] width 219 height 39
click at [515, 84] on span "False" at bounding box center [521, 81] width 15 height 7
click at [512, 84] on input "False" at bounding box center [508, 83] width 7 height 6
radio input "true"
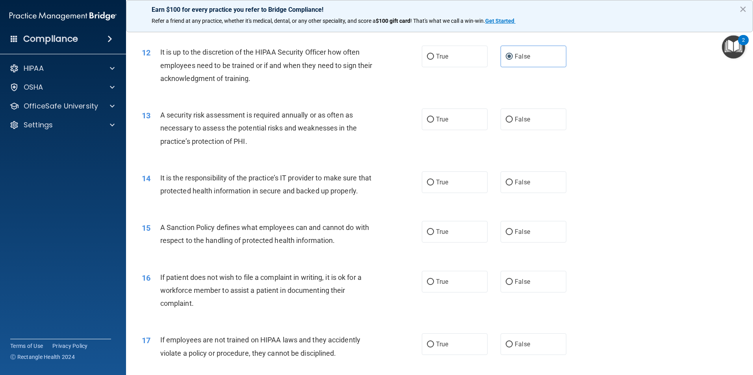
scroll to position [774, 0]
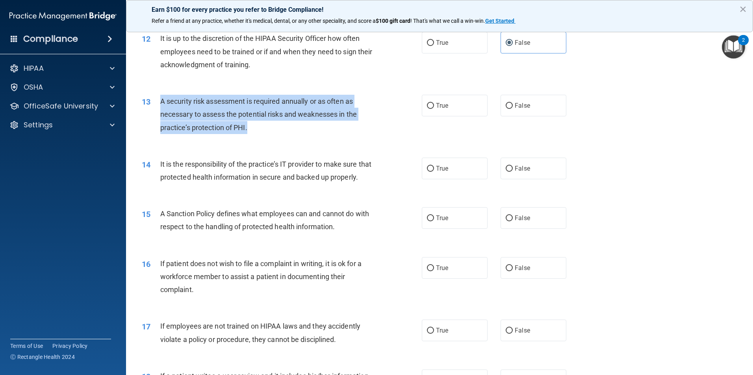
drag, startPoint x: 264, startPoint y: 132, endPoint x: 155, endPoint y: 101, distance: 112.7
click at [155, 101] on div "13 A security risk assessment is required annually or as often as necessary to …" at bounding box center [281, 116] width 303 height 43
drag, startPoint x: 468, startPoint y: 107, endPoint x: 426, endPoint y: 132, distance: 48.7
click at [468, 107] on label "True" at bounding box center [455, 106] width 66 height 22
click at [434, 107] on input "True" at bounding box center [430, 106] width 7 height 6
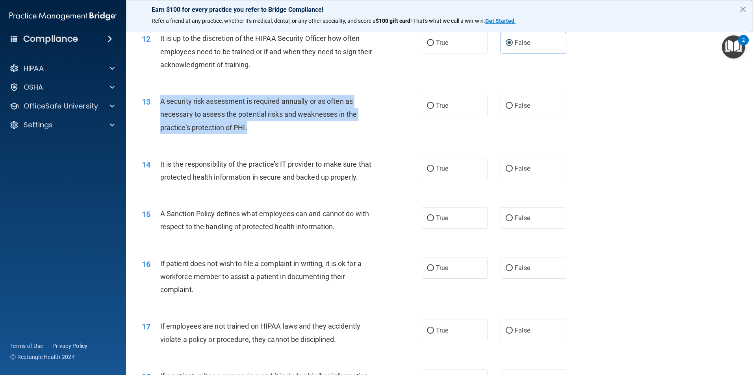
radio input "true"
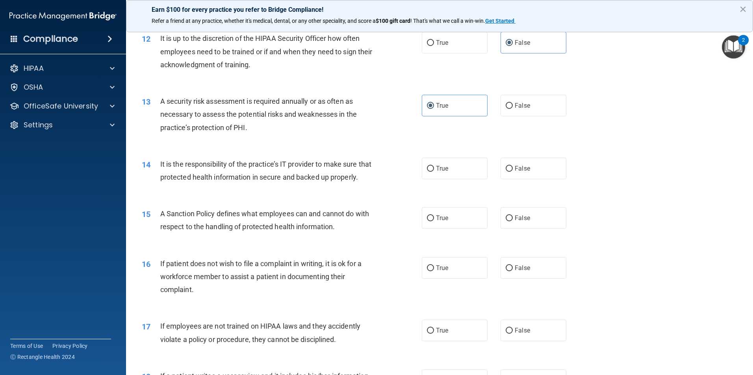
click at [277, 166] on span "It is the responsibility of the practice’s IT provider to make sure that protec…" at bounding box center [265, 170] width 211 height 21
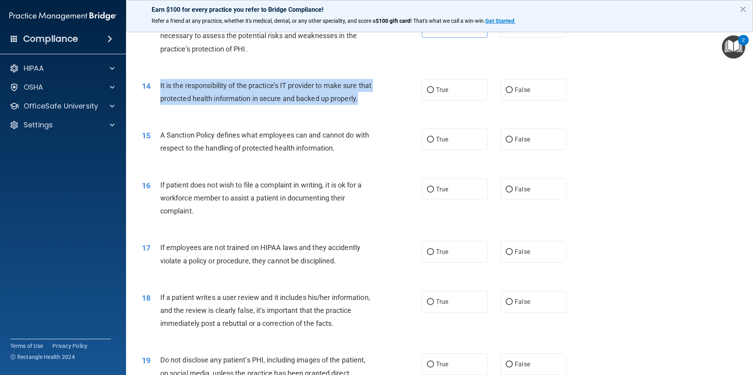
drag, startPoint x: 210, startPoint y: 120, endPoint x: 160, endPoint y: 89, distance: 58.7
click at [160, 89] on div "14 It is the responsibility of the practice’s IT provider to make sure that pro…" at bounding box center [281, 94] width 303 height 30
click at [514, 89] on span "False" at bounding box center [521, 89] width 15 height 7
click at [512, 89] on input "False" at bounding box center [508, 90] width 7 height 6
radio input "true"
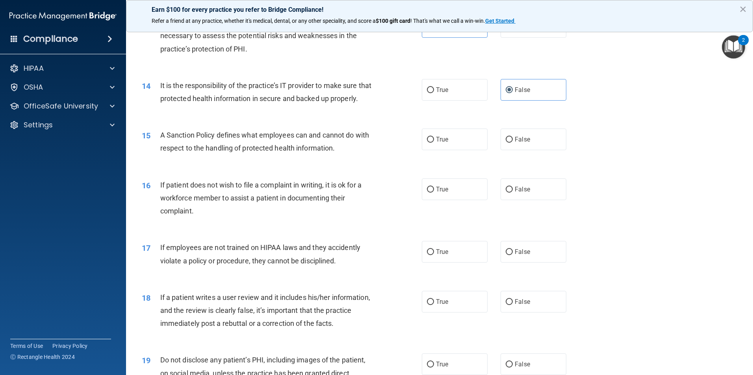
click at [381, 157] on div "15 A Sanction Policy defines what employees can and cannot do with respect to t…" at bounding box center [281, 144] width 303 height 30
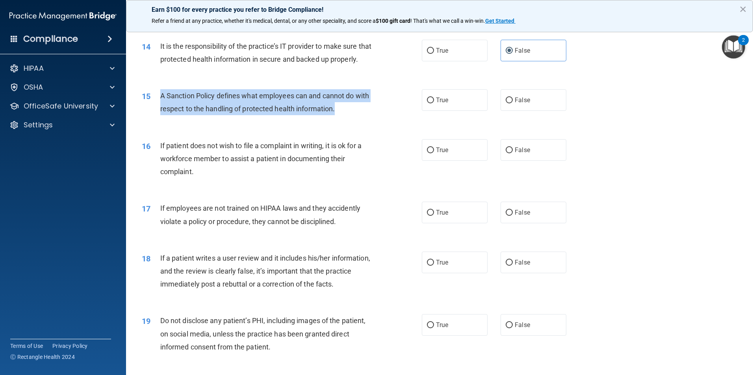
drag, startPoint x: 358, startPoint y: 126, endPoint x: 152, endPoint y: 111, distance: 206.8
click at [152, 111] on div "15 A Sanction Policy defines what employees can and cannot do with respect to t…" at bounding box center [281, 104] width 303 height 30
drag, startPoint x: 451, startPoint y: 121, endPoint x: 382, endPoint y: 171, distance: 85.6
click at [451, 111] on label "True" at bounding box center [455, 100] width 66 height 22
click at [434, 104] on input "True" at bounding box center [430, 101] width 7 height 6
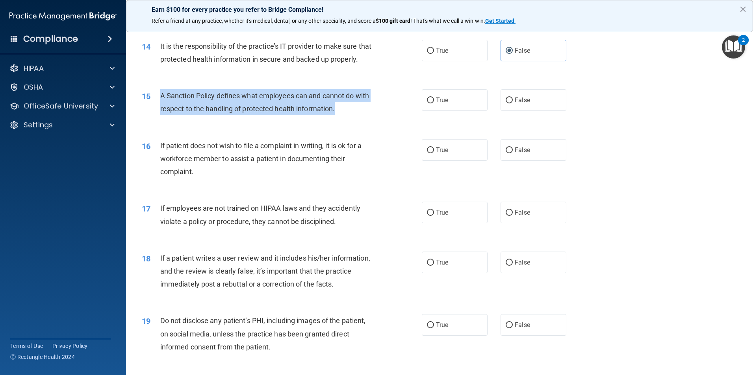
radio input "true"
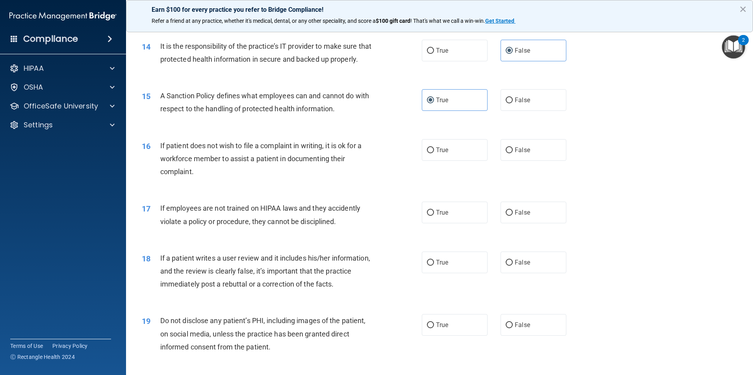
click at [324, 179] on div "If patient does not wish to file a complaint in writing, it is ok for a workfor…" at bounding box center [269, 158] width 219 height 39
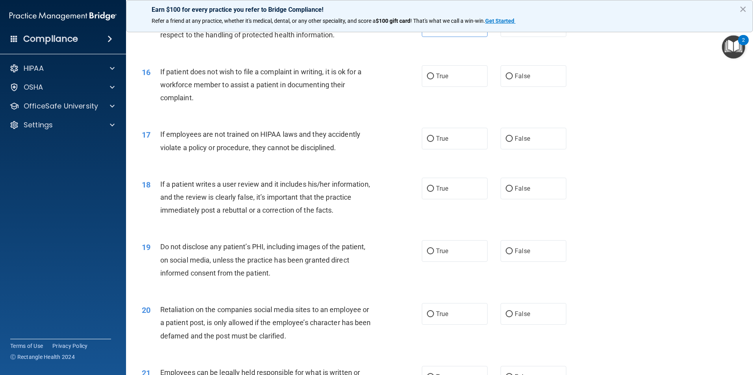
scroll to position [971, 0]
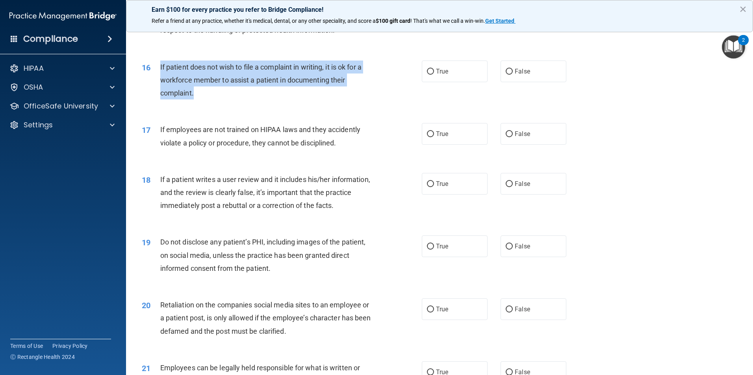
drag, startPoint x: 198, startPoint y: 104, endPoint x: 159, endPoint y: 83, distance: 43.7
click at [159, 83] on div "16 If patient does not wish to file a complaint in writing, it is ok for a work…" at bounding box center [281, 82] width 303 height 43
click at [313, 131] on div "17 If employees are not trained on HIPAA laws and they accidently violate a pol…" at bounding box center [439, 138] width 607 height 50
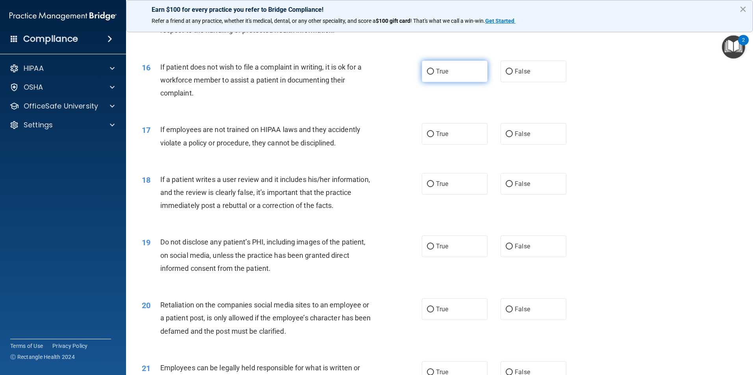
click at [441, 75] on label "True" at bounding box center [455, 72] width 66 height 22
click at [434, 75] on input "True" at bounding box center [430, 72] width 7 height 6
radio input "true"
click at [200, 144] on span "If employees are not trained on HIPAA laws and they accidently violate a policy…" at bounding box center [260, 136] width 200 height 21
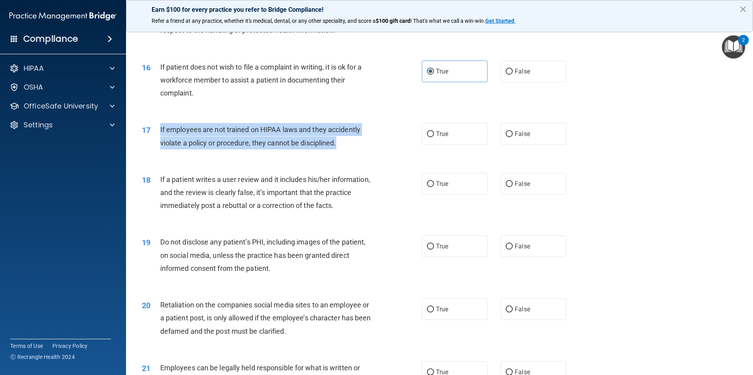
drag, startPoint x: 333, startPoint y: 157, endPoint x: 158, endPoint y: 146, distance: 175.1
click at [158, 146] on div "17 If employees are not trained on HIPAA laws and they accidently violate a pol…" at bounding box center [281, 138] width 303 height 30
click at [290, 188] on span "If a patient writes a user review and it includes his/her information, and the …" at bounding box center [265, 193] width 210 height 34
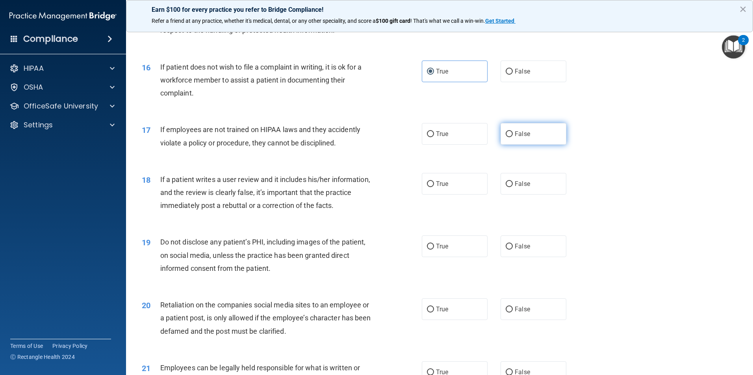
click at [558, 145] on label "False" at bounding box center [533, 134] width 66 height 22
click at [512, 137] on input "False" at bounding box center [508, 134] width 7 height 6
radio input "true"
click at [227, 190] on span "If a patient writes a user review and it includes his/her information, and the …" at bounding box center [265, 193] width 210 height 34
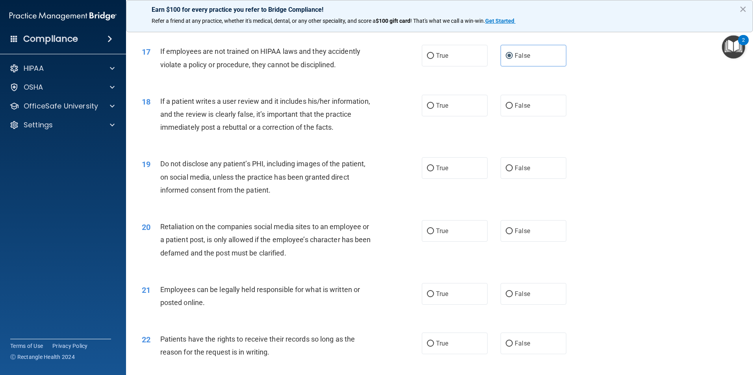
scroll to position [1049, 0]
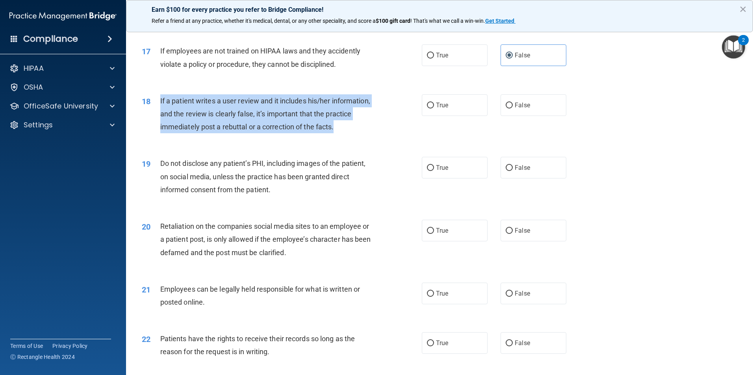
drag, startPoint x: 382, startPoint y: 144, endPoint x: 161, endPoint y: 114, distance: 223.2
click at [161, 114] on div "18 If a patient writes a user review and it includes his/her information, and t…" at bounding box center [281, 115] width 303 height 43
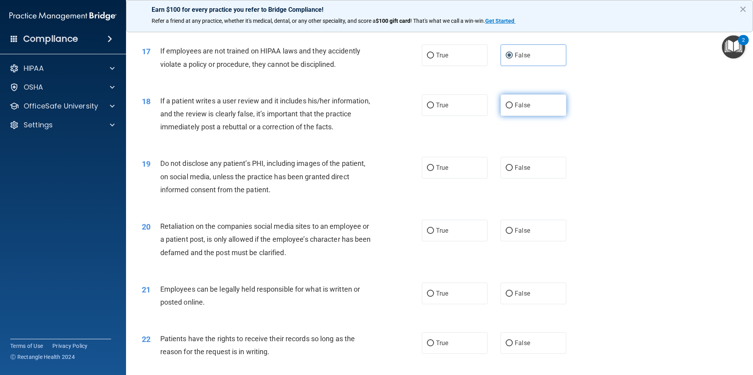
drag, startPoint x: 524, startPoint y: 128, endPoint x: 521, endPoint y: 120, distance: 7.5
click at [523, 116] on label "False" at bounding box center [533, 105] width 66 height 22
click at [512, 109] on input "False" at bounding box center [508, 106] width 7 height 6
radio input "true"
click at [279, 177] on span "Do not disclose any patient’s PHI, including images of the patient, on social m…" at bounding box center [262, 176] width 205 height 34
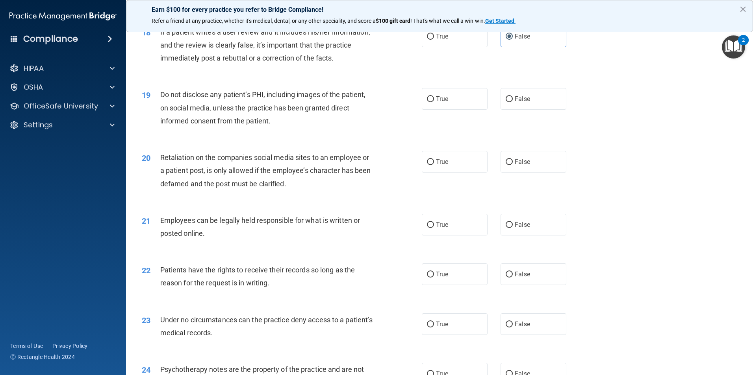
scroll to position [1128, 0]
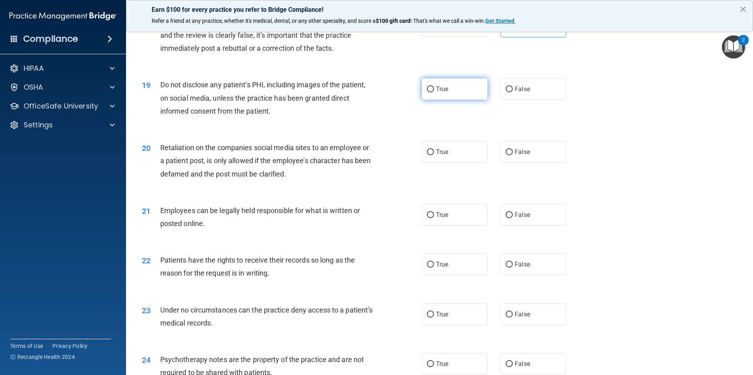
click at [439, 98] on label "True" at bounding box center [455, 89] width 66 height 22
click at [434, 92] on input "True" at bounding box center [430, 90] width 7 height 6
radio input "true"
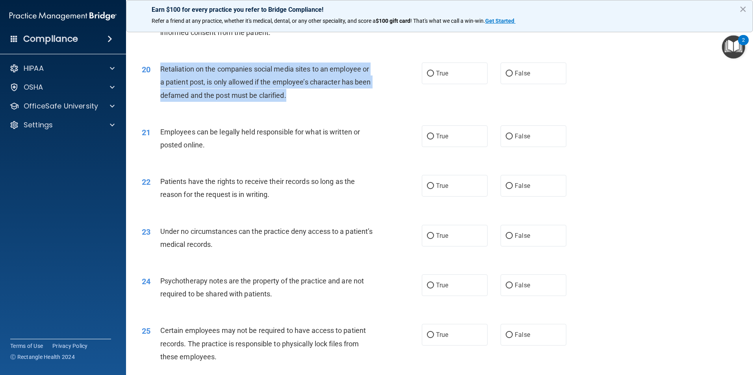
drag, startPoint x: 330, startPoint y: 108, endPoint x: 160, endPoint y: 84, distance: 171.3
click at [160, 84] on div "Retaliation on the companies social media sites to an employee or a patient pos…" at bounding box center [269, 82] width 219 height 39
click at [547, 84] on label "False" at bounding box center [533, 74] width 66 height 22
click at [512, 77] on input "False" at bounding box center [508, 74] width 7 height 6
radio input "true"
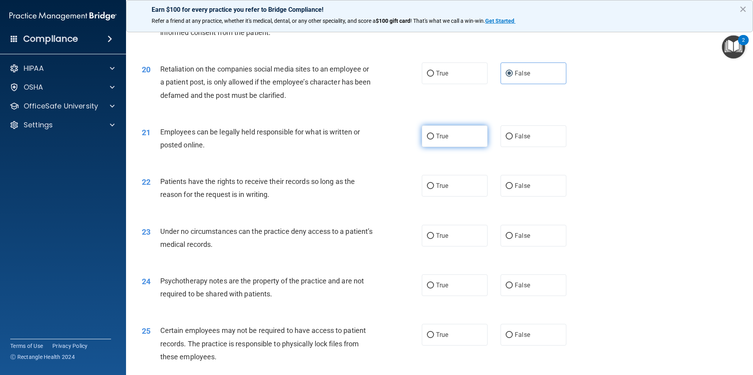
click at [457, 144] on label "True" at bounding box center [455, 137] width 66 height 22
click at [434, 140] on input "True" at bounding box center [430, 137] width 7 height 6
radio input "true"
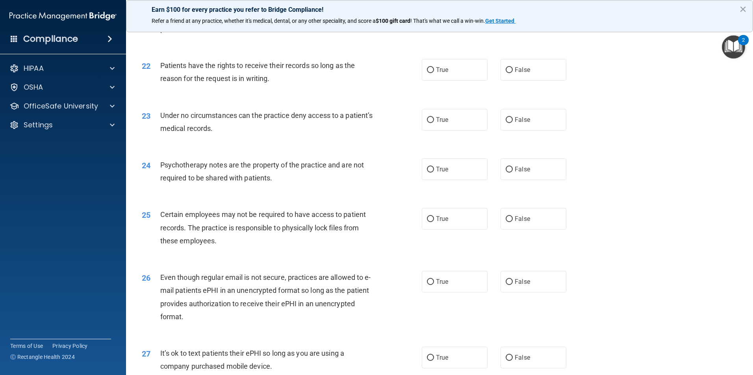
scroll to position [1325, 0]
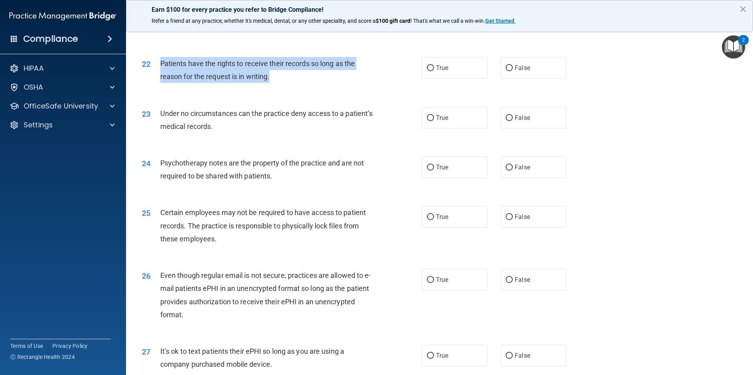
drag, startPoint x: 280, startPoint y: 95, endPoint x: 160, endPoint y: 78, distance: 121.2
click at [160, 78] on div "Patients have the rights to receive their records so long as the reason for the…" at bounding box center [269, 70] width 219 height 26
drag, startPoint x: 368, startPoint y: 91, endPoint x: 569, endPoint y: 89, distance: 200.7
click at [368, 83] on div "Patients have the rights to receive their records so long as the reason for the…" at bounding box center [269, 70] width 219 height 26
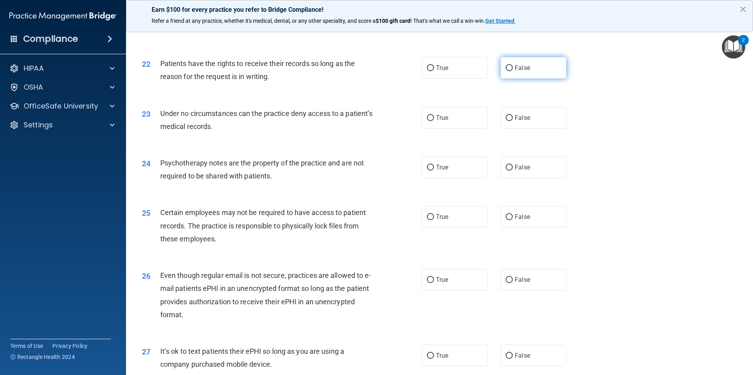
click at [547, 79] on label "False" at bounding box center [533, 68] width 66 height 22
click at [512, 71] on input "False" at bounding box center [508, 68] width 7 height 6
radio input "true"
click at [296, 132] on div "Under no circumstances can the practice deny access to a patient’s medical reco…" at bounding box center [269, 120] width 219 height 26
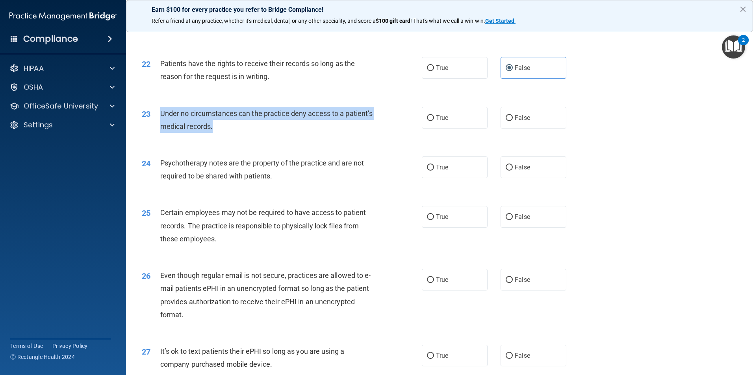
drag, startPoint x: 247, startPoint y: 139, endPoint x: 161, endPoint y: 131, distance: 86.1
click at [161, 131] on div "Under no circumstances can the practice deny access to a patient’s medical reco…" at bounding box center [269, 120] width 219 height 26
click at [325, 147] on div "23 Under no circumstances can the practice deny access to a patient’s medical r…" at bounding box center [439, 122] width 607 height 50
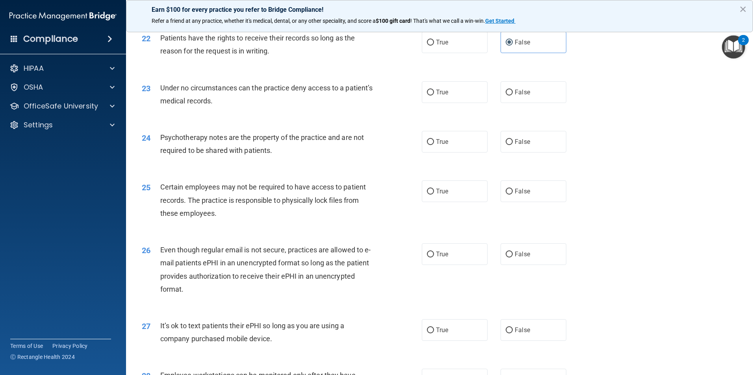
scroll to position [1364, 0]
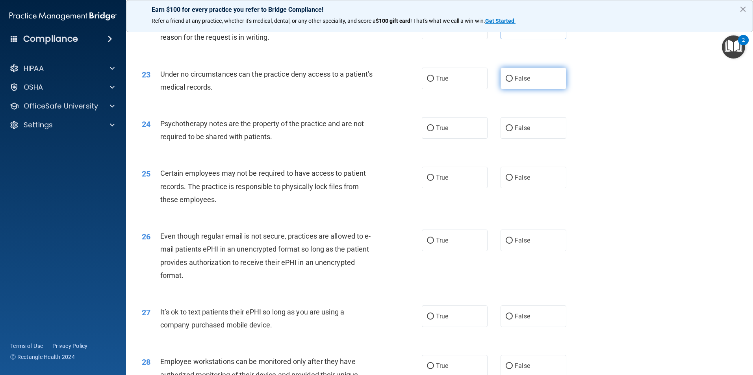
click at [537, 83] on label "False" at bounding box center [533, 79] width 66 height 22
click at [512, 82] on input "False" at bounding box center [508, 79] width 7 height 6
radio input "true"
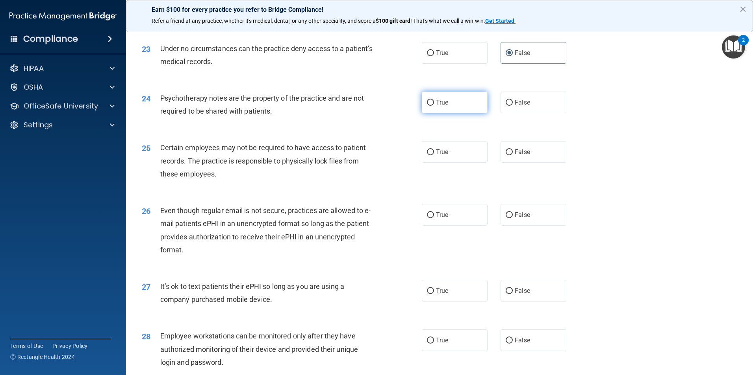
scroll to position [1403, 0]
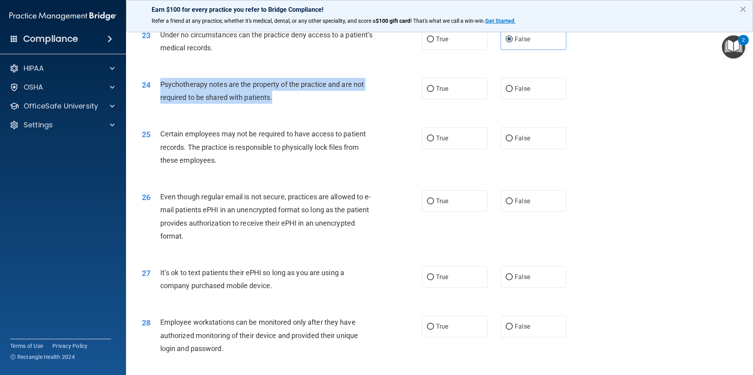
drag, startPoint x: 282, startPoint y: 115, endPoint x: 158, endPoint y: 99, distance: 125.5
click at [158, 99] on div "24 Psychotherapy notes are the property of the practice and are not required to…" at bounding box center [281, 93] width 303 height 30
drag, startPoint x: 410, startPoint y: 106, endPoint x: 431, endPoint y: 99, distance: 21.3
click at [410, 106] on div "24 Psychotherapy notes are the property of the practice and are not required to…" at bounding box center [281, 93] width 303 height 30
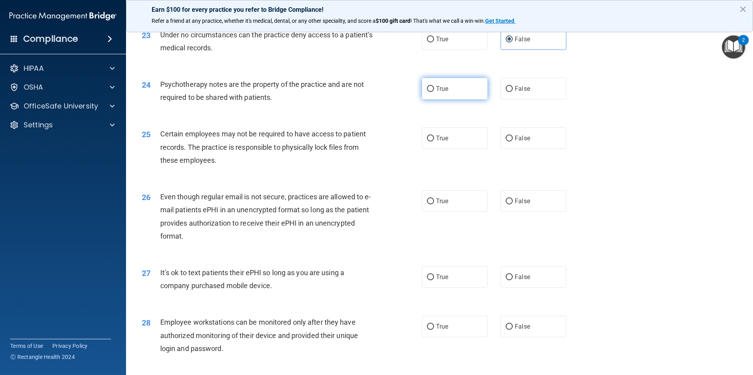
click at [431, 92] on input "True" at bounding box center [430, 89] width 7 height 6
radio input "true"
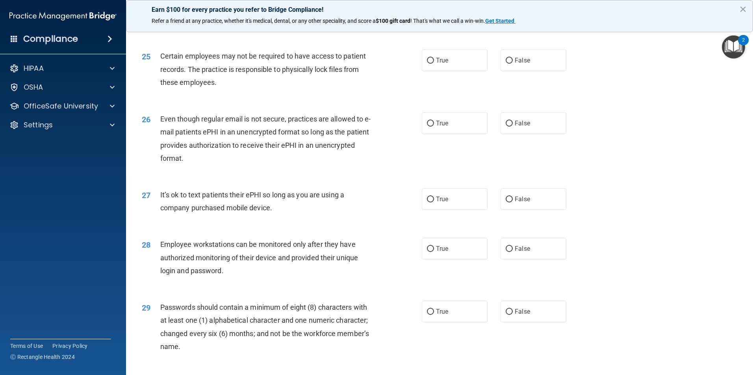
scroll to position [1482, 0]
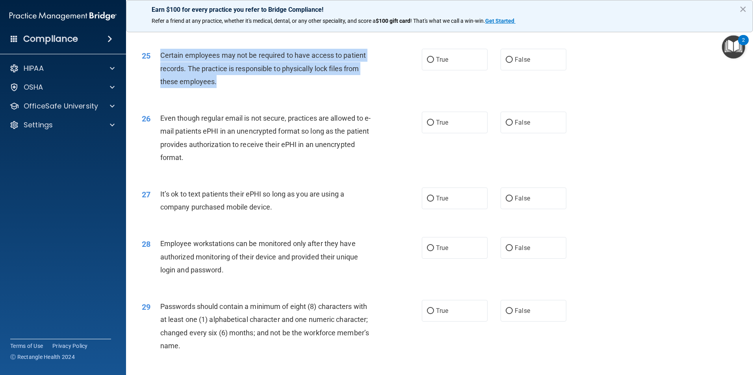
drag, startPoint x: 228, startPoint y: 96, endPoint x: 150, endPoint y: 70, distance: 82.1
click at [150, 70] on div "25 Certain employees may not be required to have access to patient records. The…" at bounding box center [281, 70] width 303 height 43
drag, startPoint x: 477, startPoint y: 69, endPoint x: 327, endPoint y: 152, distance: 171.2
click at [477, 69] on label "True" at bounding box center [455, 60] width 66 height 22
click at [434, 63] on input "True" at bounding box center [430, 60] width 7 height 6
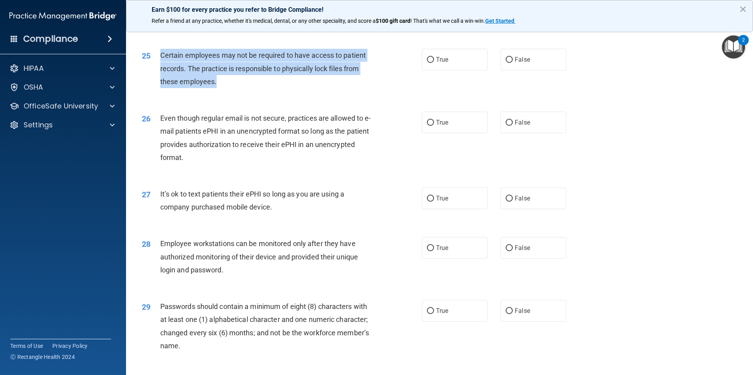
radio input "true"
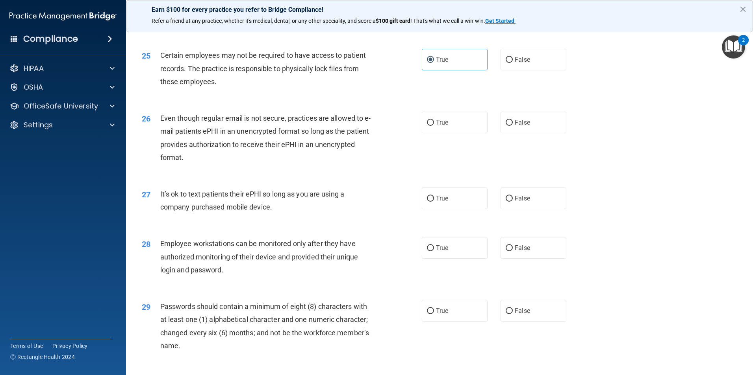
click at [305, 156] on span "Even though regular email is not secure, practices are allowed to e-mail patien…" at bounding box center [265, 138] width 211 height 48
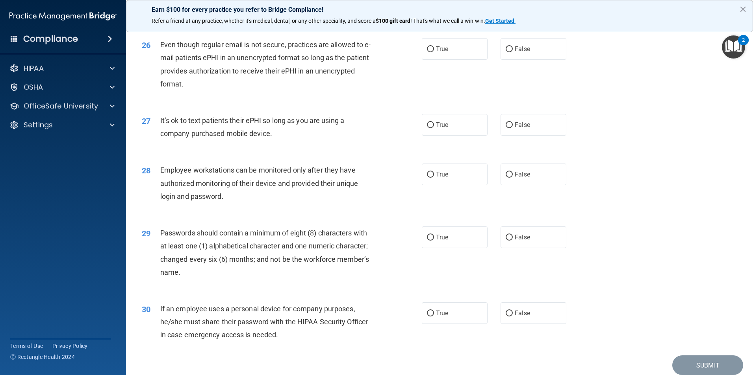
scroll to position [1561, 0]
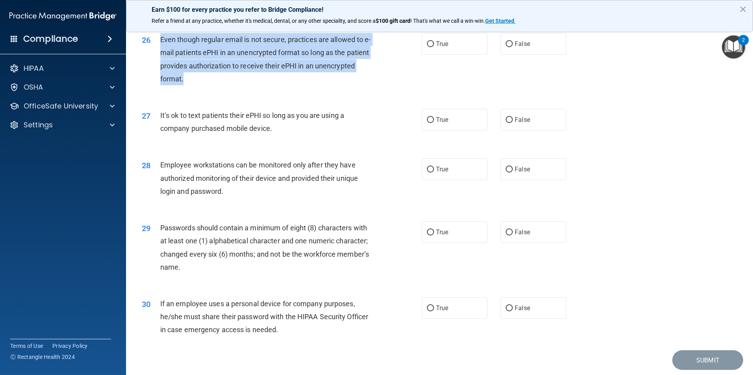
drag, startPoint x: 234, startPoint y: 92, endPoint x: 160, endPoint y: 49, distance: 85.9
click at [160, 49] on div "Even though regular email is not secure, practices are allowed to e-mail patien…" at bounding box center [269, 59] width 219 height 52
click at [385, 89] on div "26 Even though regular email is not secure, practices are allowed to e-mail pat…" at bounding box center [281, 61] width 303 height 56
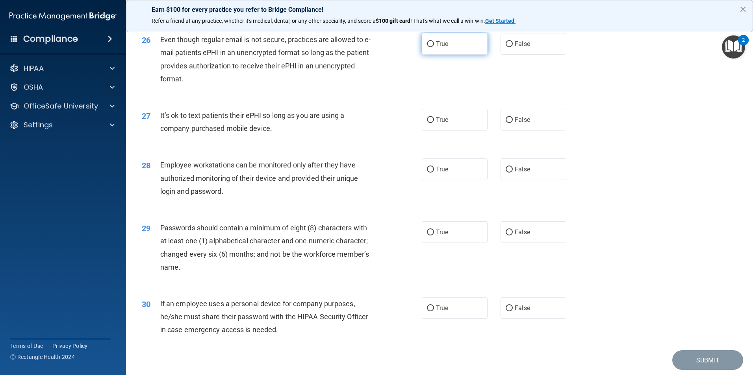
click at [447, 55] on label "True" at bounding box center [455, 44] width 66 height 22
click at [434, 47] on input "True" at bounding box center [430, 44] width 7 height 6
radio input "true"
click at [290, 120] on div "27 It’s ok to text patients their ePHI so long as you are using a company purch…" at bounding box center [439, 124] width 607 height 50
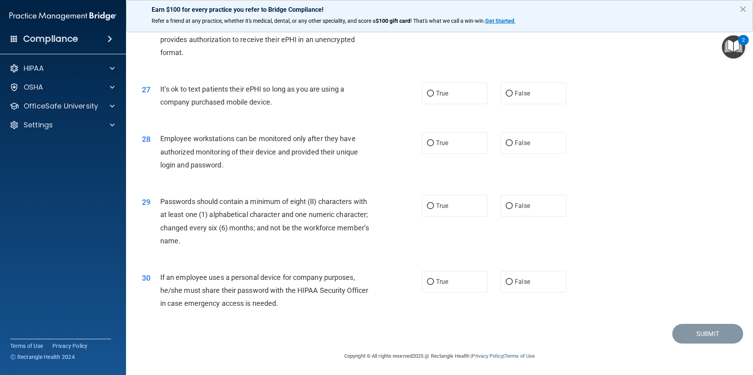
drag, startPoint x: 278, startPoint y: 103, endPoint x: 157, endPoint y: 93, distance: 122.0
click at [157, 93] on div "27 It’s ok to text patients their ePHI so long as you are using a company purch…" at bounding box center [281, 98] width 303 height 30
click at [340, 124] on div "28 Employee workstations can be monitored only after they have authorized monit…" at bounding box center [439, 153] width 607 height 63
click at [526, 91] on label "False" at bounding box center [533, 94] width 66 height 22
click at [512, 91] on input "False" at bounding box center [508, 94] width 7 height 6
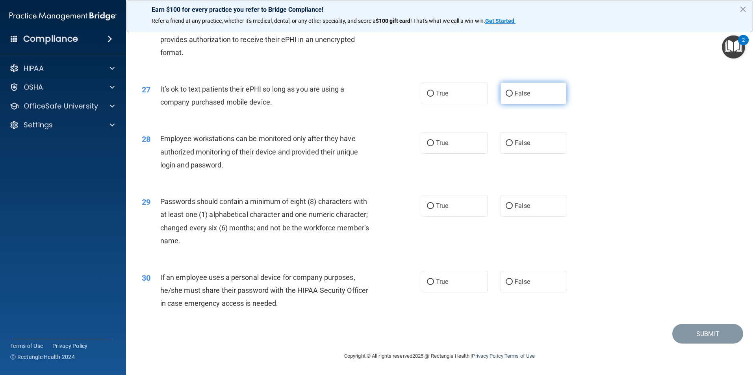
radio input "true"
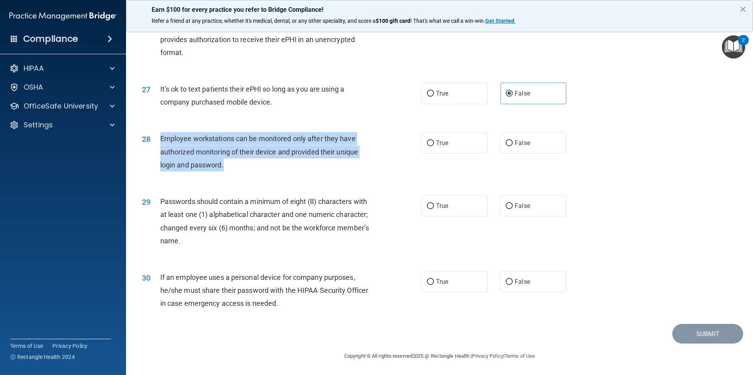
drag, startPoint x: 245, startPoint y: 169, endPoint x: 159, endPoint y: 139, distance: 91.0
click at [159, 139] on div "28 Employee workstations can be monitored only after they have authorized monit…" at bounding box center [281, 153] width 303 height 43
click at [514, 142] on span "False" at bounding box center [521, 142] width 15 height 7
click at [512, 142] on input "False" at bounding box center [508, 144] width 7 height 6
radio input "true"
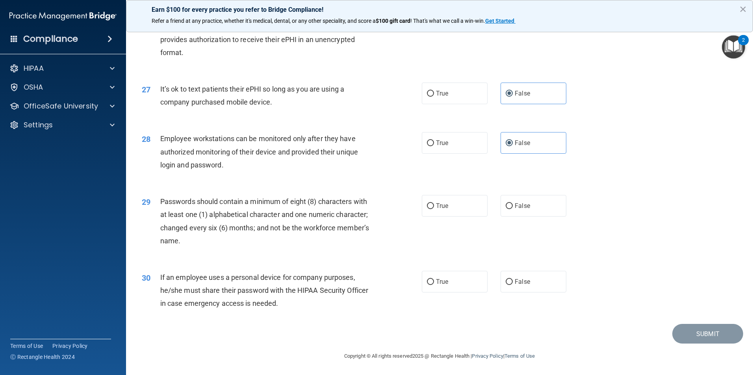
click at [310, 196] on div "Passwords should contain a minimum of eight (8) characters with at least one (1…" at bounding box center [269, 221] width 219 height 52
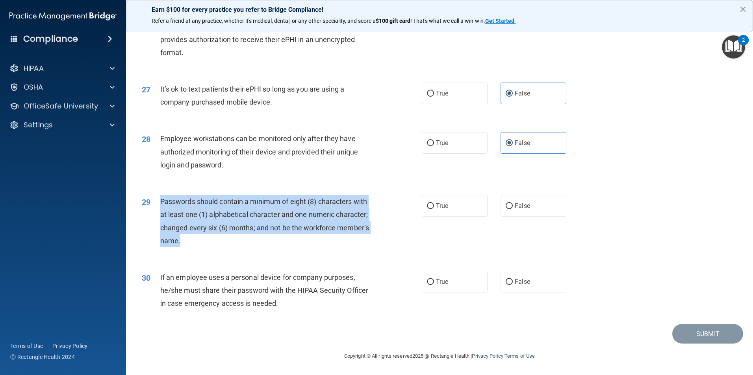
drag, startPoint x: 212, startPoint y: 237, endPoint x: 156, endPoint y: 203, distance: 65.2
click at [156, 203] on div "29 Passwords should contain a minimum of eight (8) characters with at least one…" at bounding box center [281, 223] width 303 height 56
click at [418, 205] on div "29 Passwords should contain a minimum of eight (8) characters with at least one…" at bounding box center [281, 223] width 303 height 56
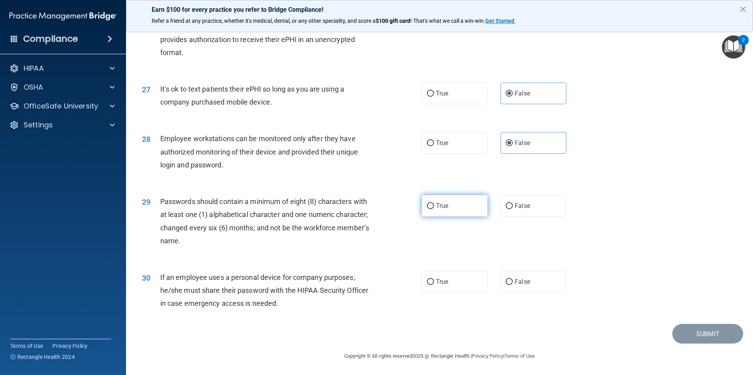
click at [422, 205] on label "True" at bounding box center [455, 206] width 66 height 22
click at [427, 205] on input "True" at bounding box center [430, 206] width 7 height 6
radio input "true"
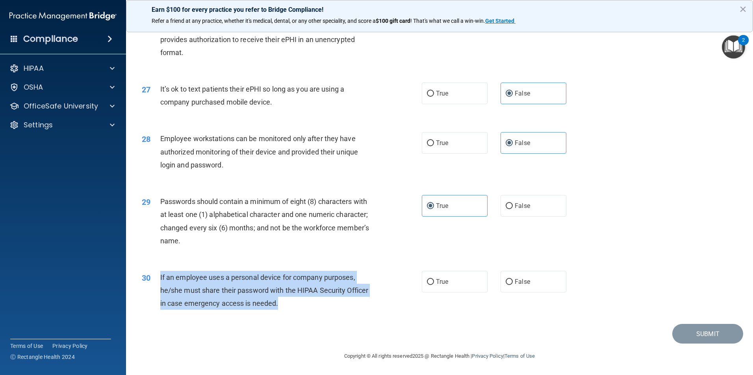
drag, startPoint x: 287, startPoint y: 305, endPoint x: 155, endPoint y: 279, distance: 134.1
click at [155, 279] on div "30 If an employee uses a personal device for company purposes, he/she must shar…" at bounding box center [281, 292] width 303 height 43
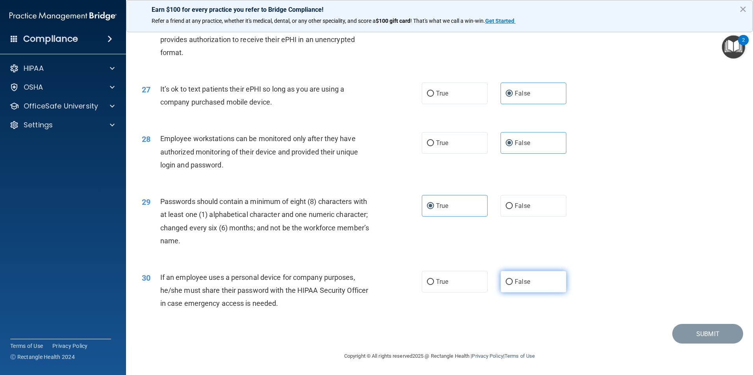
click at [525, 281] on span "False" at bounding box center [521, 281] width 15 height 7
click at [512, 281] on input "False" at bounding box center [508, 282] width 7 height 6
radio input "true"
click at [697, 336] on button "Submit" at bounding box center [707, 334] width 71 height 20
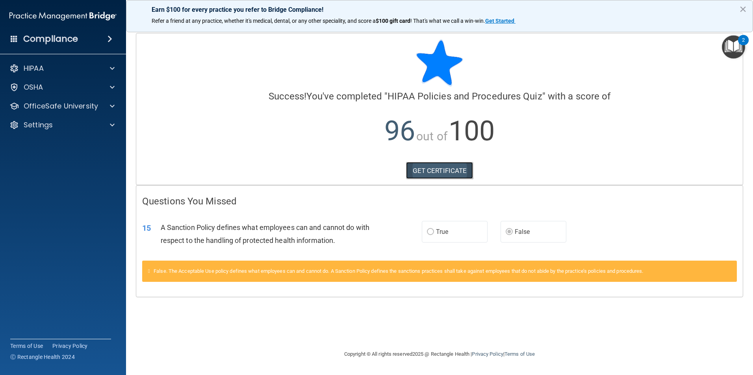
click at [436, 166] on link "GET CERTIFICATE" at bounding box center [439, 170] width 67 height 17
click at [64, 103] on p "OfficeSafe University" at bounding box center [61, 106] width 74 height 9
click at [53, 123] on p "HIPAA Training" at bounding box center [37, 125] width 65 height 8
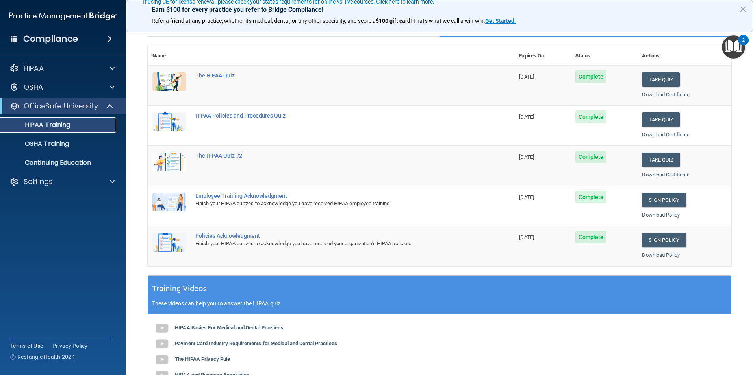
scroll to position [79, 0]
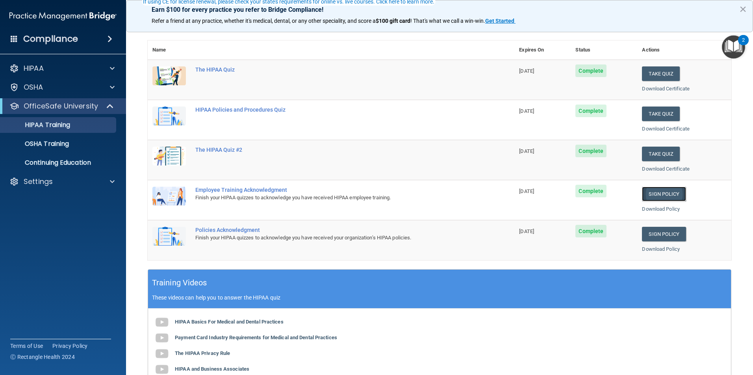
click at [659, 192] on link "Sign Policy" at bounding box center [664, 194] width 44 height 15
click at [62, 124] on p "HIPAA Training" at bounding box center [37, 125] width 65 height 8
click at [50, 142] on p "OSHA Training" at bounding box center [37, 144] width 64 height 8
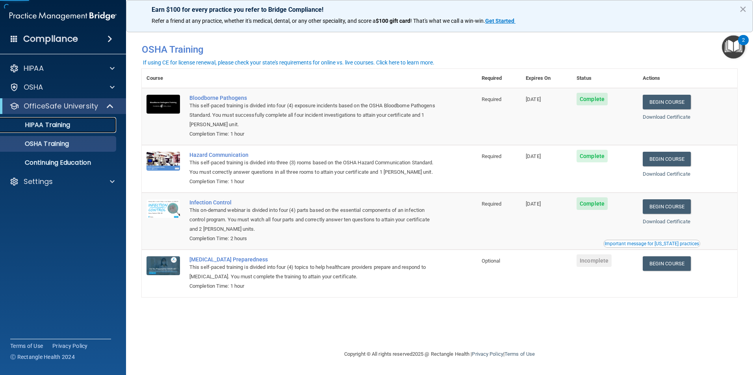
click at [55, 126] on p "HIPAA Training" at bounding box center [37, 125] width 65 height 8
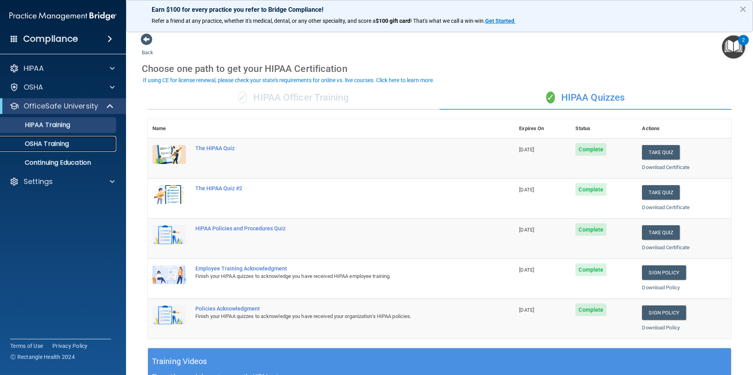
click at [82, 143] on div "OSHA Training" at bounding box center [58, 144] width 107 height 8
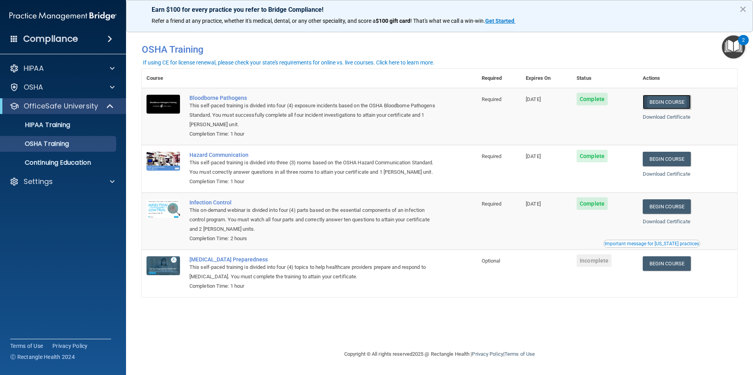
click at [675, 107] on link "Begin Course" at bounding box center [666, 102] width 48 height 15
click at [60, 122] on p "HIPAA Training" at bounding box center [37, 125] width 65 height 8
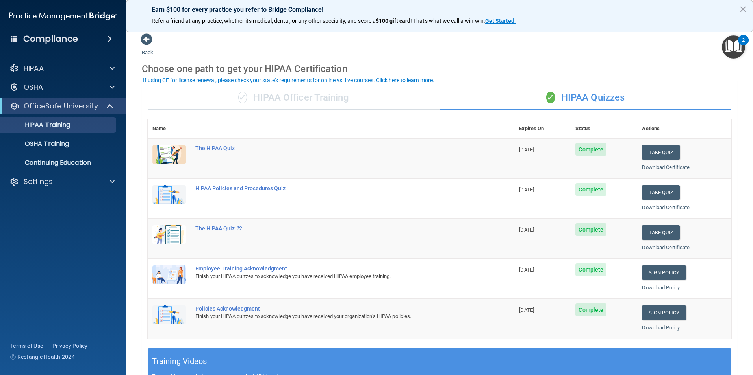
click at [736, 44] on img "Open Resource Center, 2 new notifications" at bounding box center [732, 46] width 23 height 23
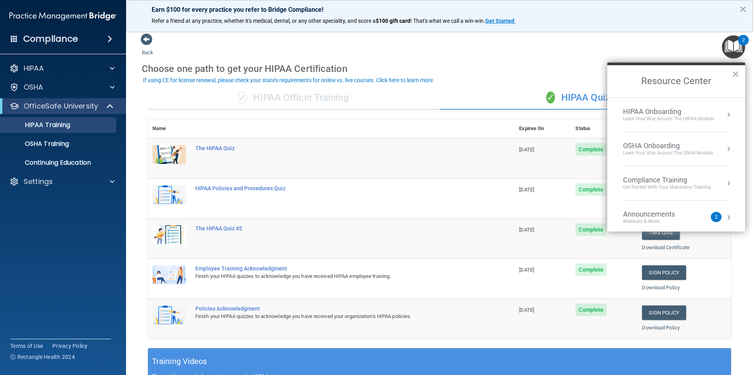
click at [736, 44] on img "Open Resource Center, 2 new notifications" at bounding box center [732, 46] width 23 height 23
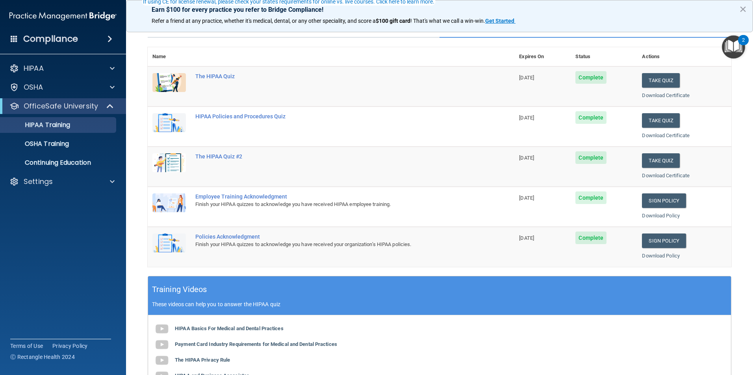
scroll to position [79, 0]
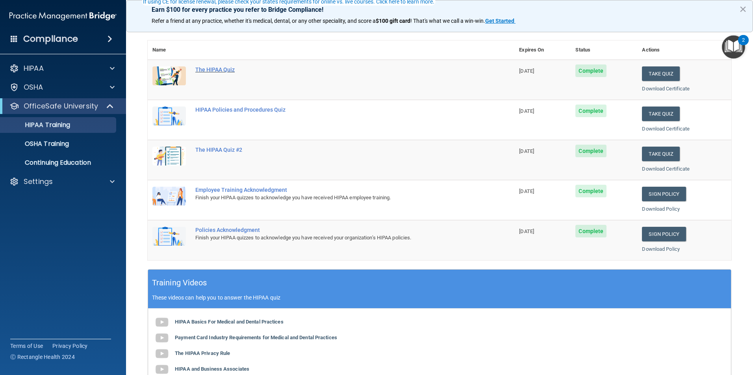
click at [220, 72] on div "The HIPAA Quiz" at bounding box center [334, 70] width 279 height 6
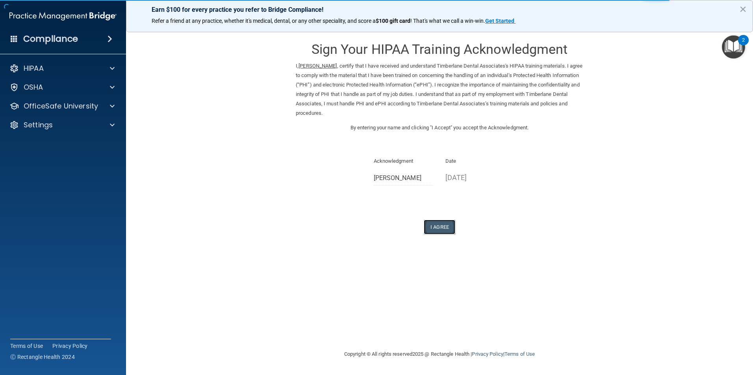
click at [440, 230] on button "I Agree" at bounding box center [438, 227] width 31 height 15
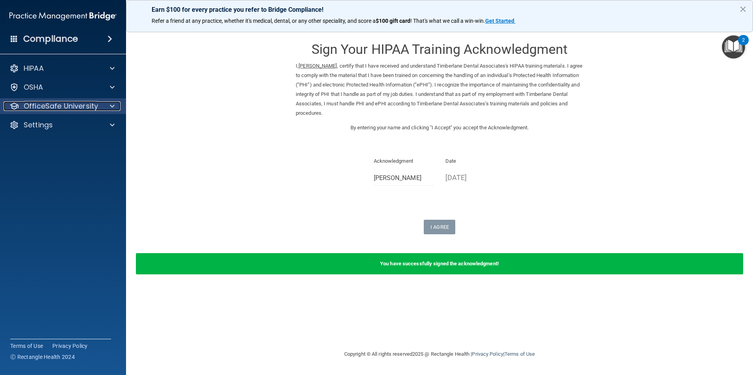
click at [82, 106] on p "OfficeSafe University" at bounding box center [61, 106] width 74 height 9
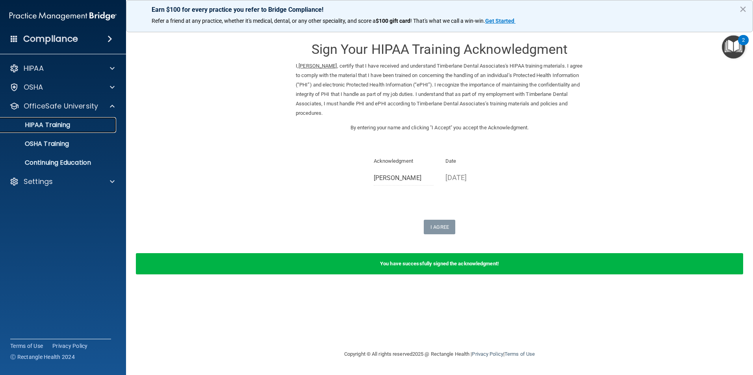
click at [74, 124] on div "HIPAA Training" at bounding box center [58, 125] width 107 height 8
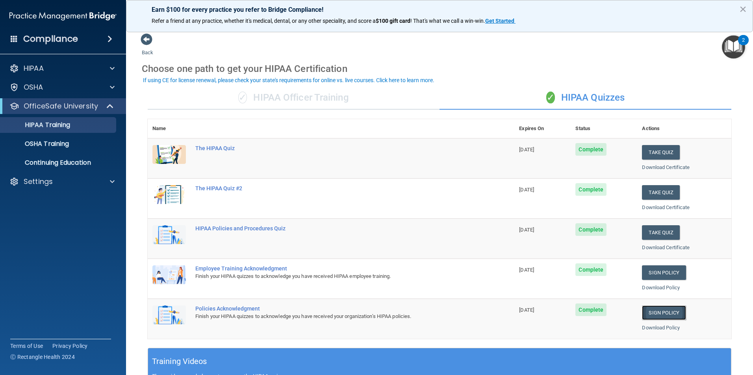
click at [672, 312] on link "Sign Policy" at bounding box center [664, 313] width 44 height 15
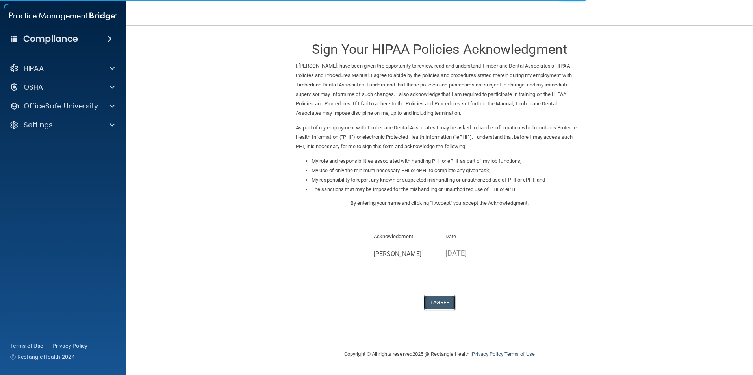
click at [434, 303] on button "I Agree" at bounding box center [438, 303] width 31 height 15
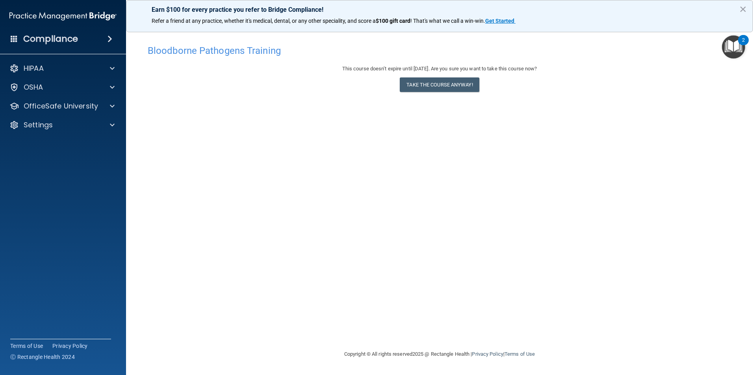
click at [460, 77] on div "This course doesn’t expire until [DATE]. Are you sure you want to take this cou…" at bounding box center [439, 80] width 583 height 32
click at [458, 83] on button "Take the course anyway!" at bounding box center [438, 85] width 79 height 15
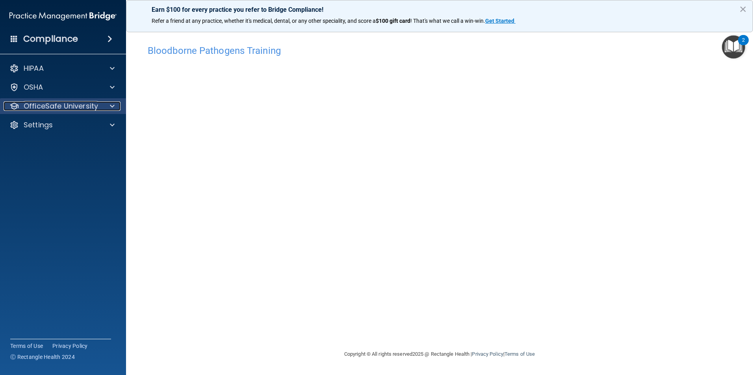
click at [65, 102] on p "OfficeSafe University" at bounding box center [61, 106] width 74 height 9
